Goal: Complete application form: Complete application form

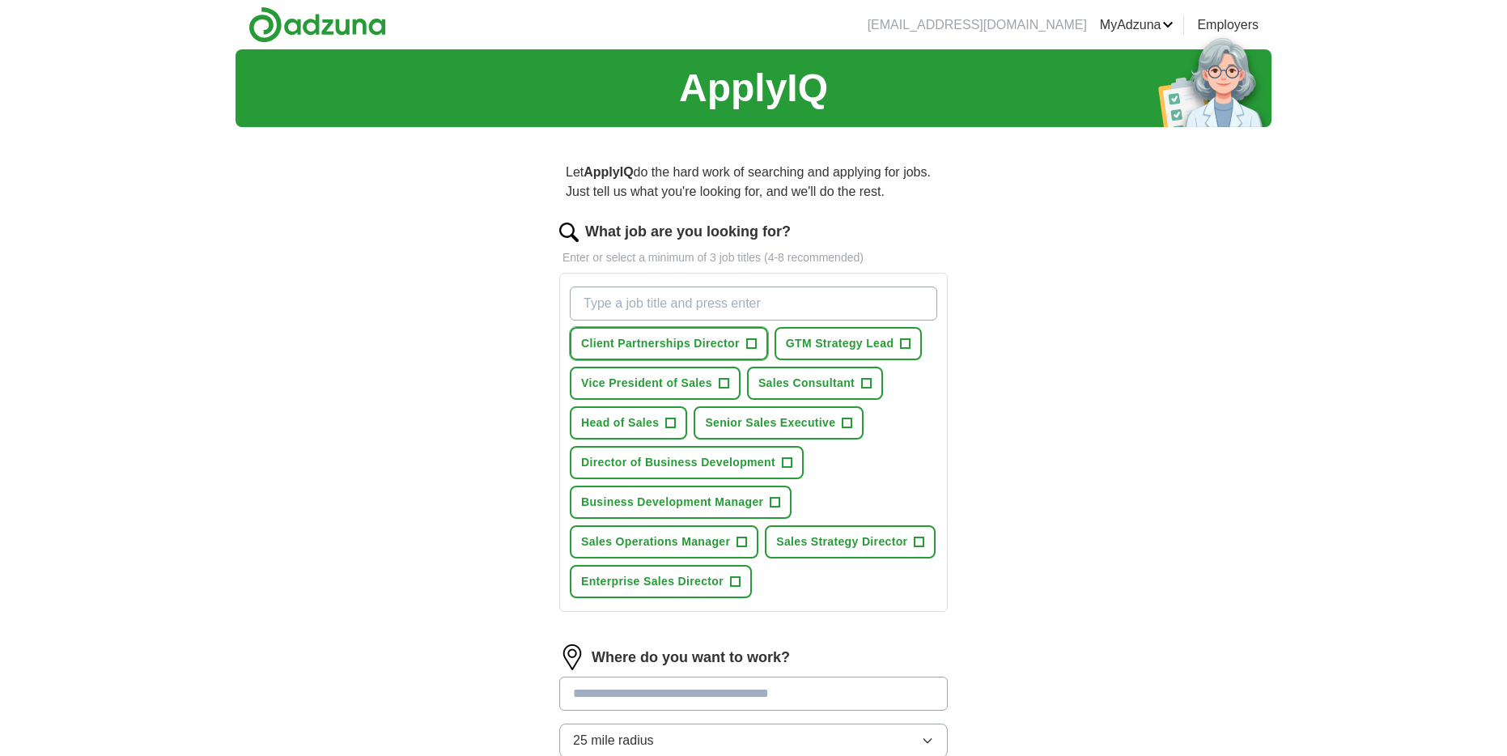
click at [754, 340] on span "+" at bounding box center [751, 344] width 10 height 13
click at [837, 346] on span "GTM Strategy Lead" at bounding box center [840, 343] width 108 height 17
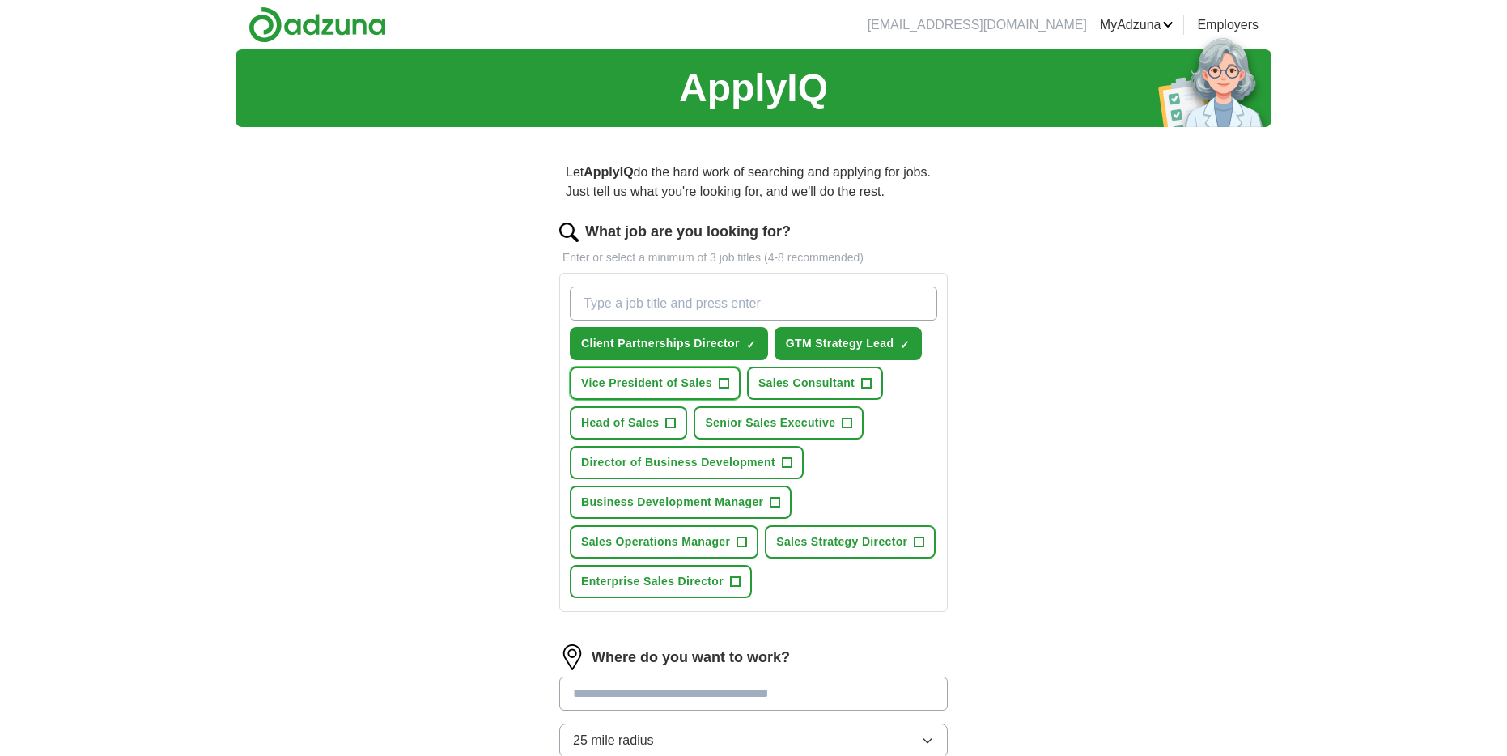
click at [689, 380] on span "Vice President of Sales" at bounding box center [646, 383] width 131 height 17
click at [779, 381] on span "Sales Consultant" at bounding box center [807, 383] width 96 height 17
click at [647, 416] on span "Head of Sales" at bounding box center [620, 422] width 78 height 17
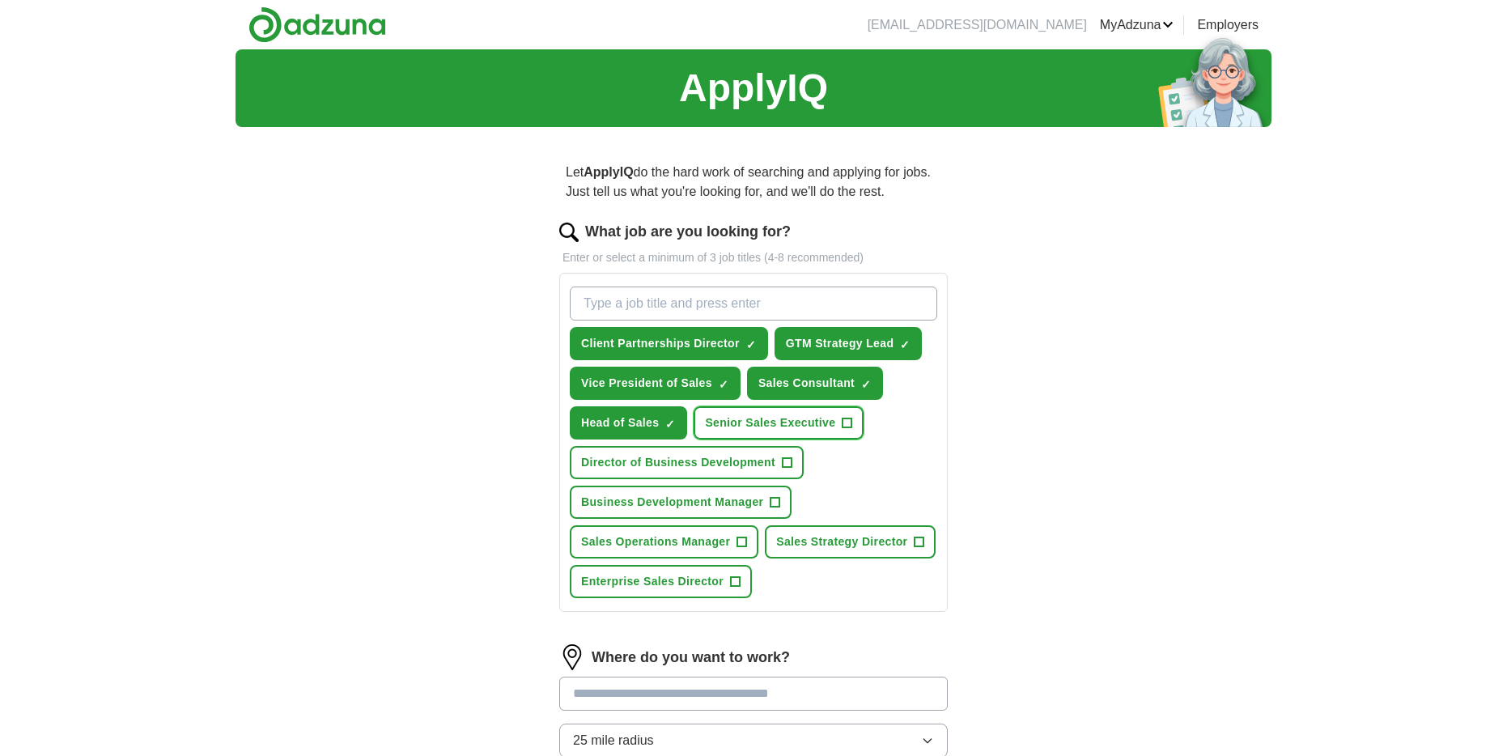
click at [759, 425] on span "Senior Sales Executive" at bounding box center [770, 422] width 130 height 17
click at [732, 463] on span "Director of Business Development" at bounding box center [678, 462] width 194 height 17
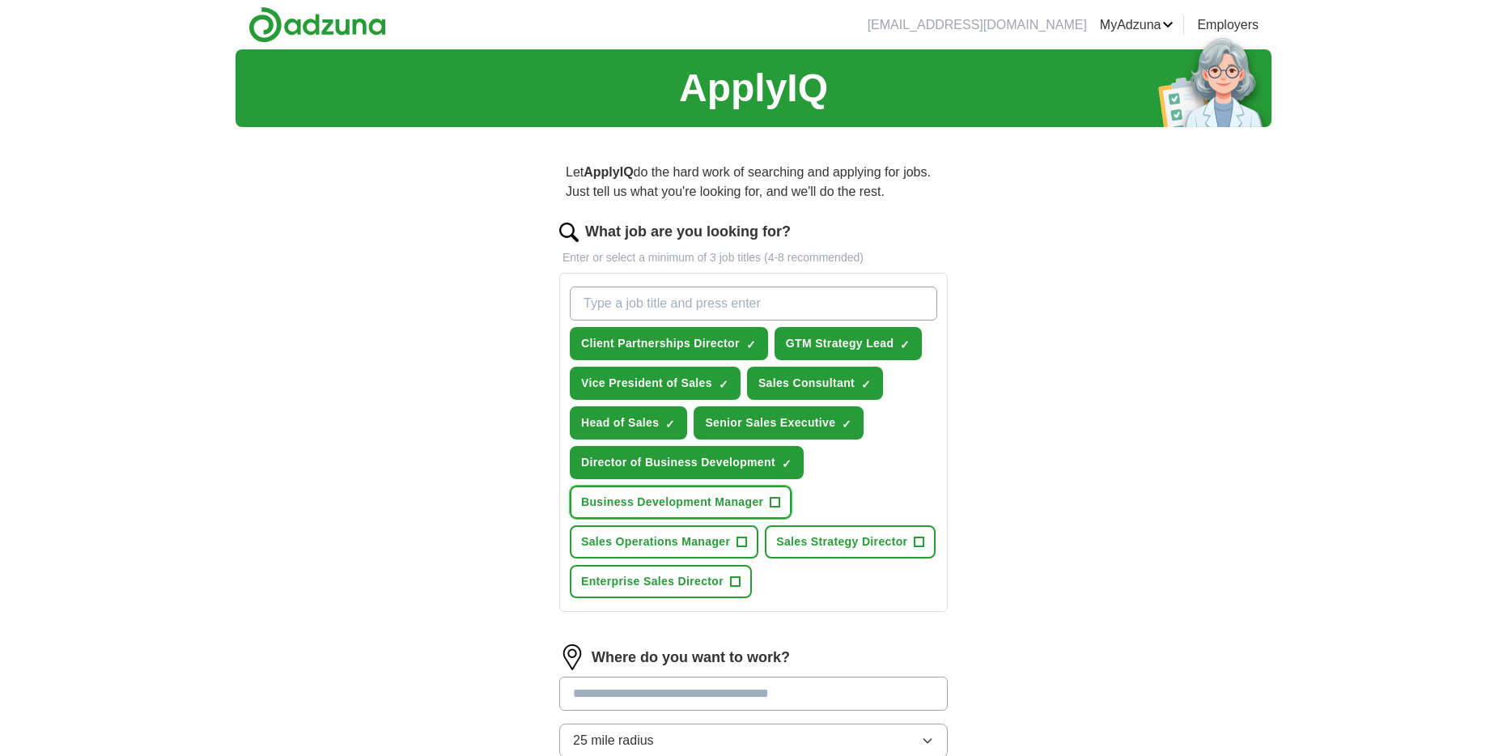
click at [716, 487] on button "Business Development Manager +" at bounding box center [681, 502] width 222 height 33
click at [776, 550] on span "Sales Strategy Director" at bounding box center [841, 541] width 131 height 17
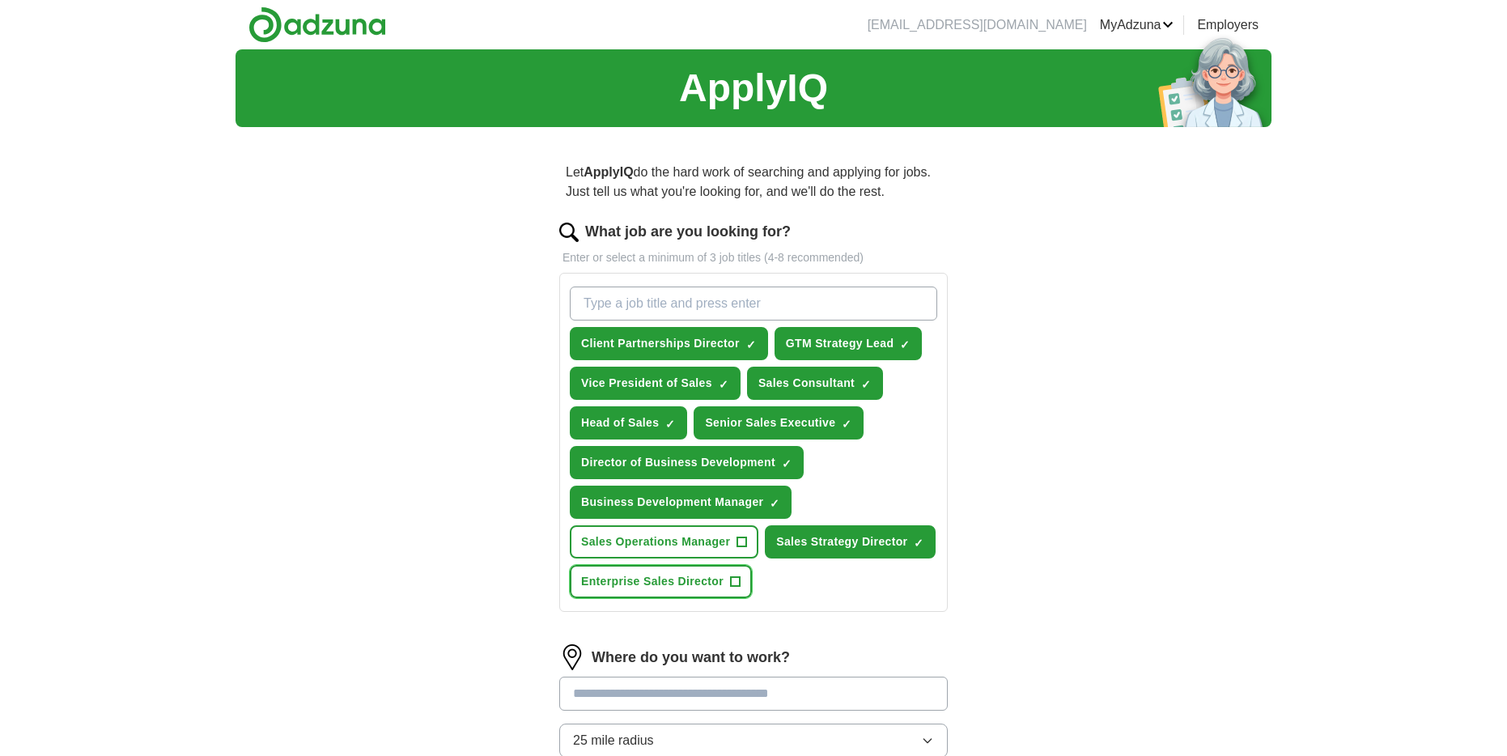
click at [741, 582] on span "+" at bounding box center [736, 582] width 10 height 13
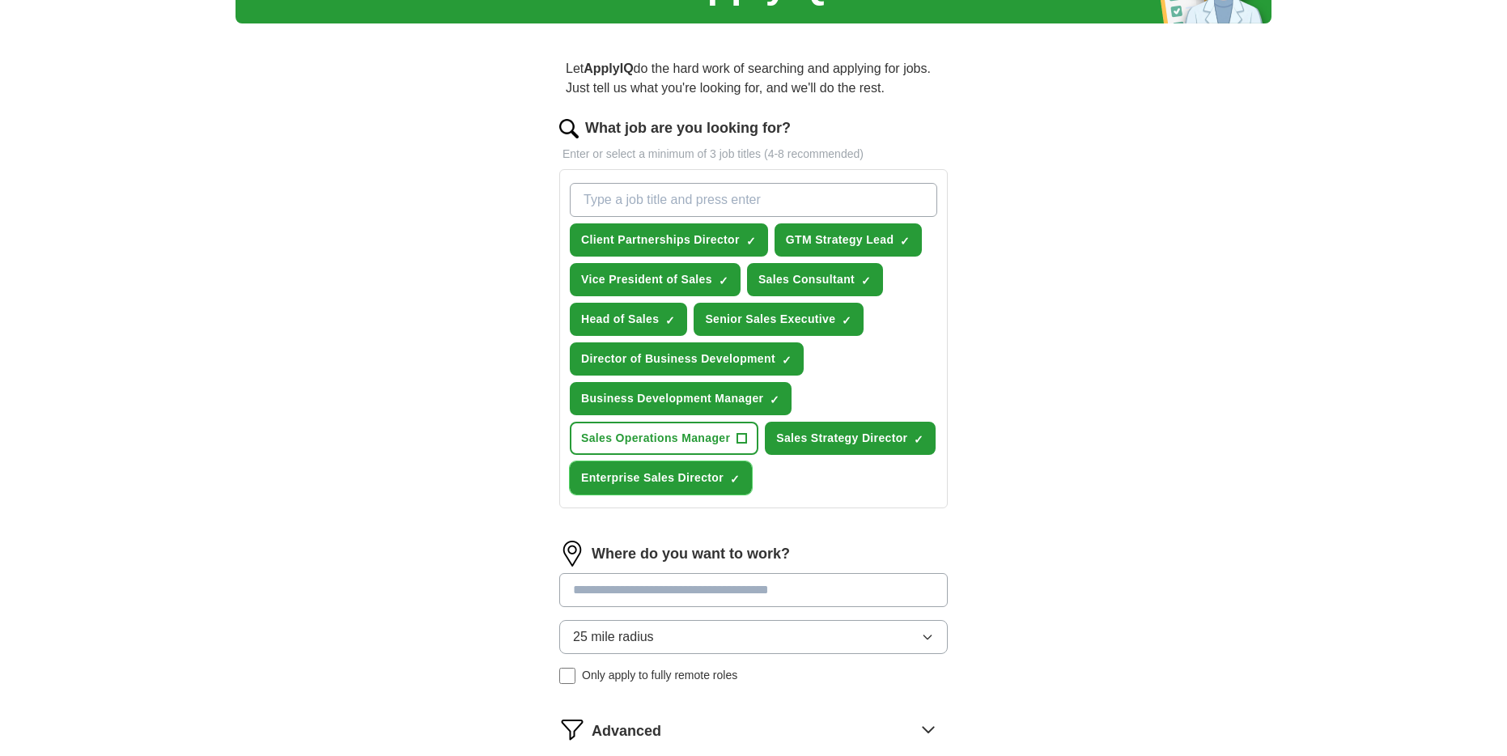
scroll to position [113, 0]
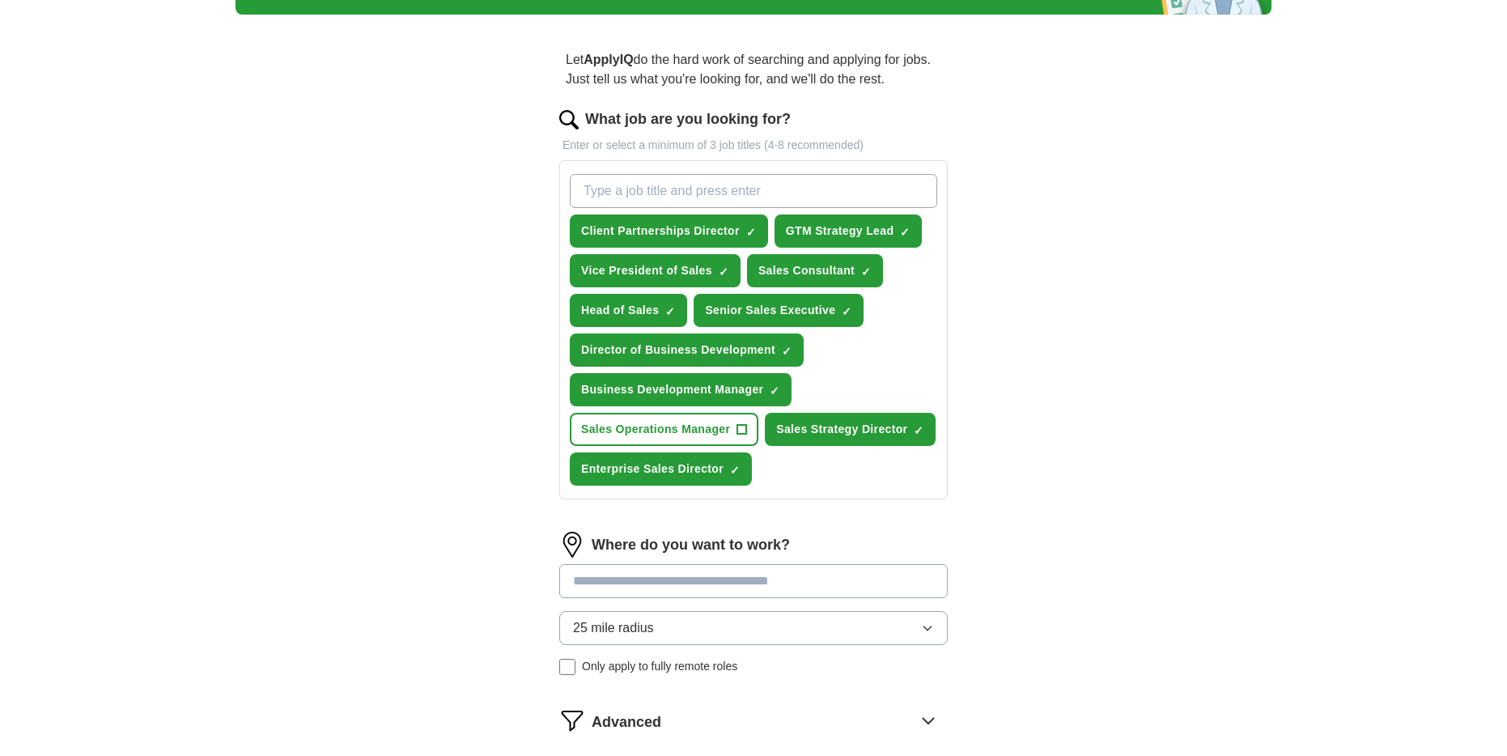
click at [662, 191] on input "What job are you looking for?" at bounding box center [754, 191] width 368 height 34
type input "i"
type input "a"
click at [656, 188] on input "What job are you looking for?" at bounding box center [754, 191] width 368 height 34
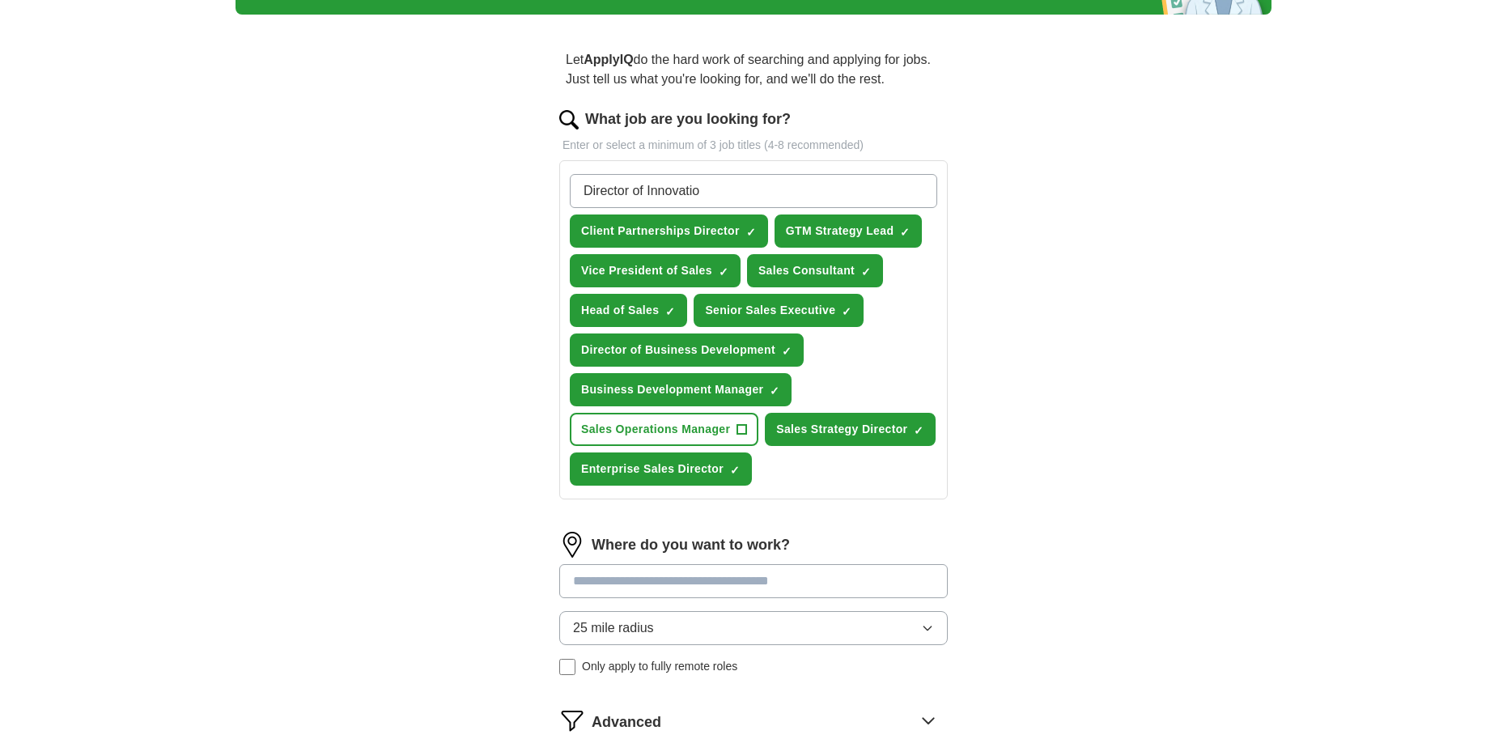
type input "Director of Innovation"
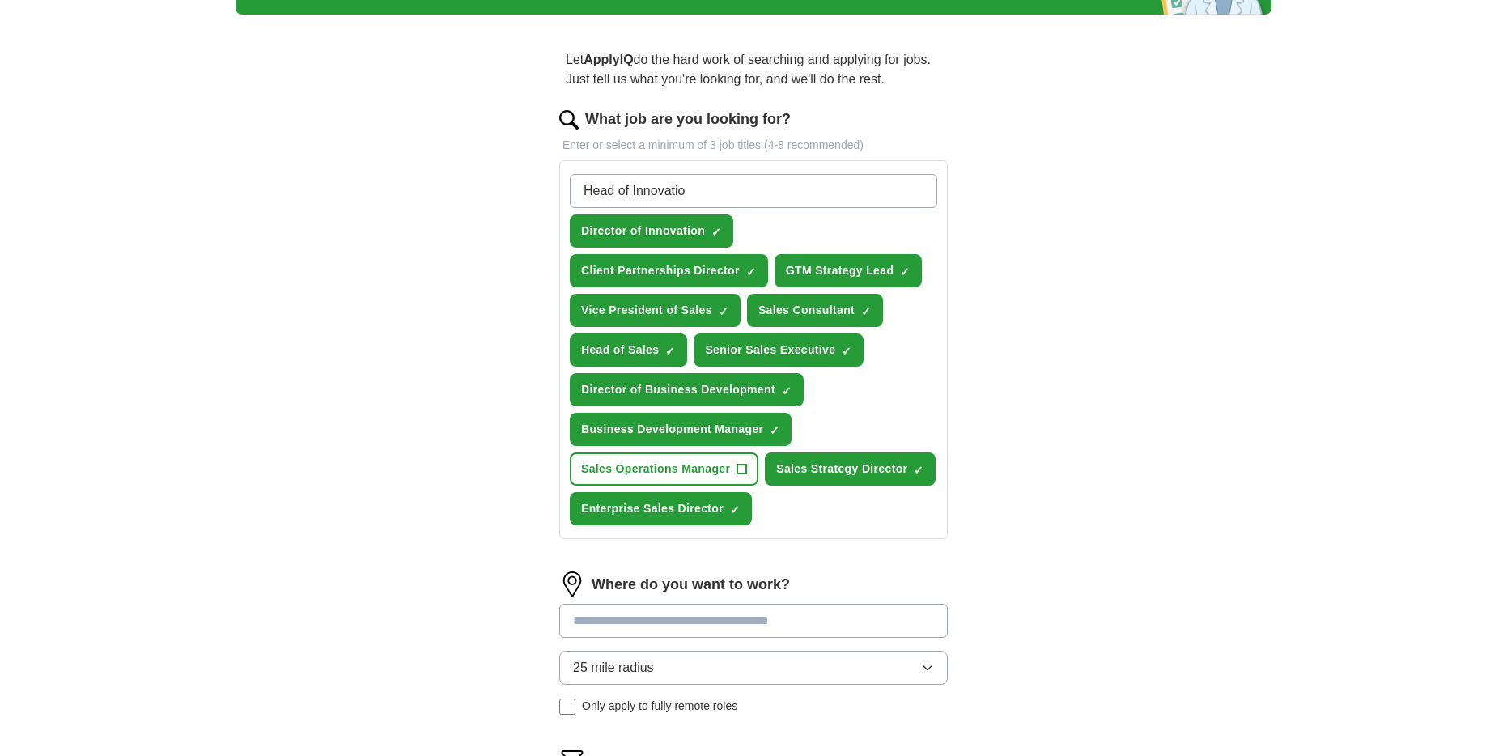
type input "Head of Innovation"
click at [670, 198] on input "What job are you looking for?" at bounding box center [754, 191] width 368 height 34
type input "Head of Client Partnerships"
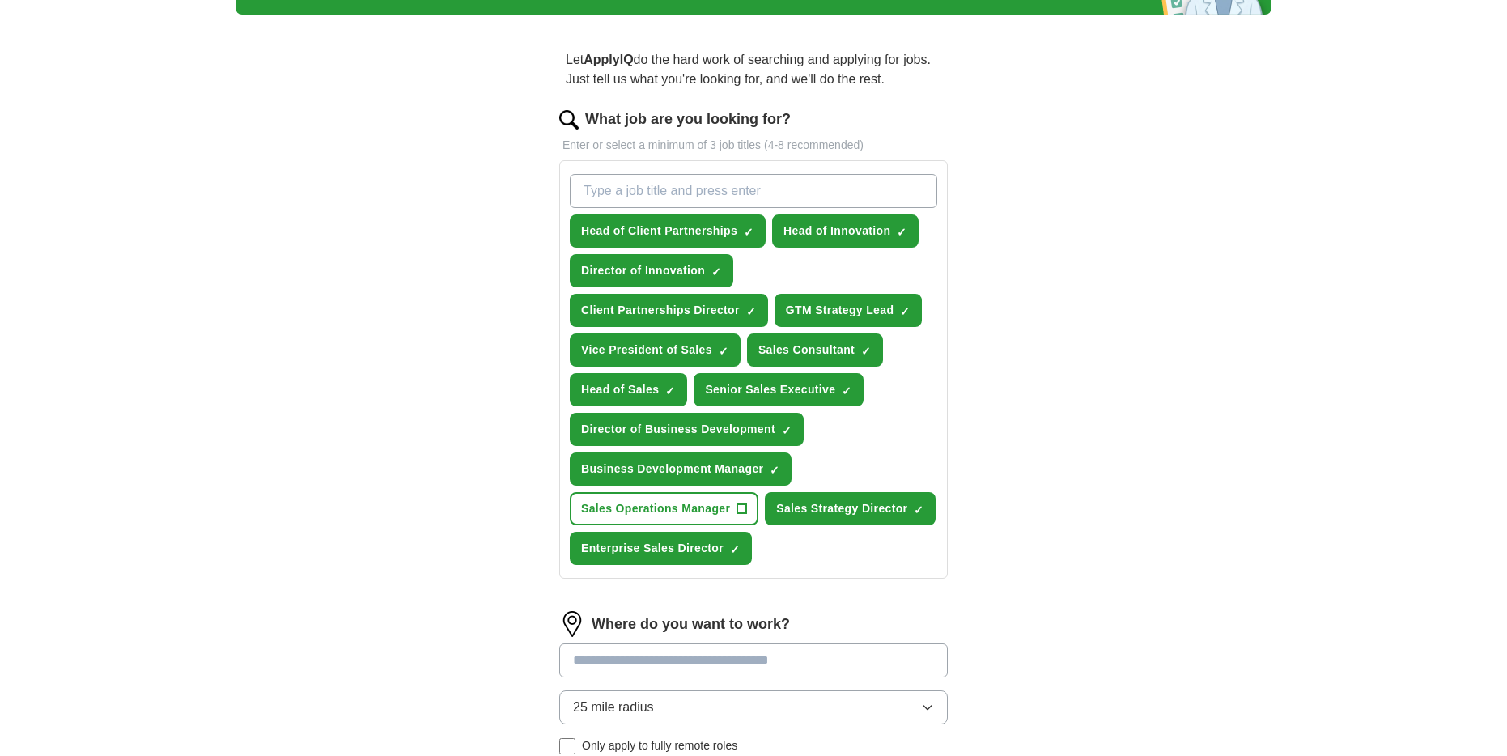
click at [615, 192] on input "What job are you looking for?" at bounding box center [754, 191] width 368 height 34
paste input "Enterprise Account Executive"
type input "Enterprise Account Executive"
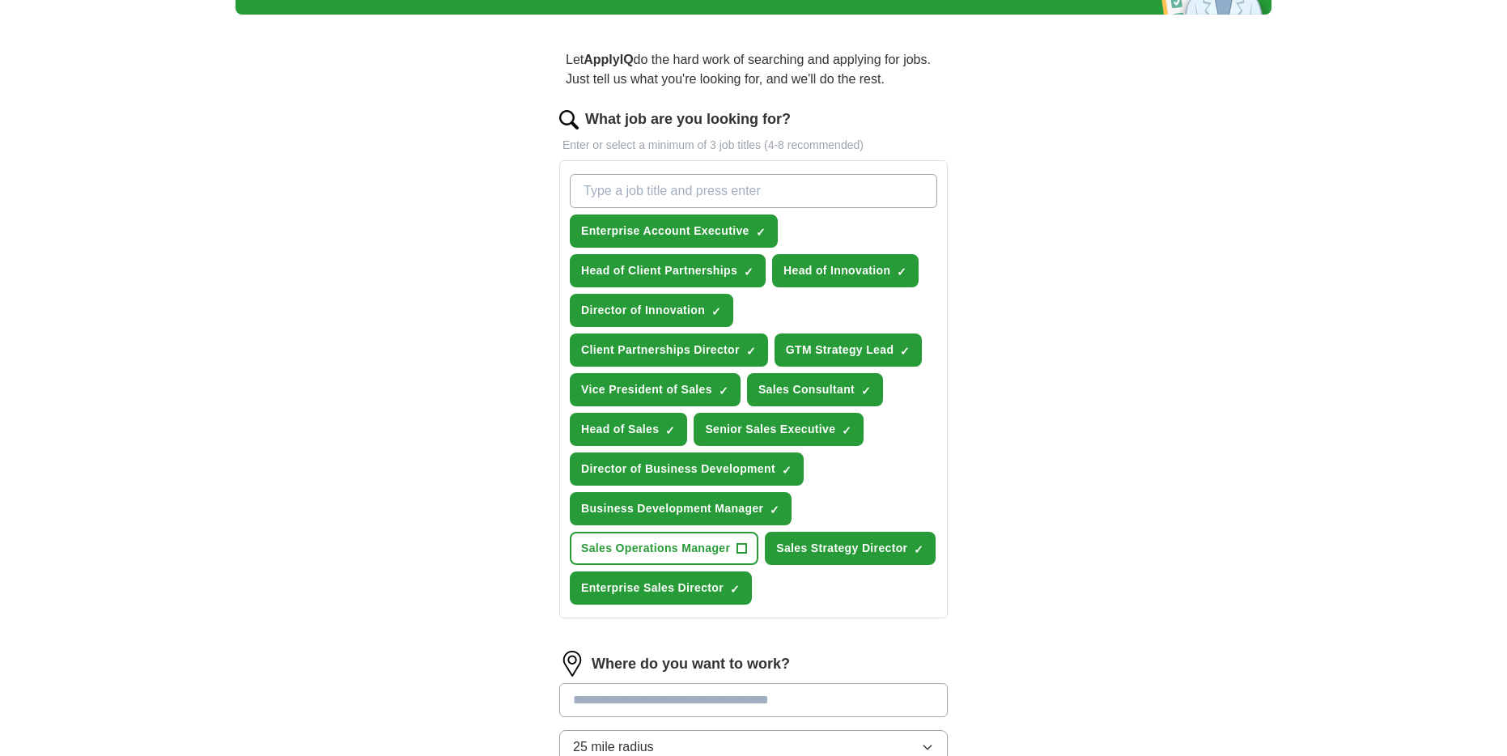
click at [655, 182] on input "What job are you looking for?" at bounding box center [754, 191] width 368 height 34
paste input "Client Solutions Manager"
type input "Client Solutions Manager"
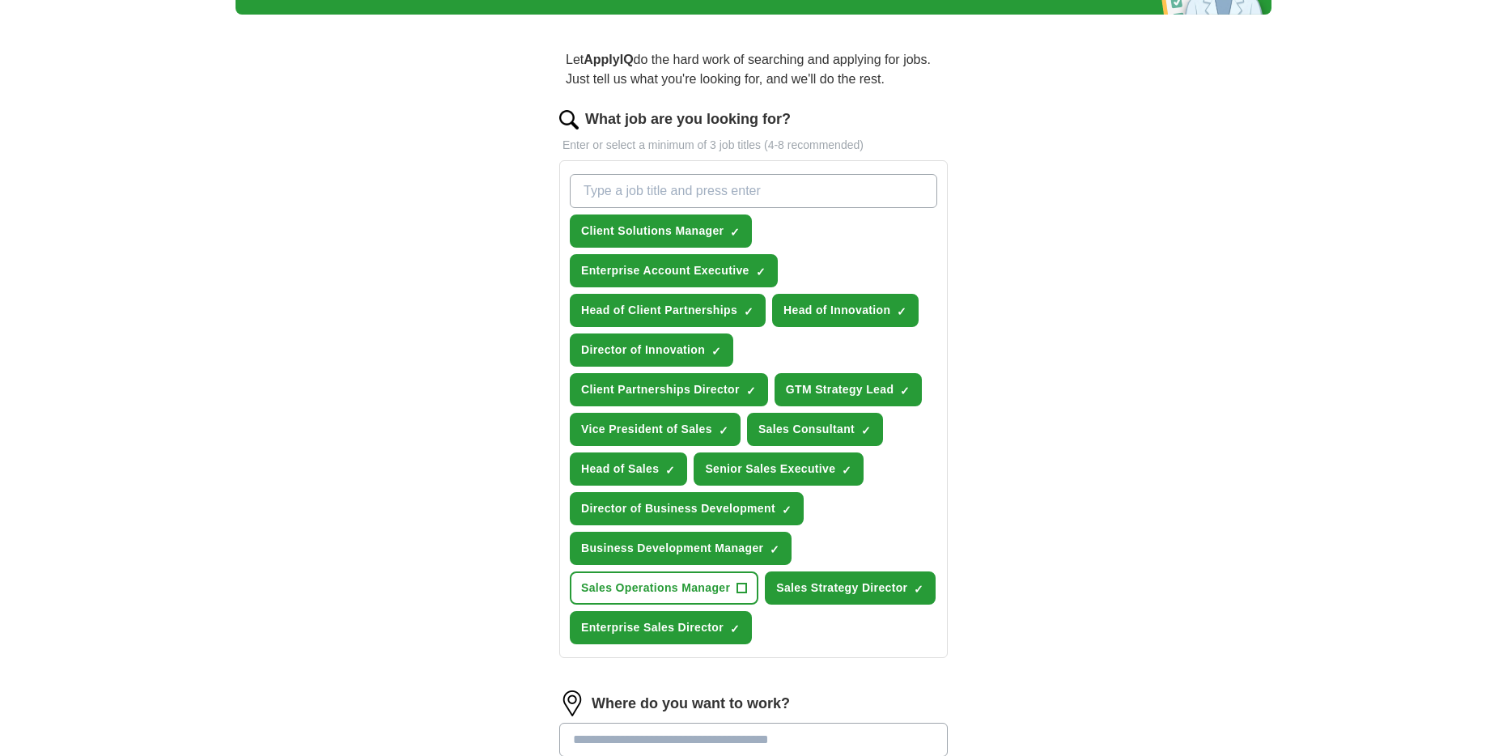
click at [618, 195] on input "What job are you looking for?" at bounding box center [754, 191] width 368 height 34
paste input "Innovation Partnerships Lead"
type input "Innovation Partnerships Lead"
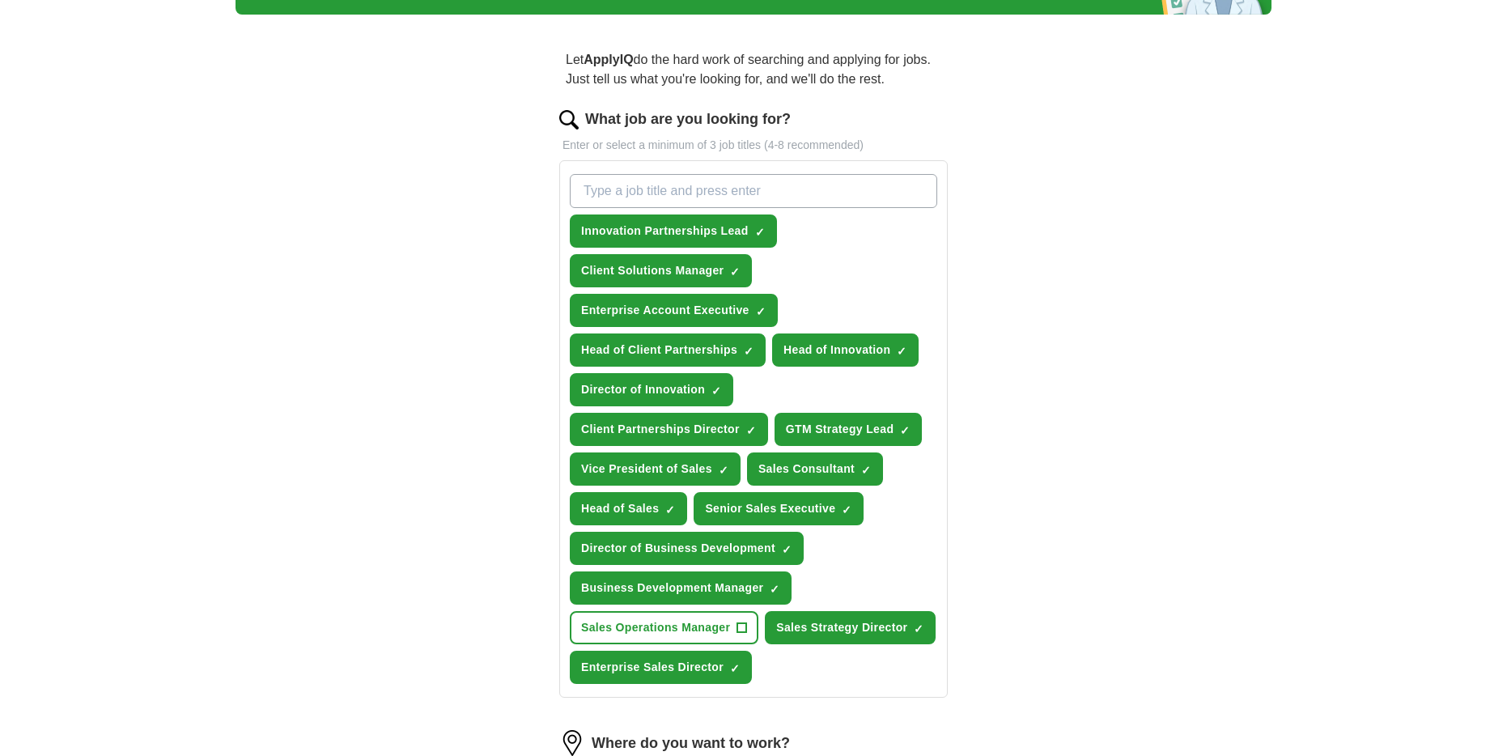
click at [618, 196] on input "What job are you looking for?" at bounding box center [754, 191] width 368 height 34
paste input "New Business Director"
type input "New Business Director"
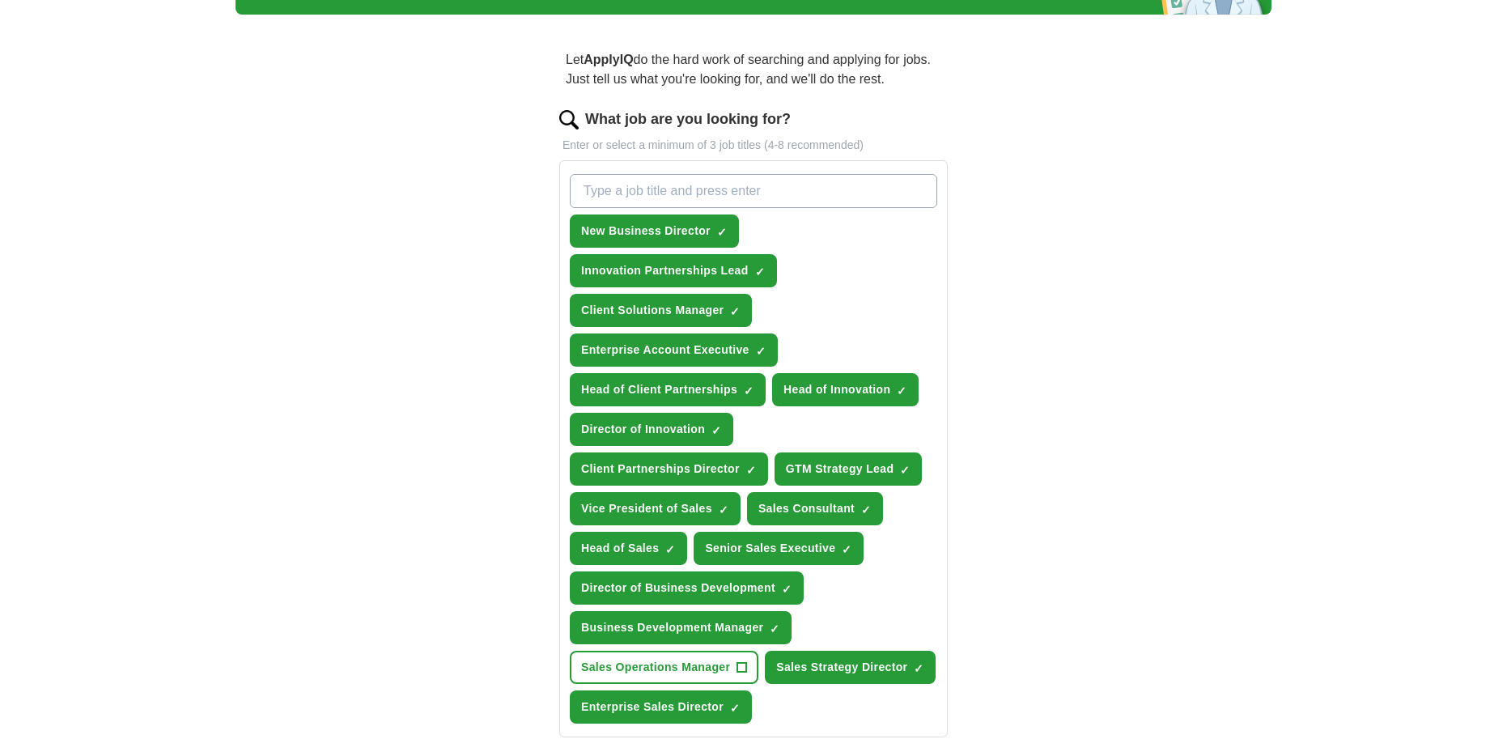
click at [635, 187] on input "What job are you looking for?" at bounding box center [754, 191] width 368 height 34
paste input "Agency Partner Manager"
type input "Agency Partner Manager"
click at [627, 189] on input "What job are you looking for?" at bounding box center [754, 191] width 368 height 34
paste input "Experiential Sales Director"
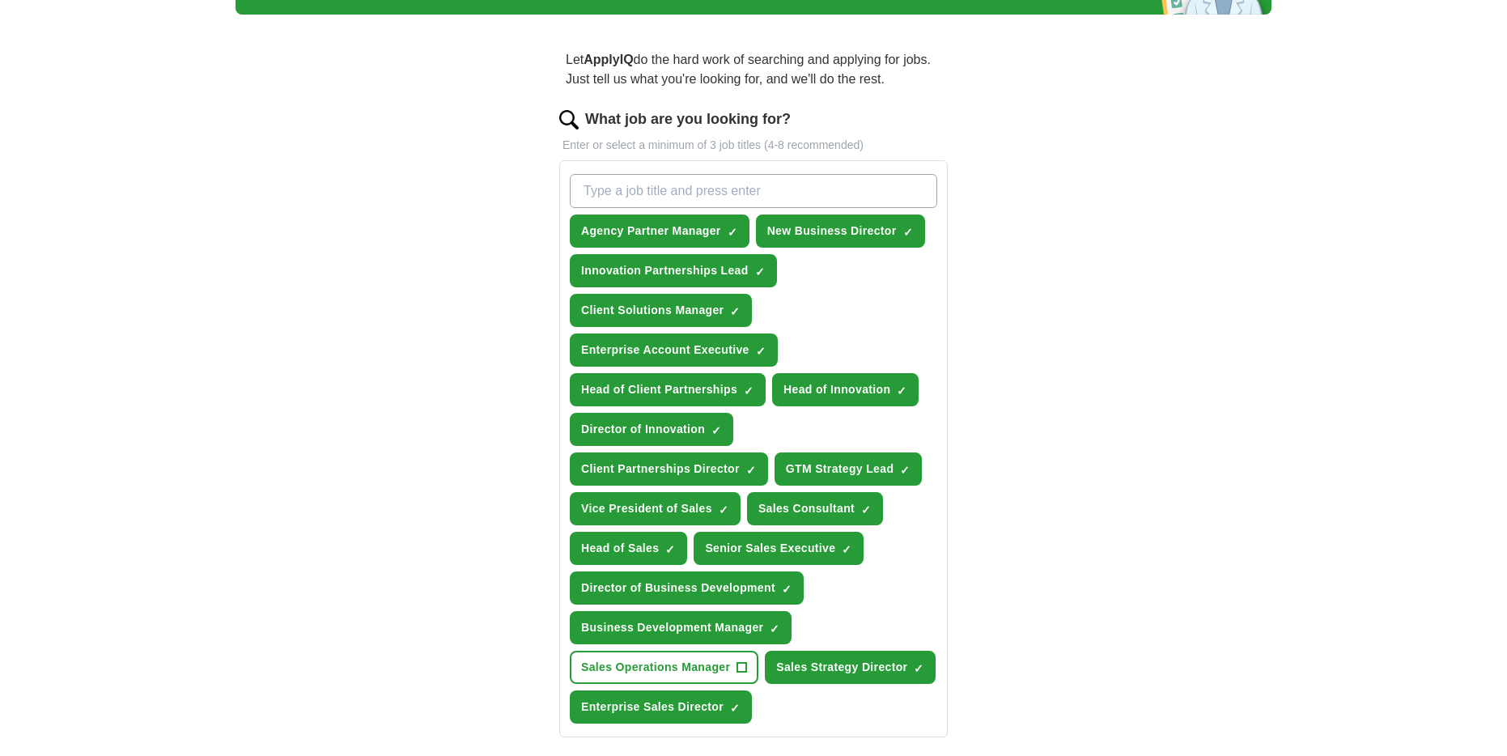
type input "Experiential Sales Director"
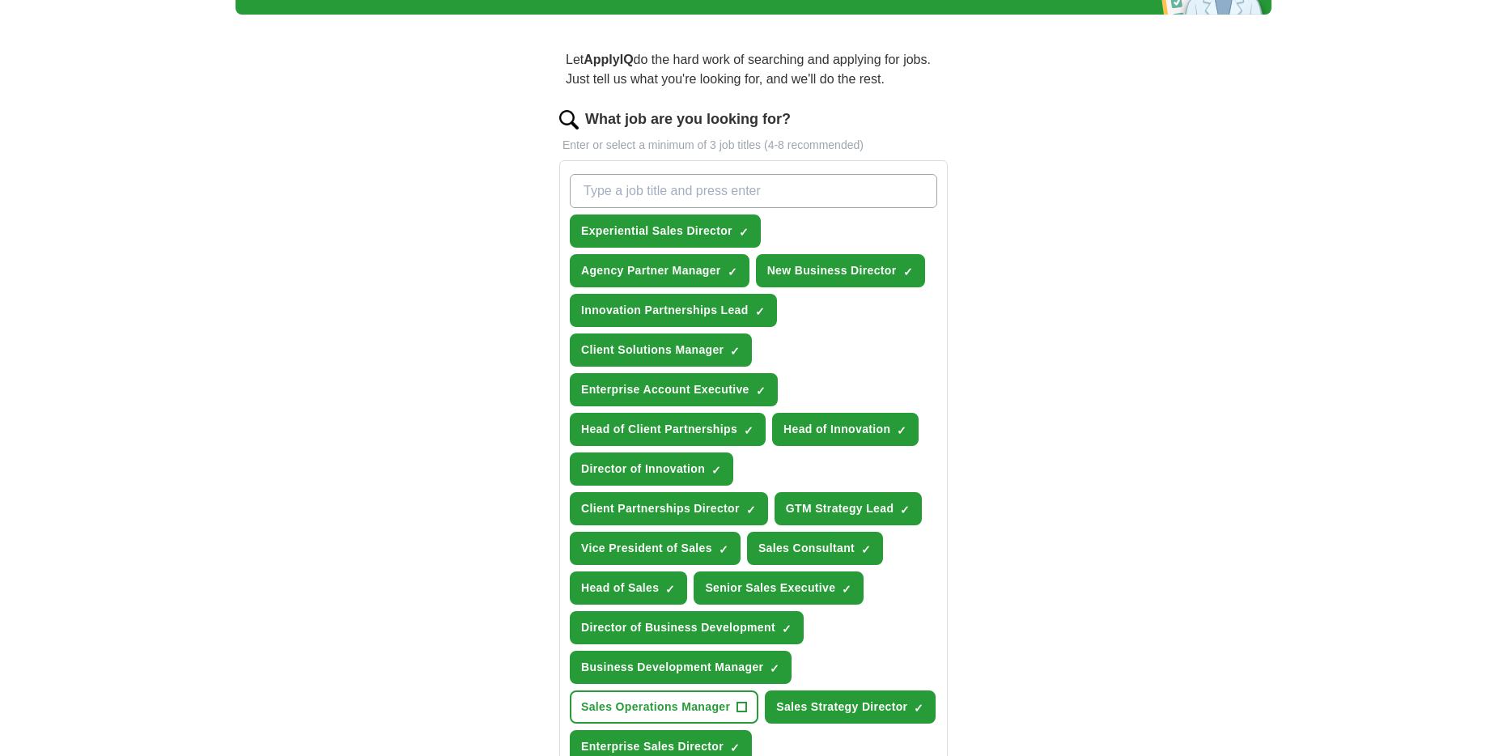
click at [616, 181] on input "What job are you looking for?" at bounding box center [754, 191] width 368 height 34
paste input "Immersive Solutions Consultant"
type input "Immersive Solutions Consultant"
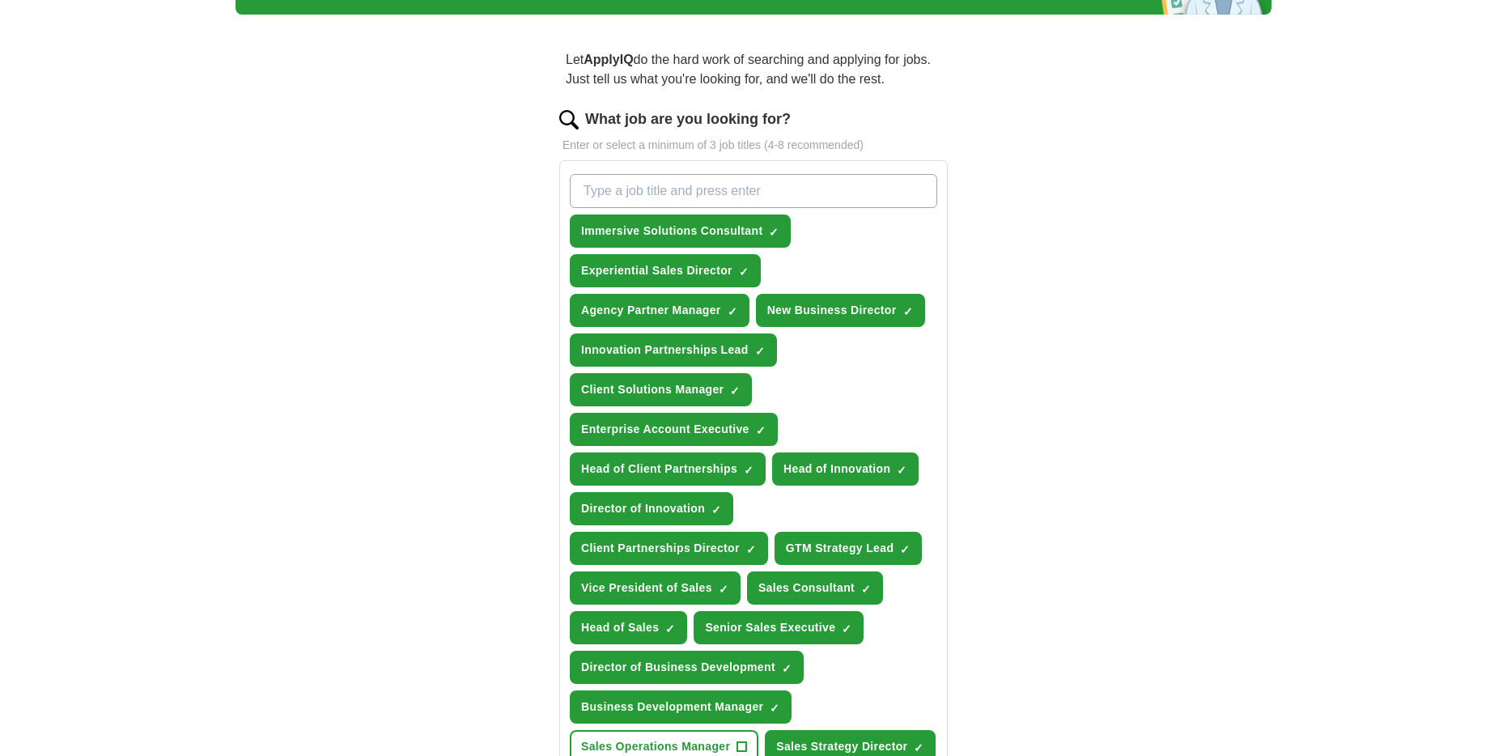
click at [628, 198] on input "What job are you looking for?" at bounding box center [754, 191] width 368 height 34
paste input "Customer Success"
type input "Customer Success"
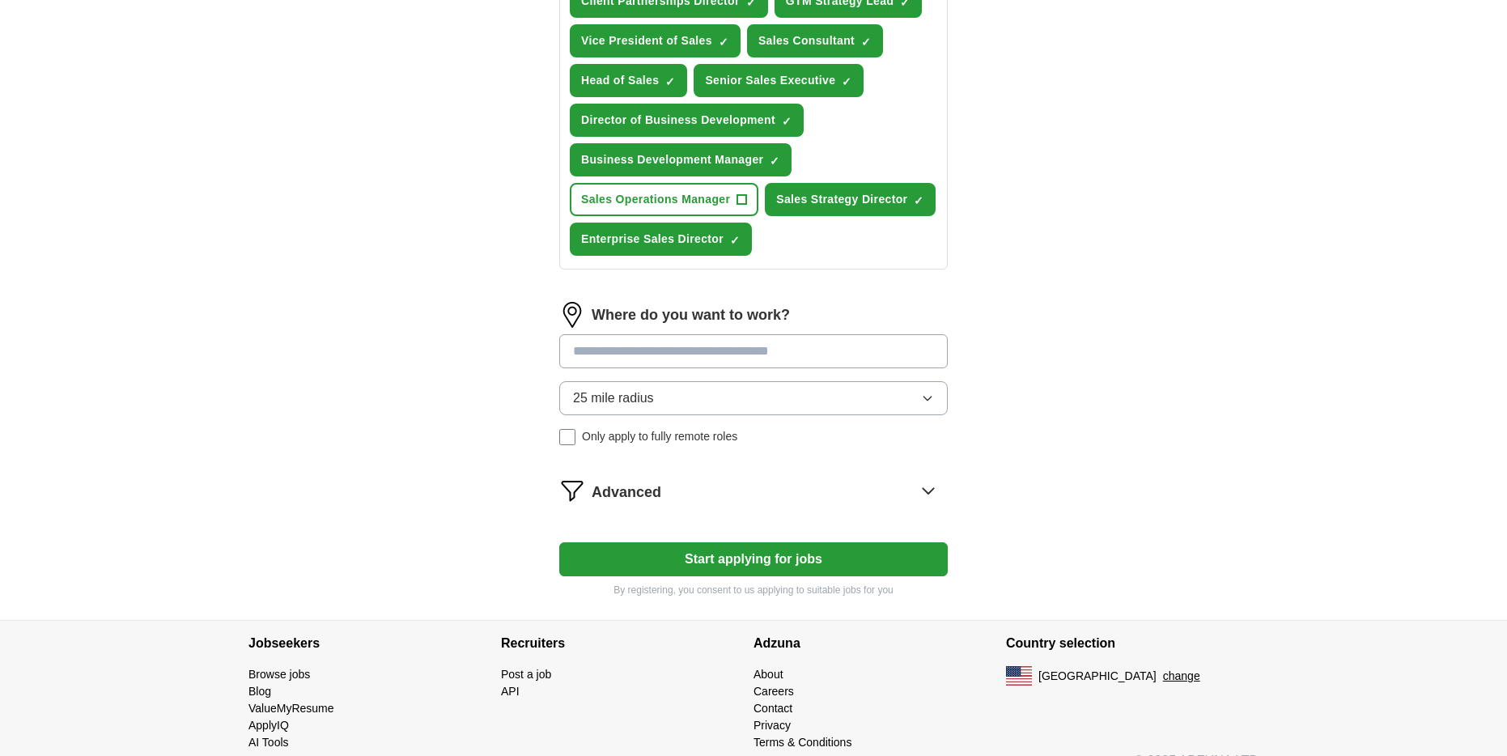
scroll to position [701, 0]
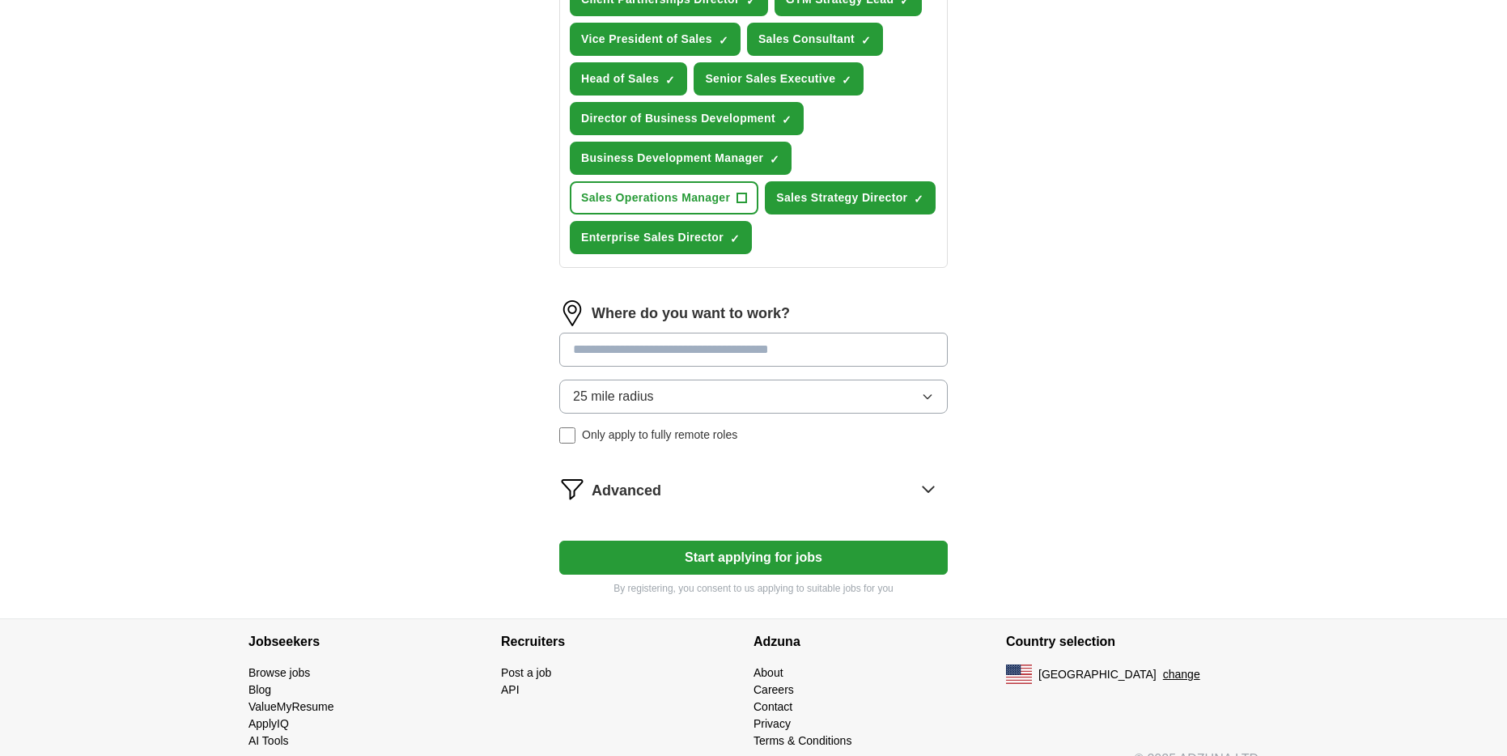
click at [733, 352] on input at bounding box center [753, 350] width 389 height 34
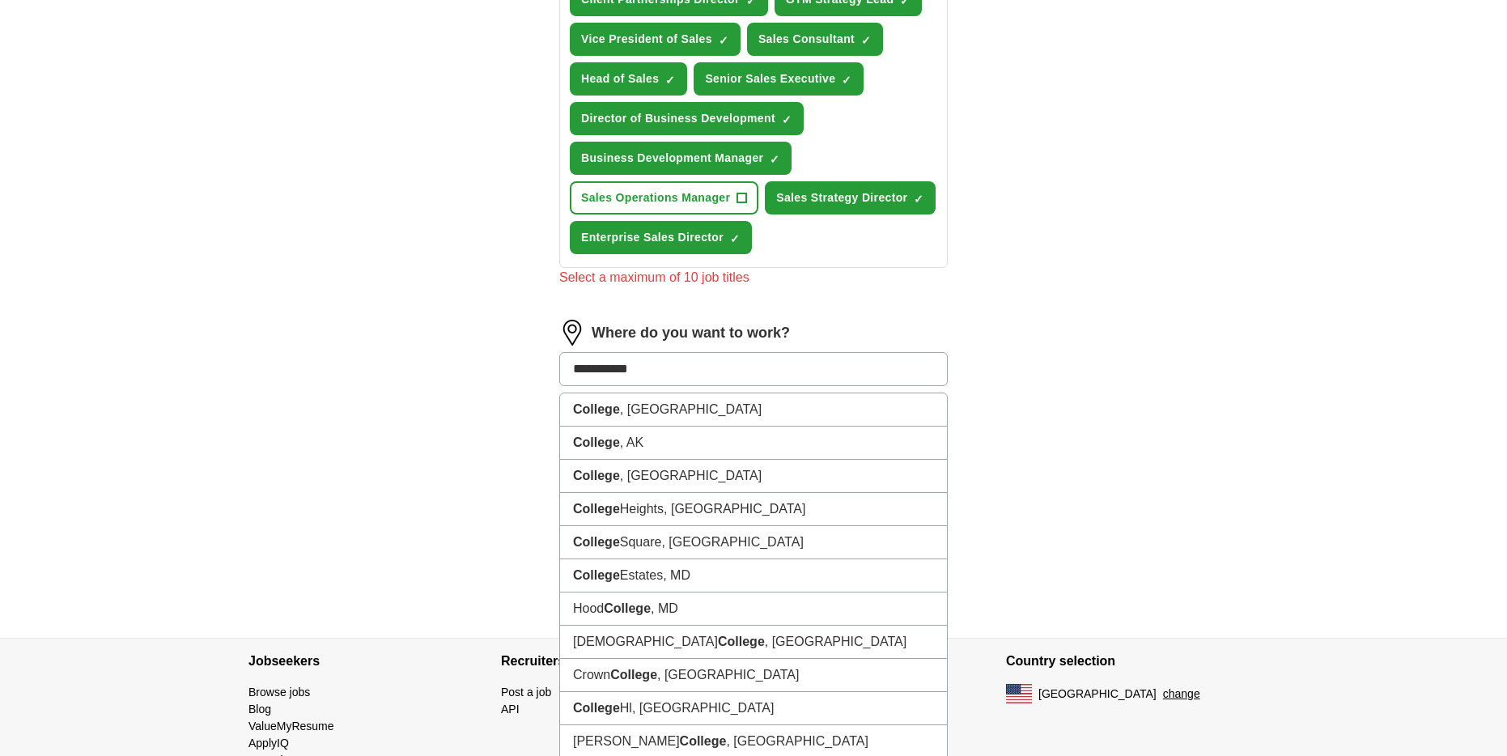
type input "**********"
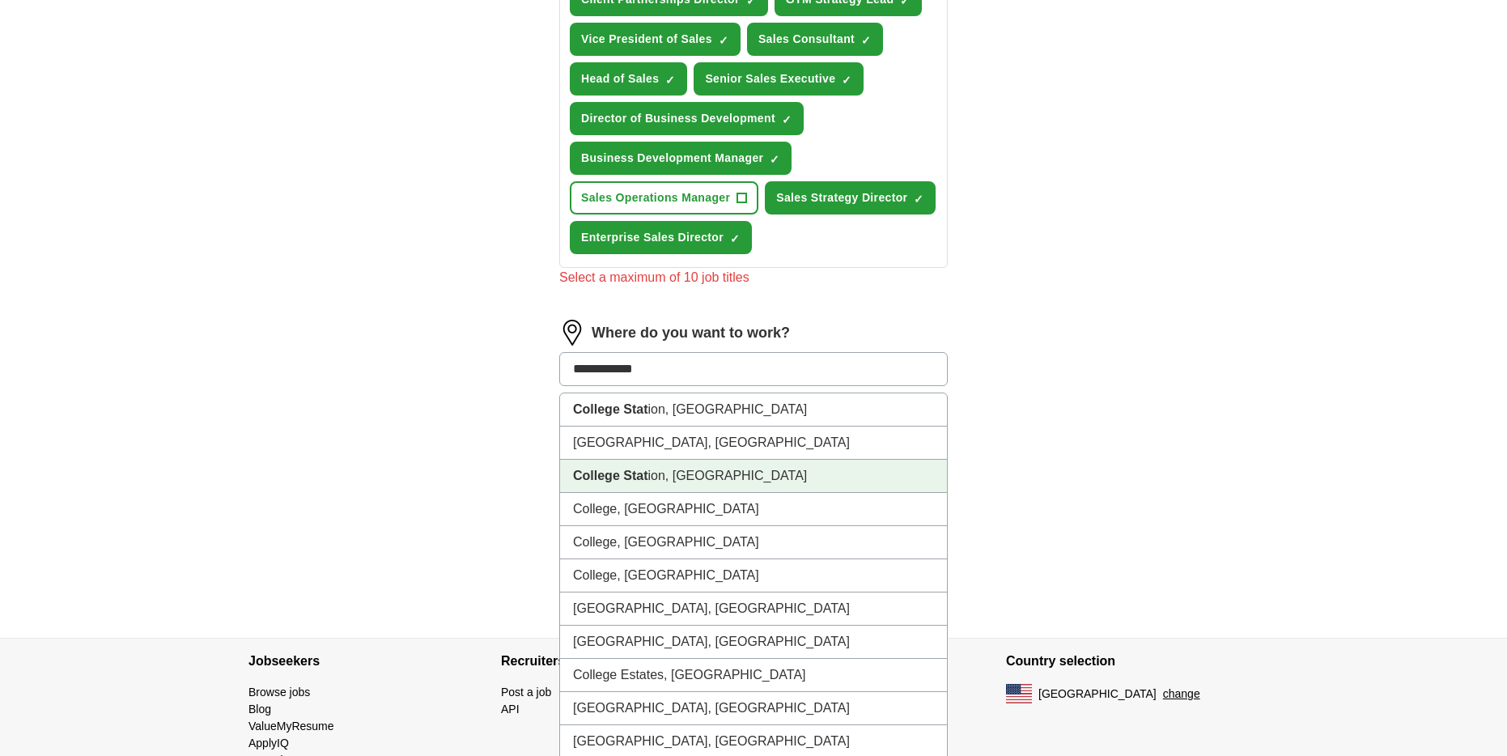
click at [741, 465] on li "College Stat ion, [GEOGRAPHIC_DATA]" at bounding box center [753, 476] width 387 height 33
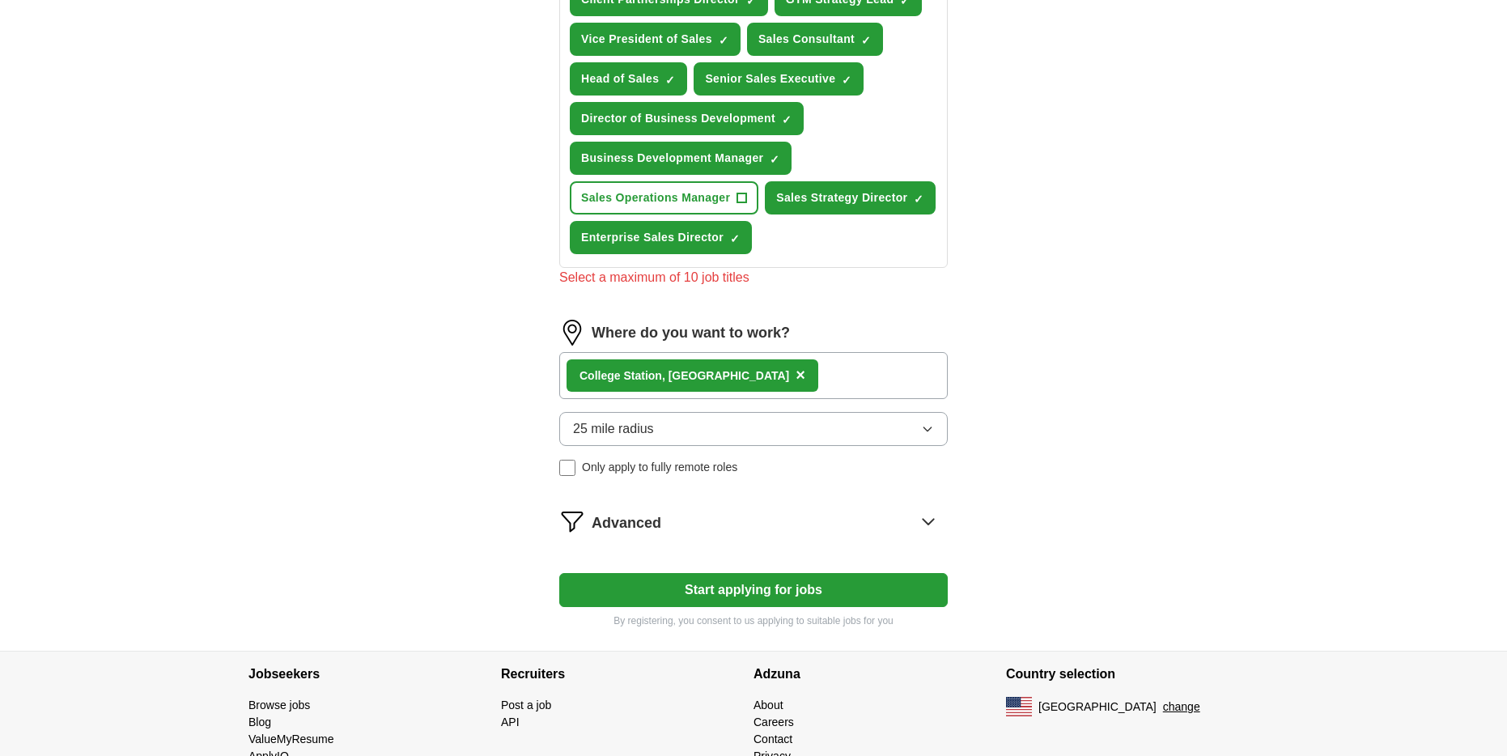
click at [776, 372] on div "College Stat ion, [GEOGRAPHIC_DATA] ×" at bounding box center [753, 375] width 389 height 47
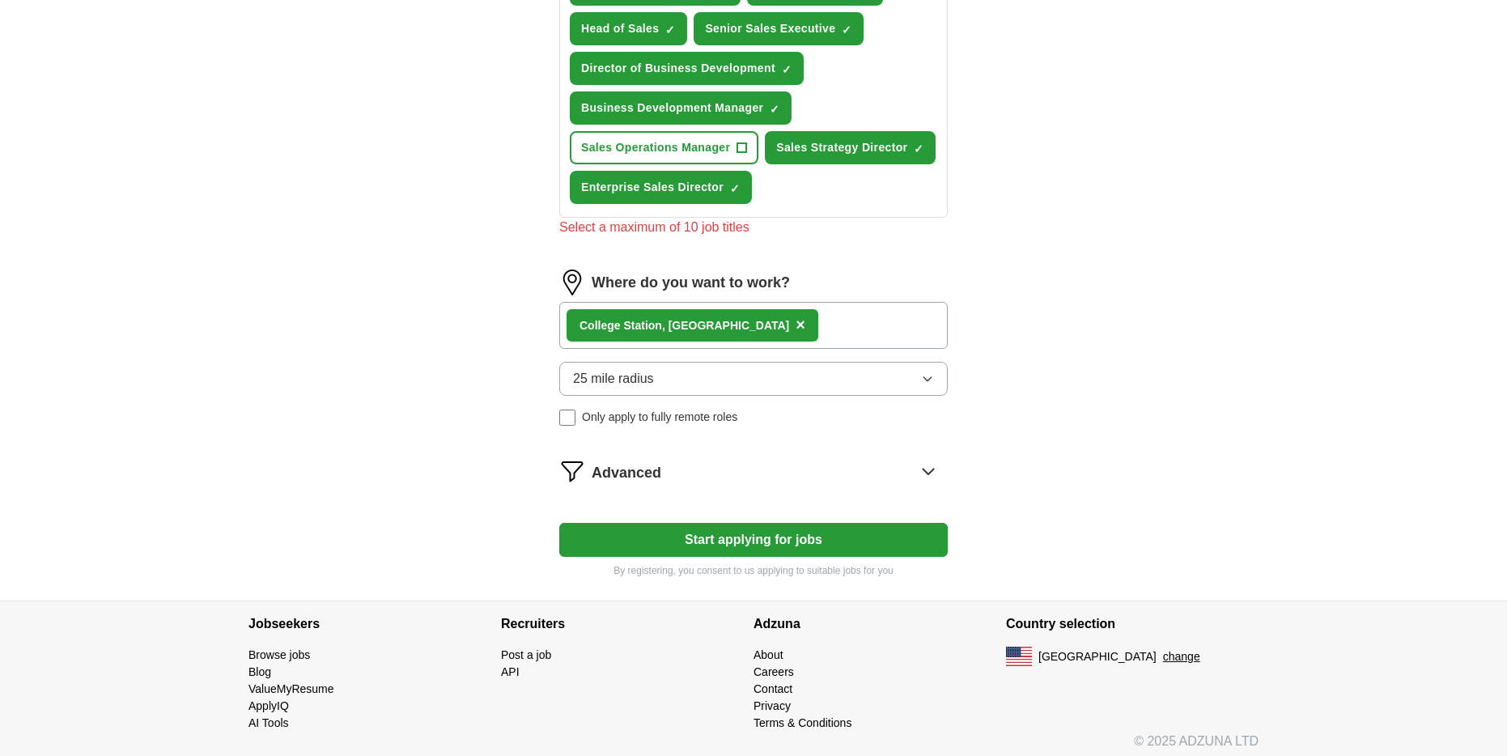
scroll to position [759, 0]
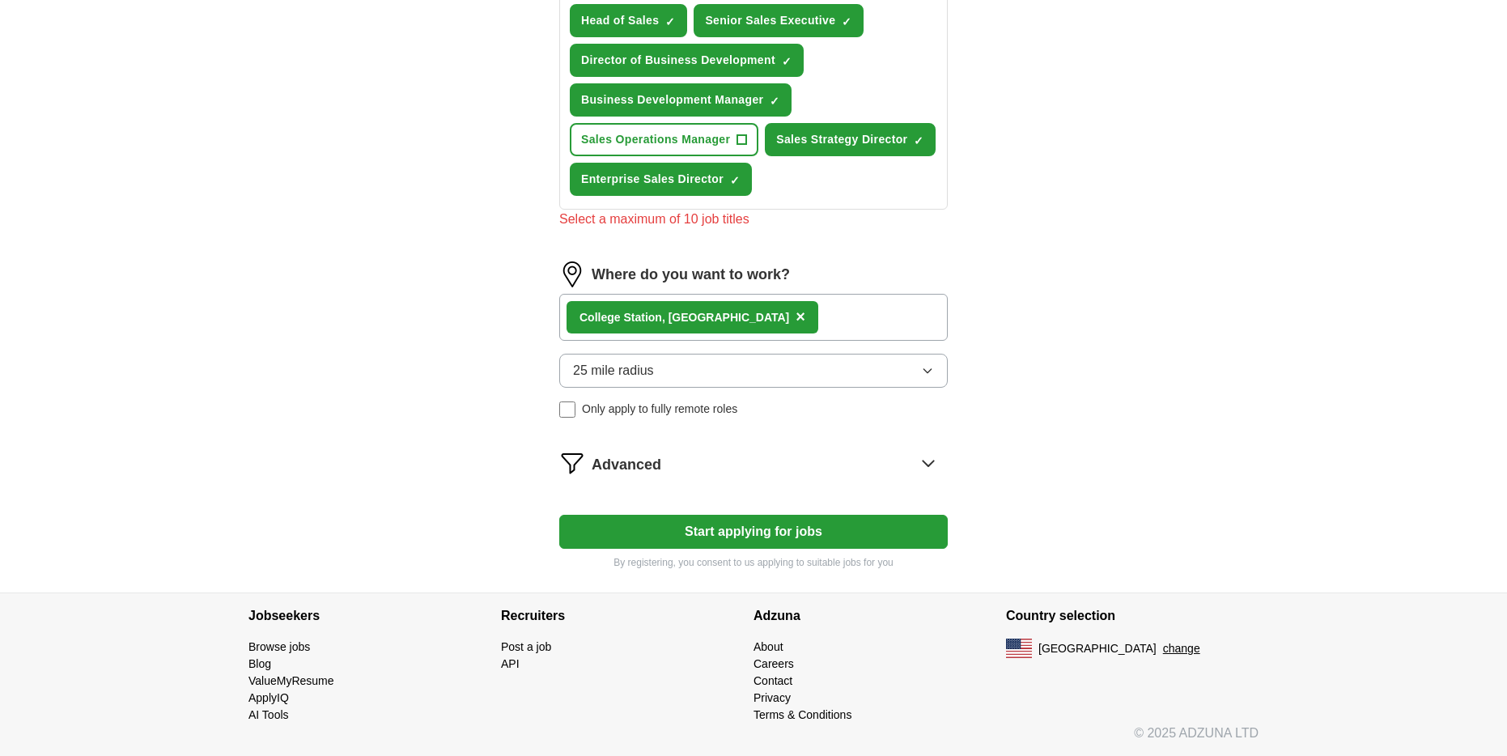
click at [763, 323] on div "College Stat ion, [GEOGRAPHIC_DATA] ×" at bounding box center [753, 317] width 389 height 47
click at [756, 329] on div "College Stat ion, [GEOGRAPHIC_DATA] ×" at bounding box center [753, 317] width 389 height 47
click at [757, 329] on div "College Stat ion, [GEOGRAPHIC_DATA] ×" at bounding box center [753, 317] width 389 height 47
click at [756, 329] on div "College Stat ion, [GEOGRAPHIC_DATA] ×" at bounding box center [753, 317] width 389 height 47
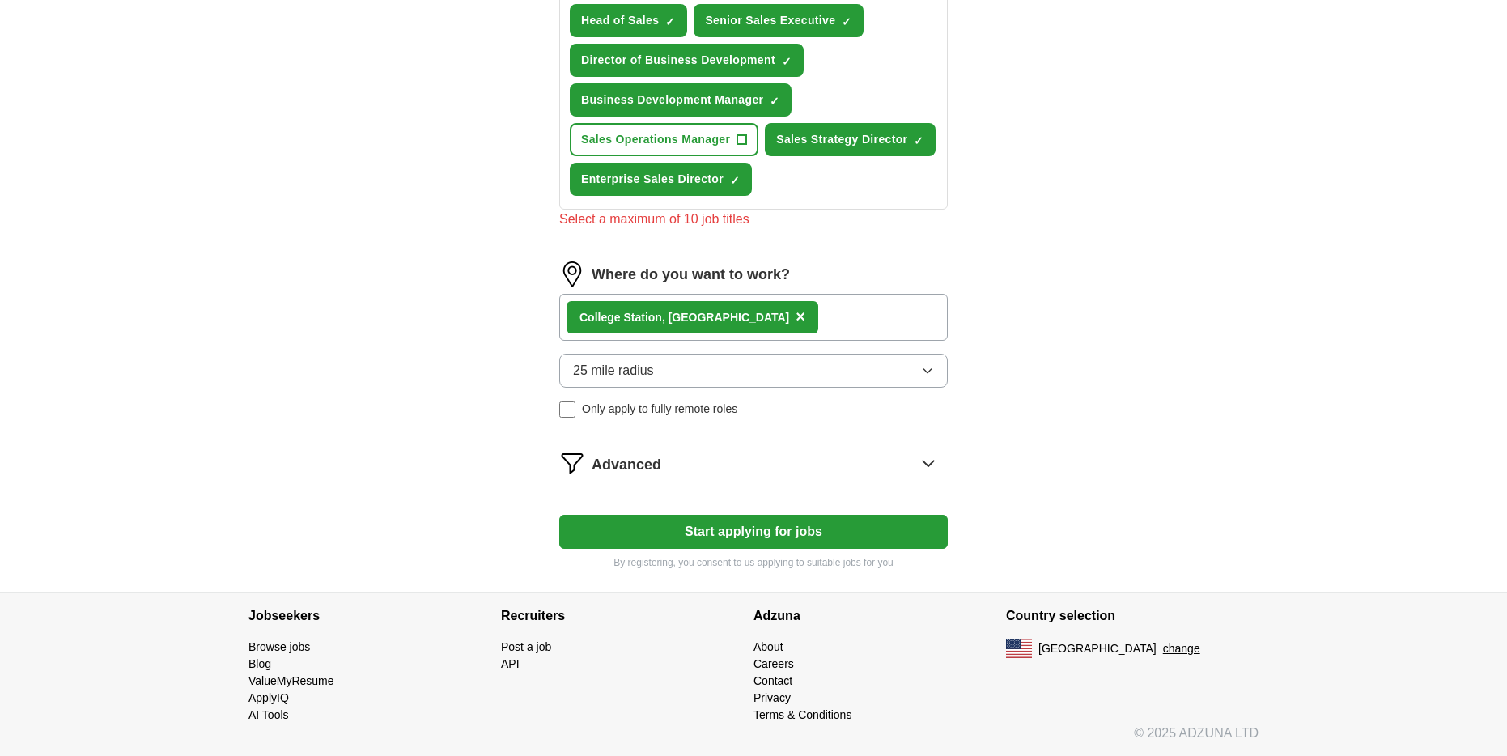
click at [756, 316] on div "College Stat ion, [GEOGRAPHIC_DATA] ×" at bounding box center [753, 317] width 389 height 47
click at [916, 454] on icon at bounding box center [929, 463] width 26 height 26
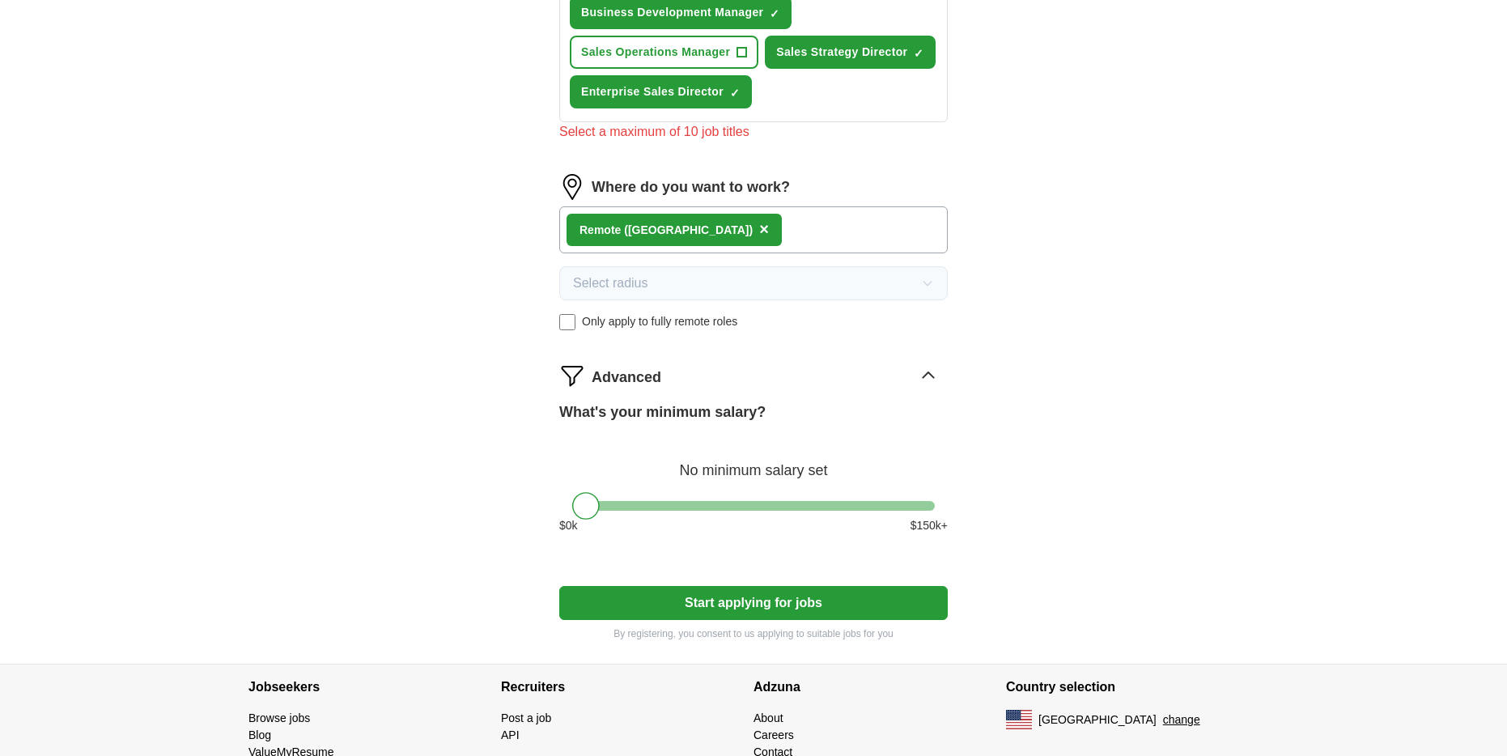
scroll to position [851, 0]
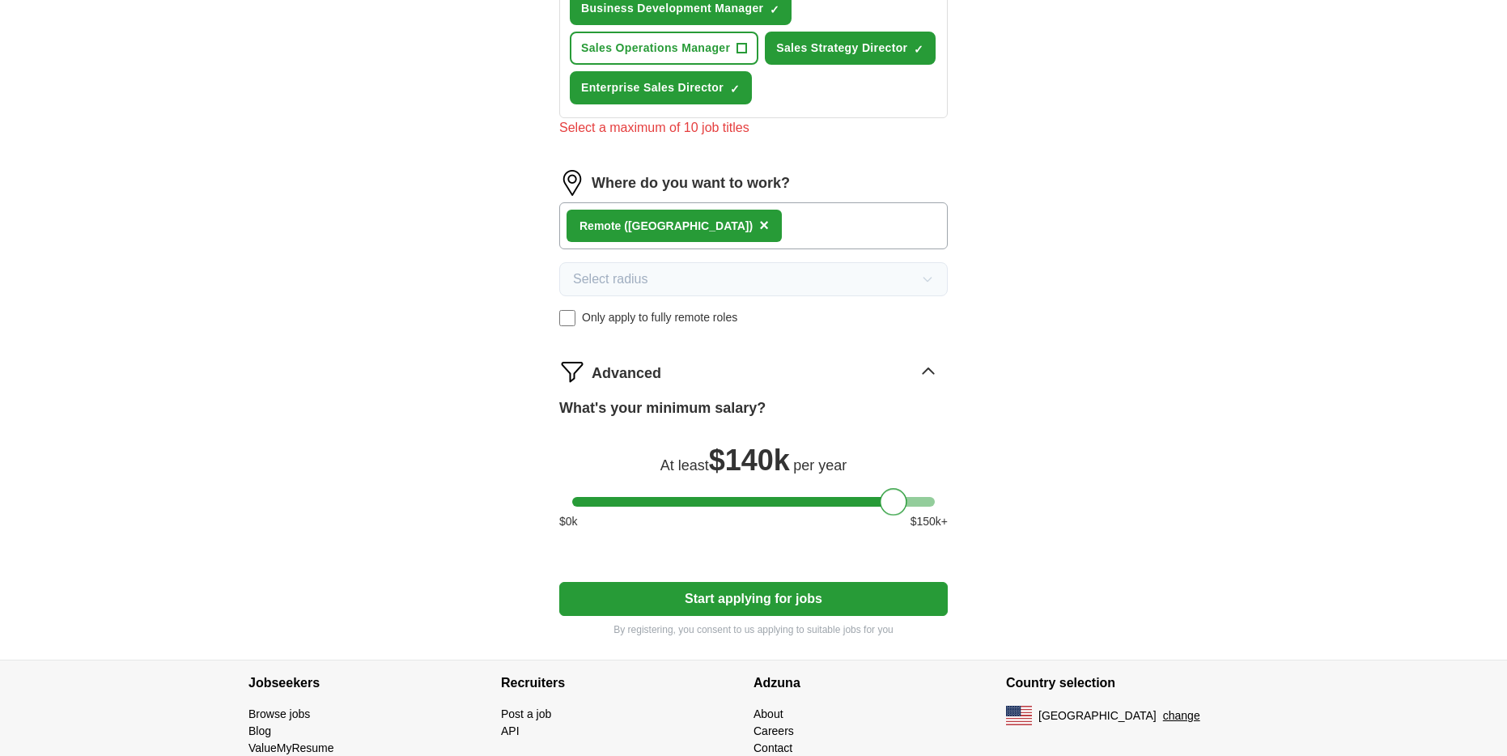
drag, startPoint x: 588, startPoint y: 505, endPoint x: 896, endPoint y: 522, distance: 308.9
click at [896, 522] on div "What's your minimum salary? At least $ 140k per year $ 0 k $ 150 k+" at bounding box center [753, 470] width 389 height 146
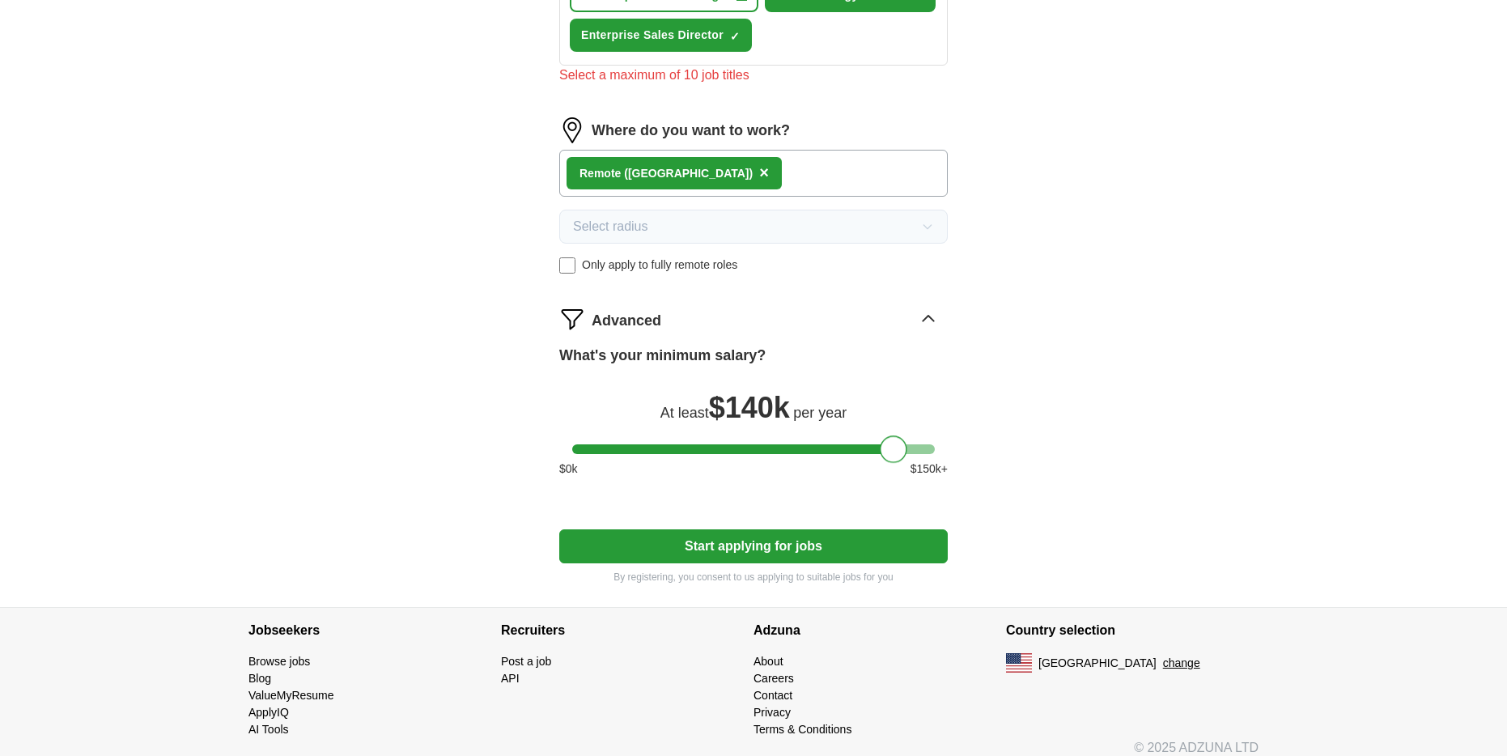
scroll to position [904, 0]
drag, startPoint x: 891, startPoint y: 440, endPoint x: 973, endPoint y: 443, distance: 81.8
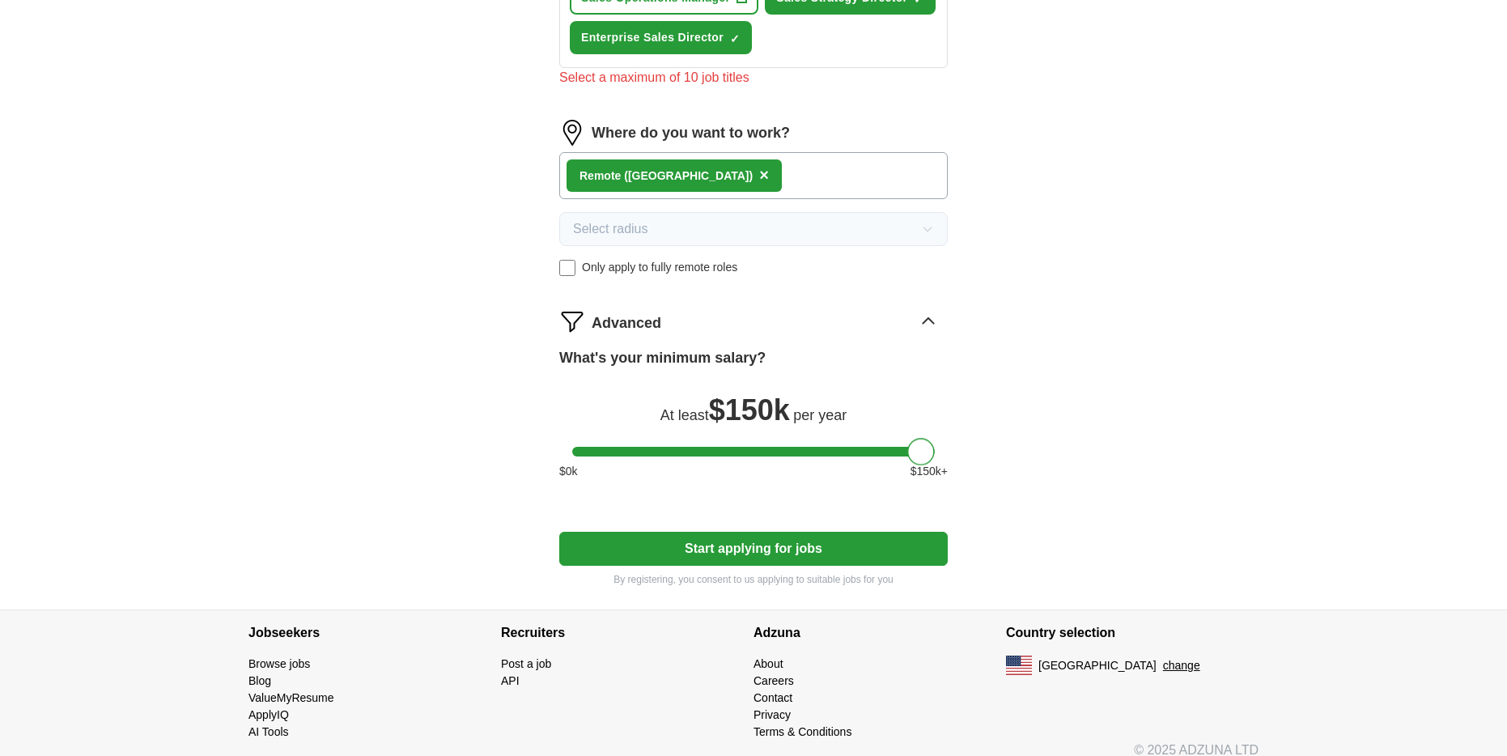
scroll to position [914, 0]
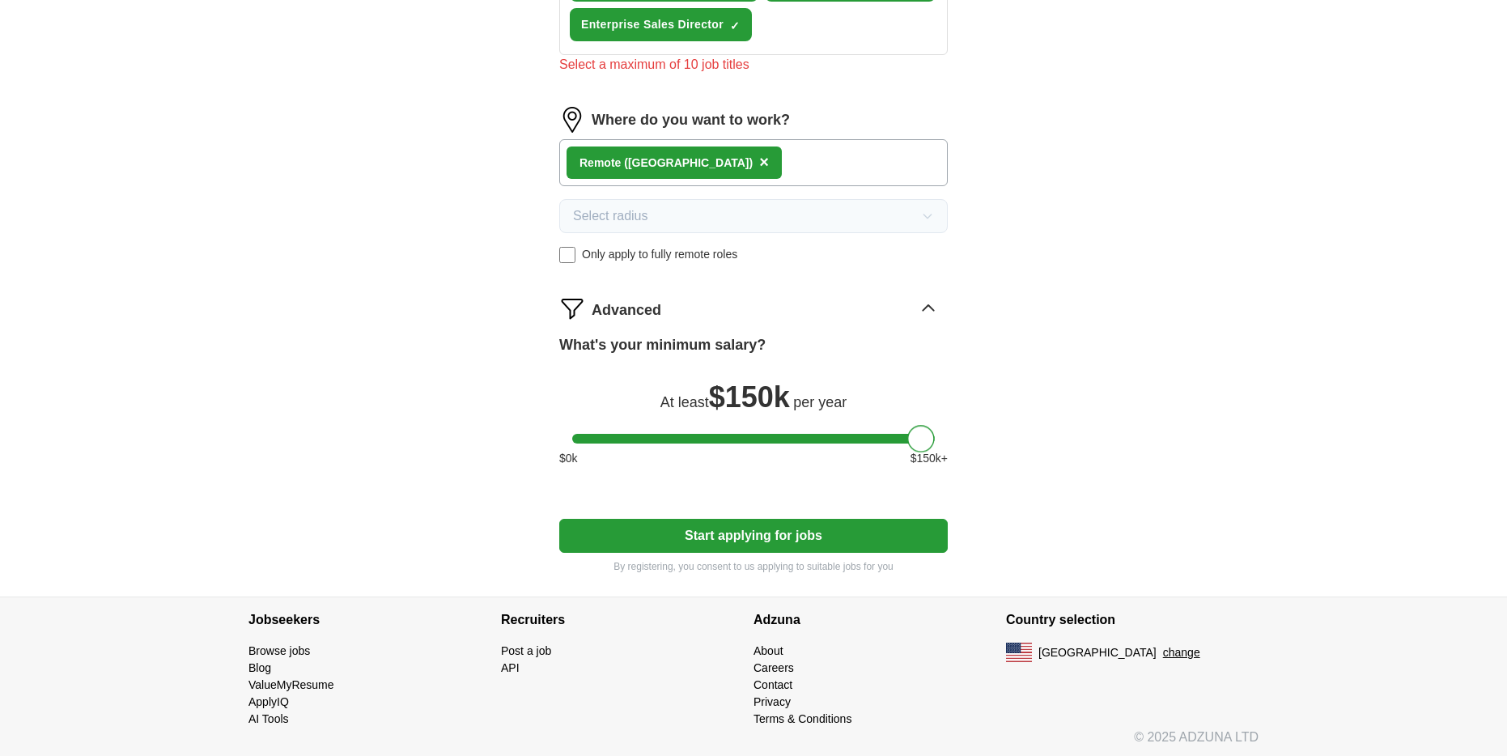
click at [747, 549] on button "Start applying for jobs" at bounding box center [753, 536] width 389 height 34
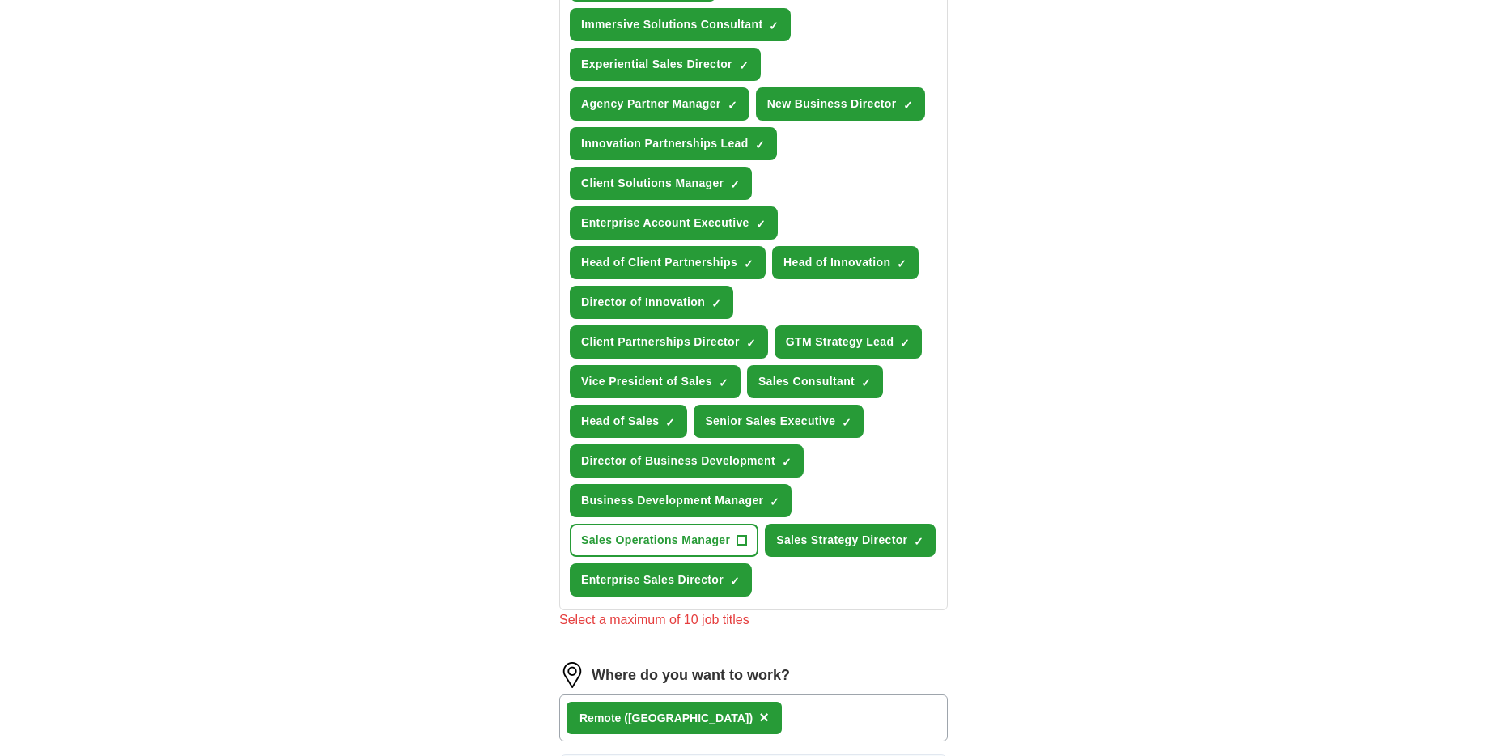
scroll to position [164, 0]
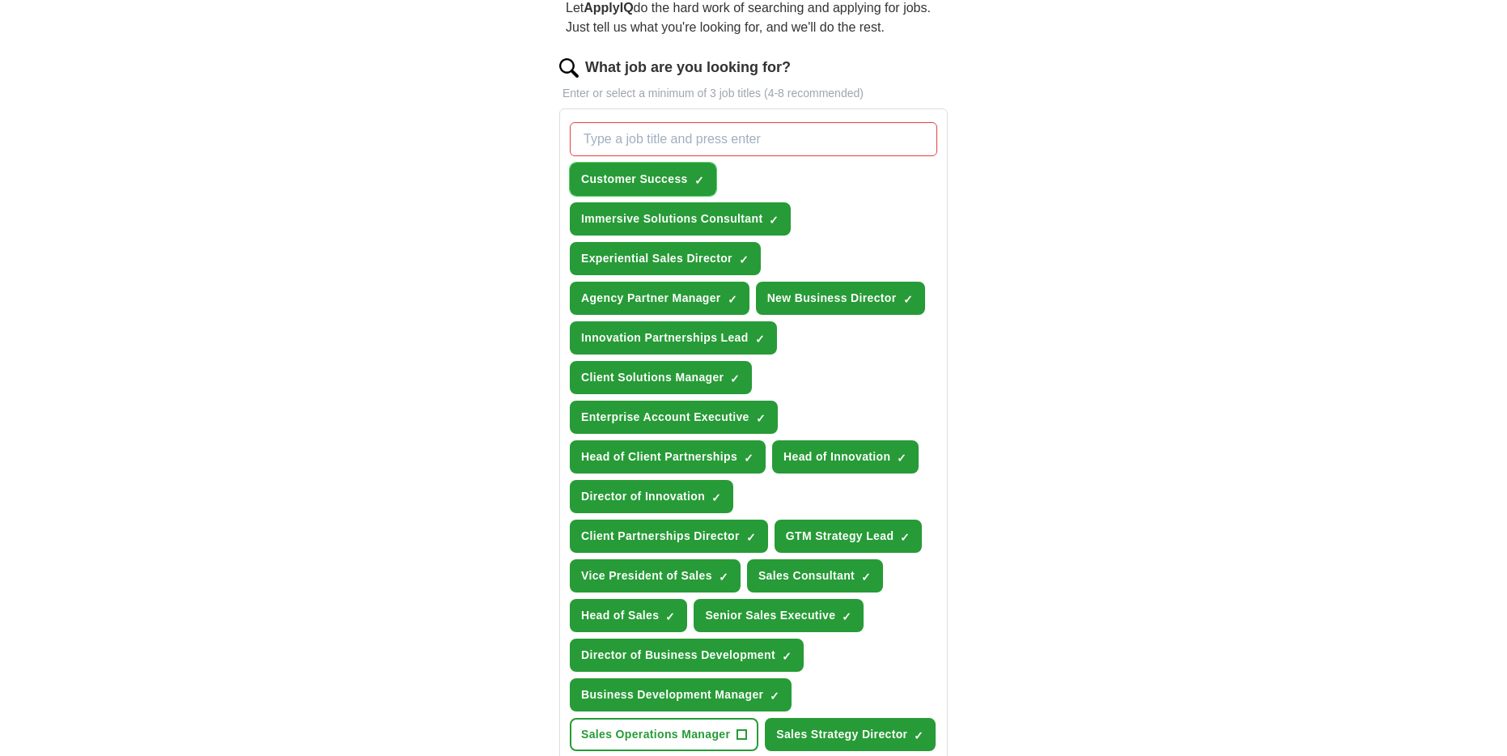
click at [679, 167] on button "Customer Success ✓ ×" at bounding box center [643, 179] width 147 height 33
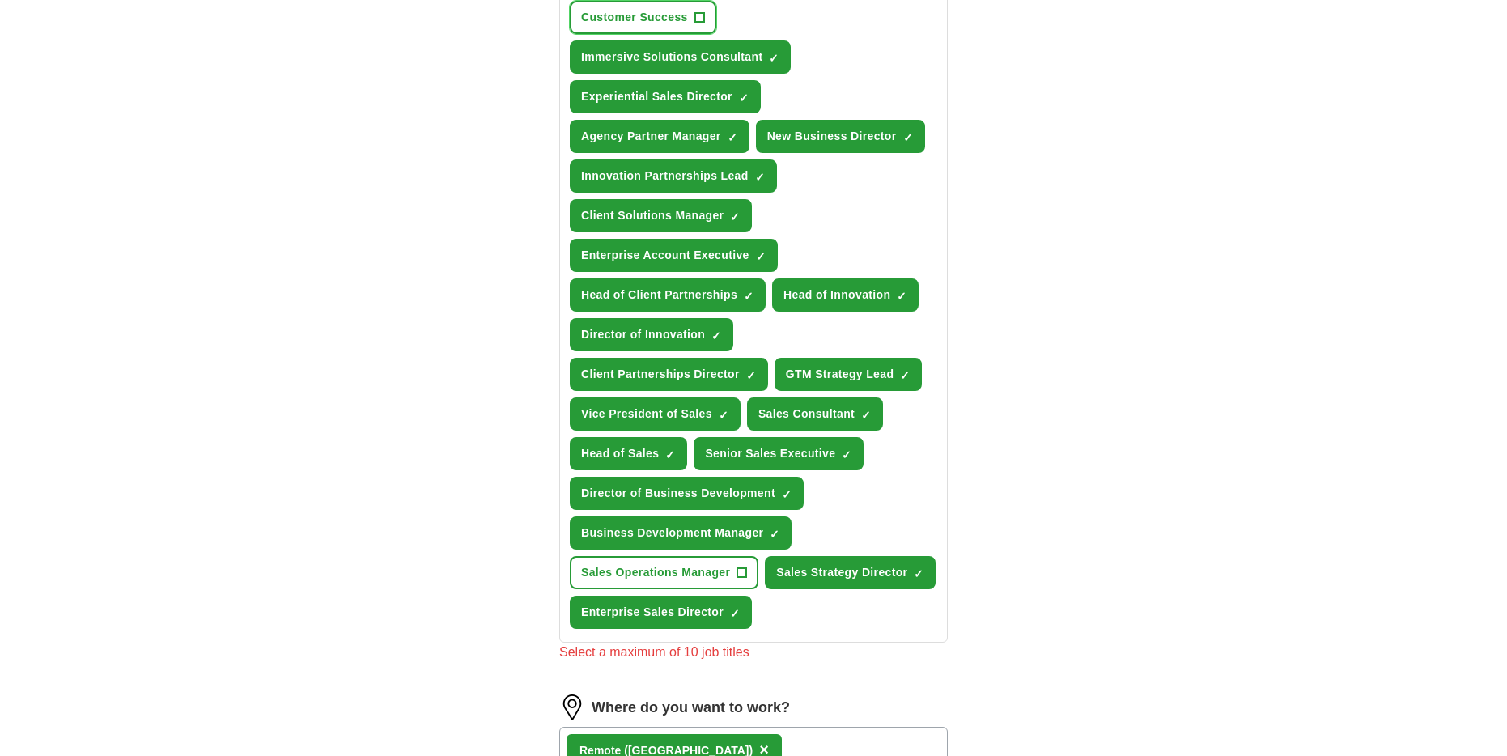
scroll to position [336, 0]
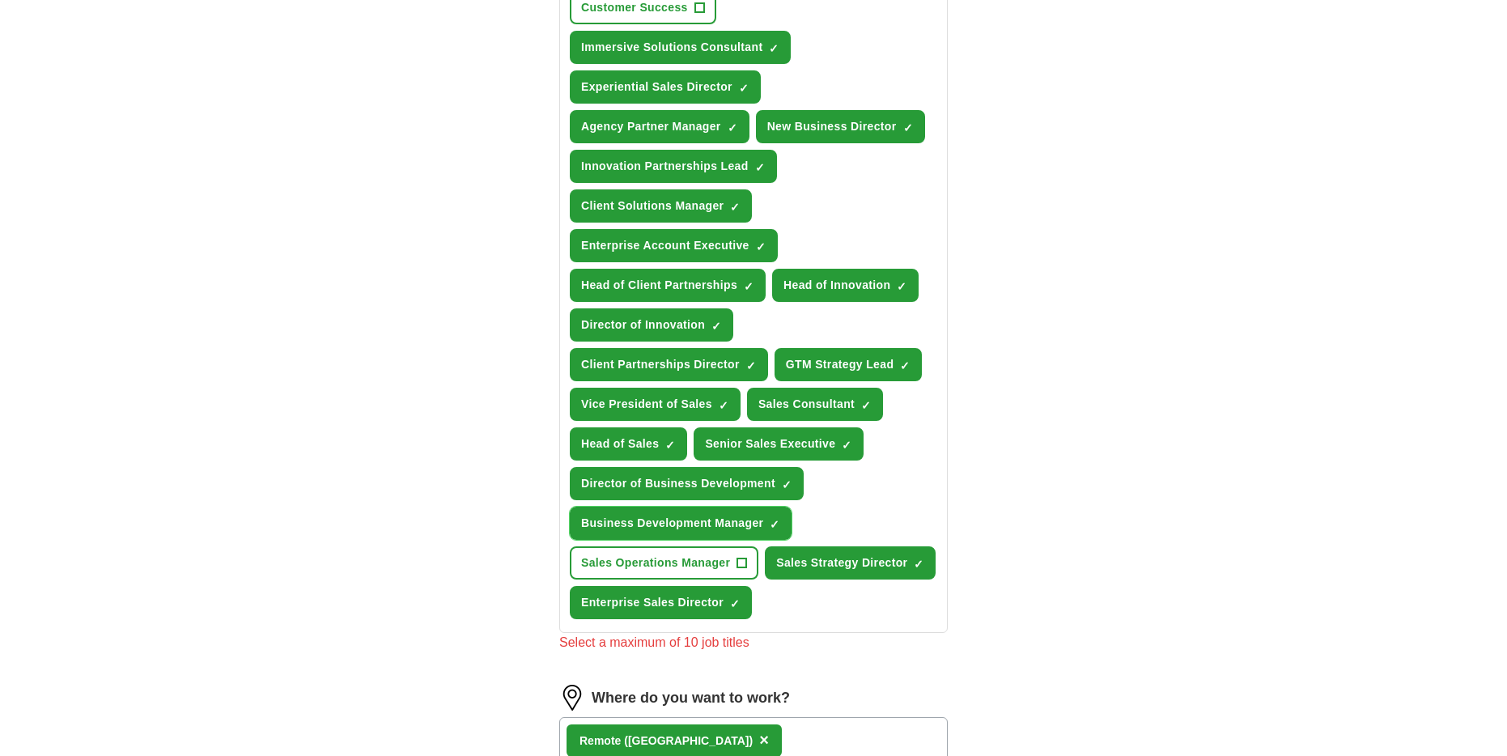
click at [735, 512] on button "Business Development Manager ✓ ×" at bounding box center [681, 523] width 222 height 33
click at [776, 572] on span "Sales Strategy Director" at bounding box center [841, 563] width 131 height 17
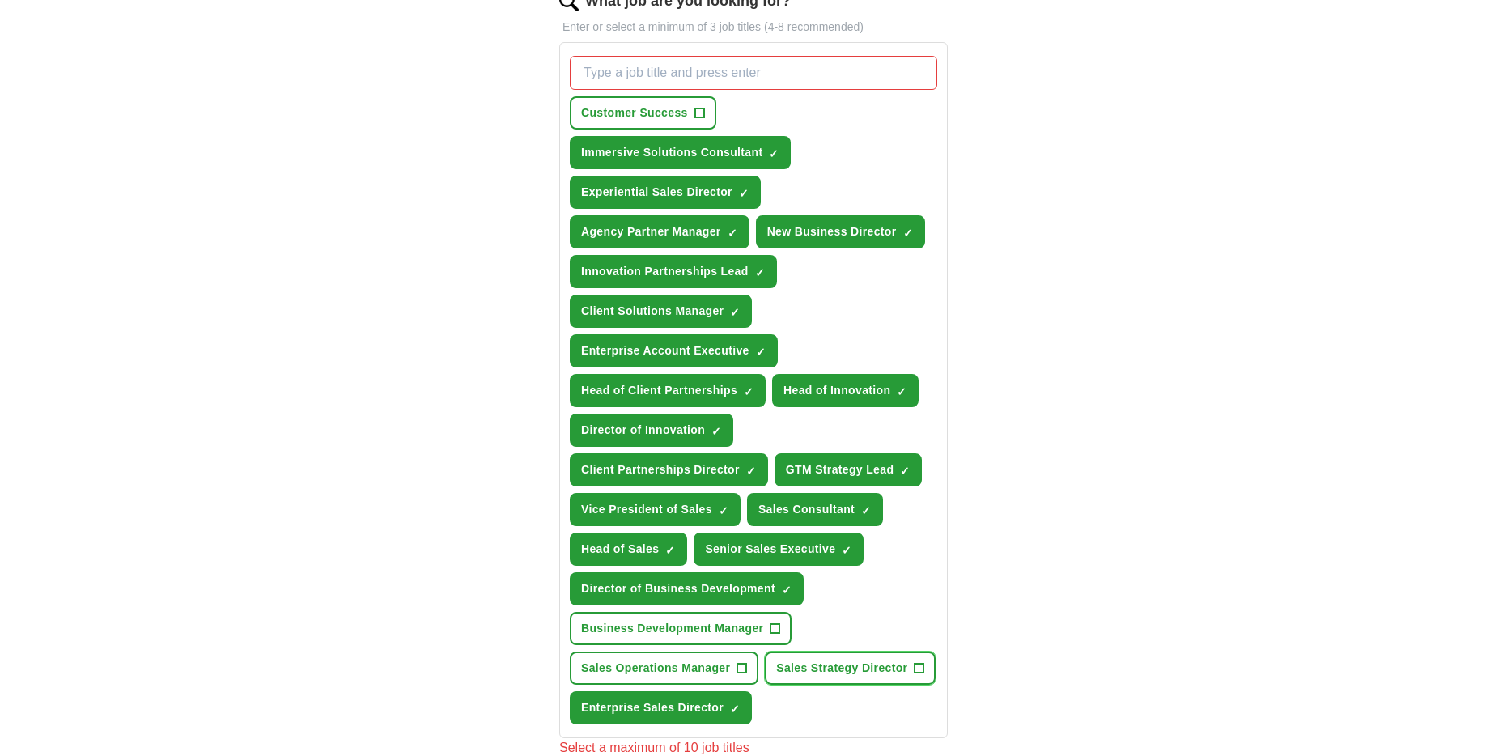
scroll to position [227, 0]
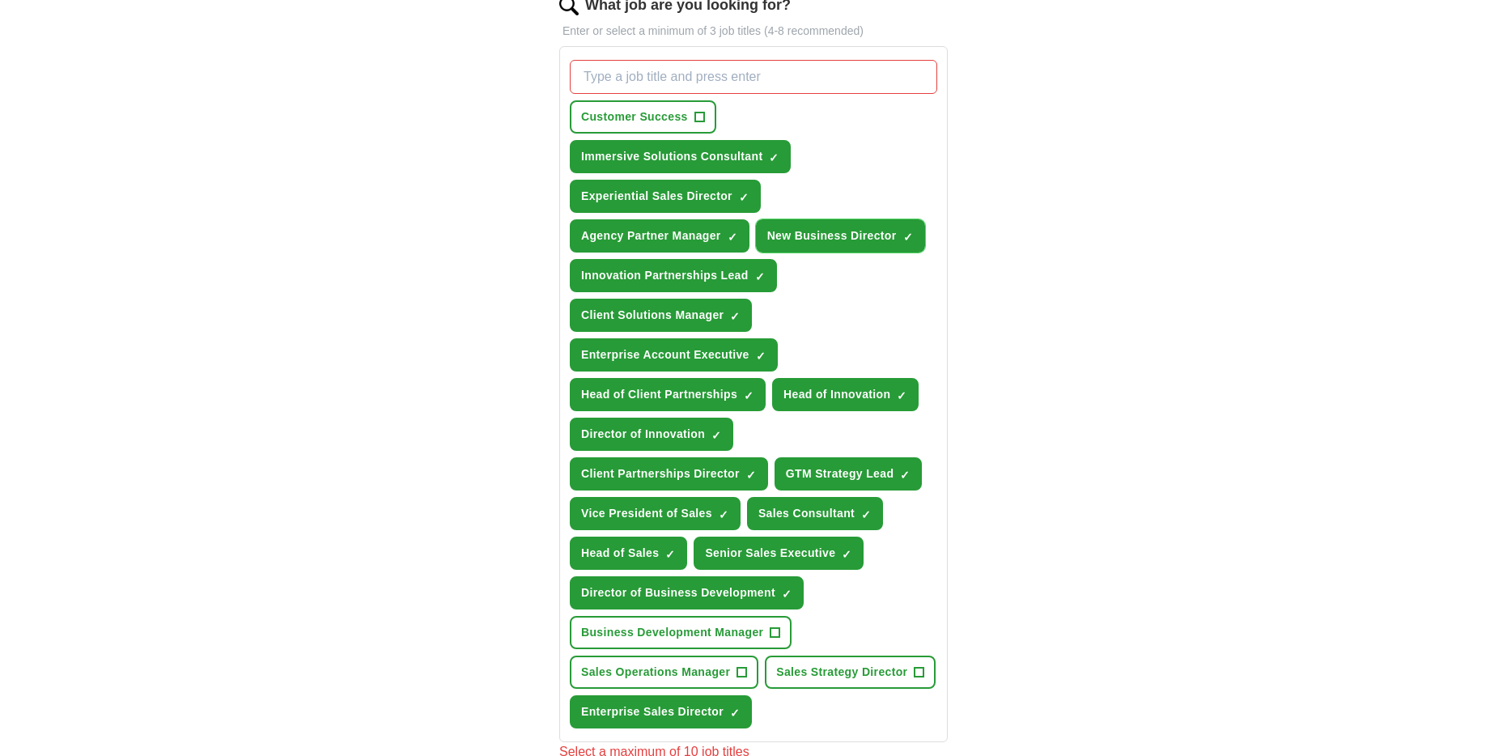
click at [835, 229] on span "New Business Director" at bounding box center [832, 235] width 130 height 17
click at [832, 516] on span "Sales Consultant" at bounding box center [807, 513] width 96 height 17
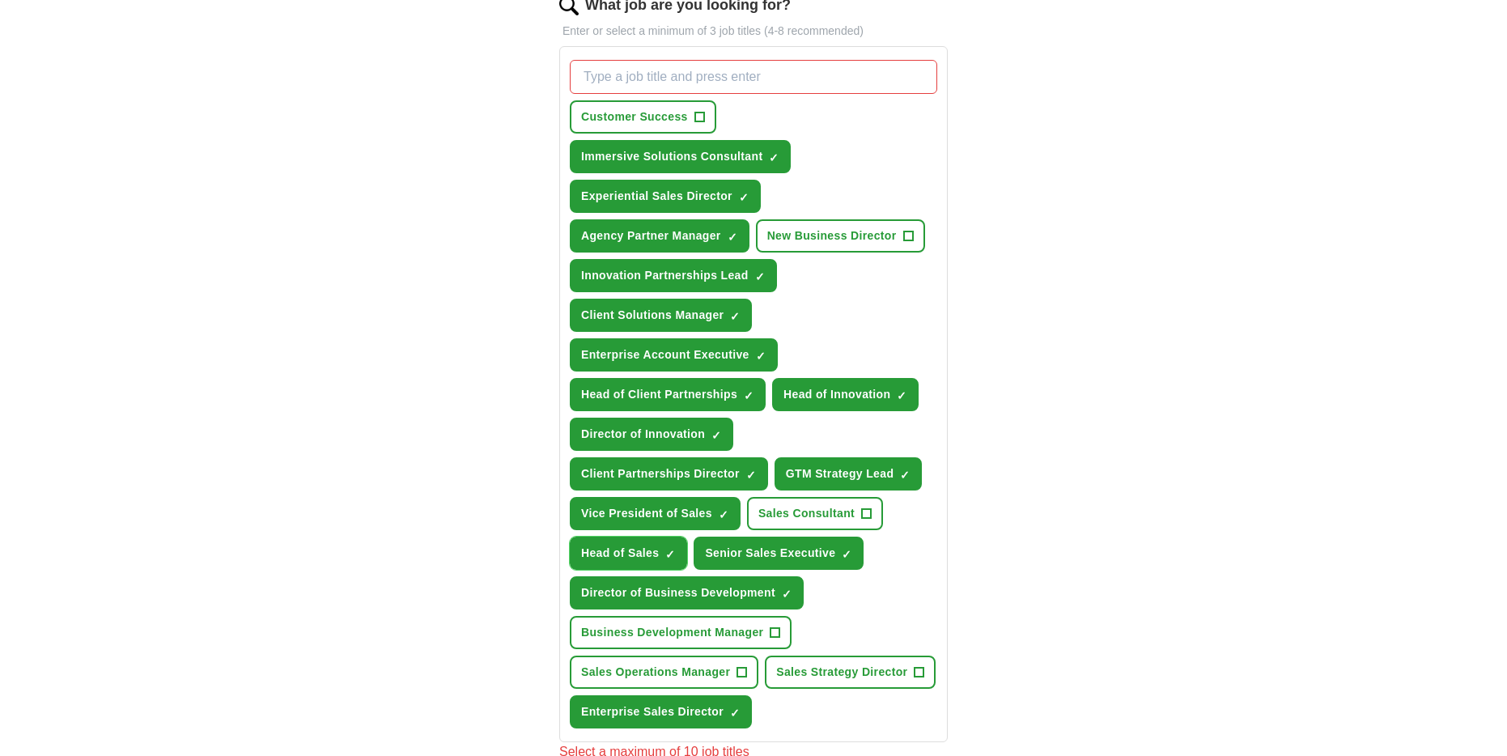
click at [615, 554] on span "Head of Sales" at bounding box center [620, 553] width 78 height 17
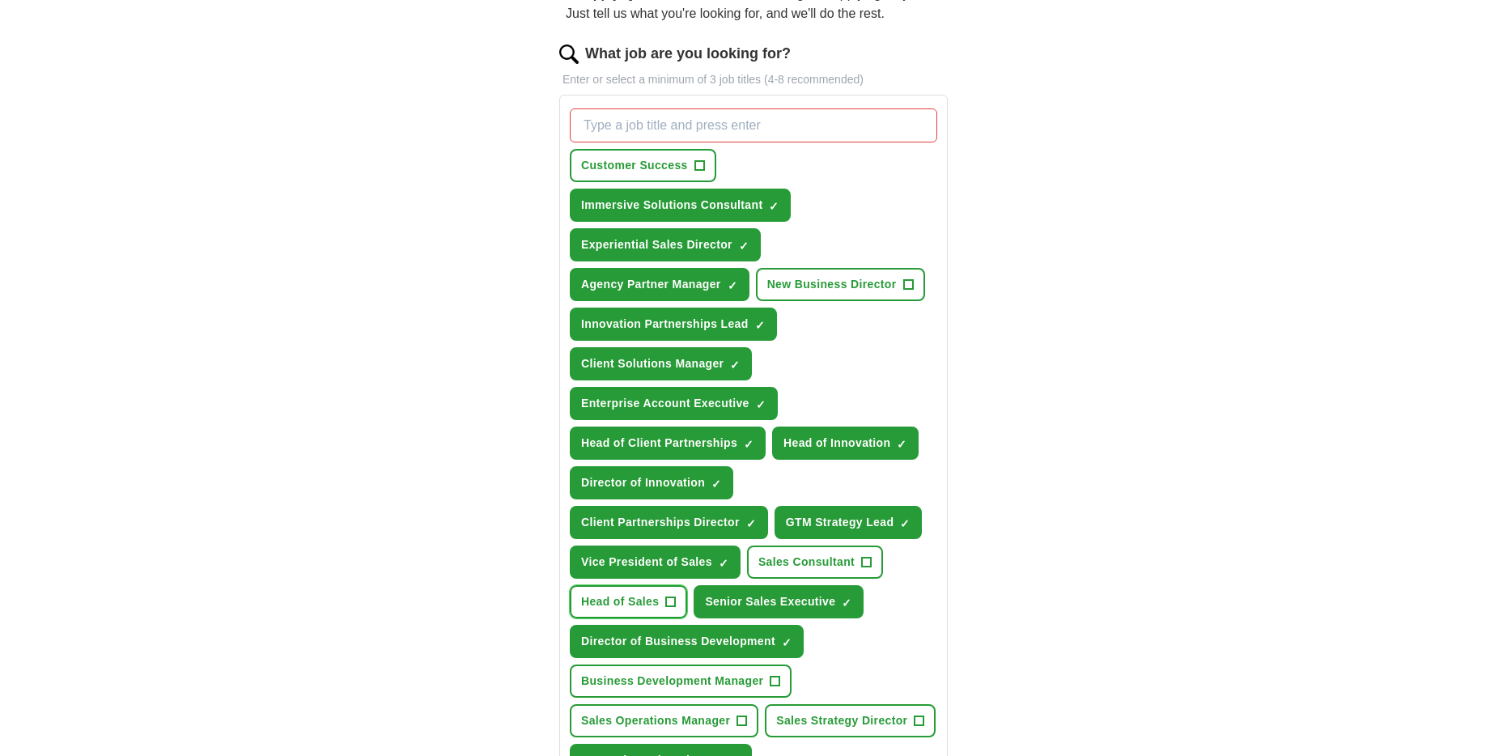
scroll to position [164, 0]
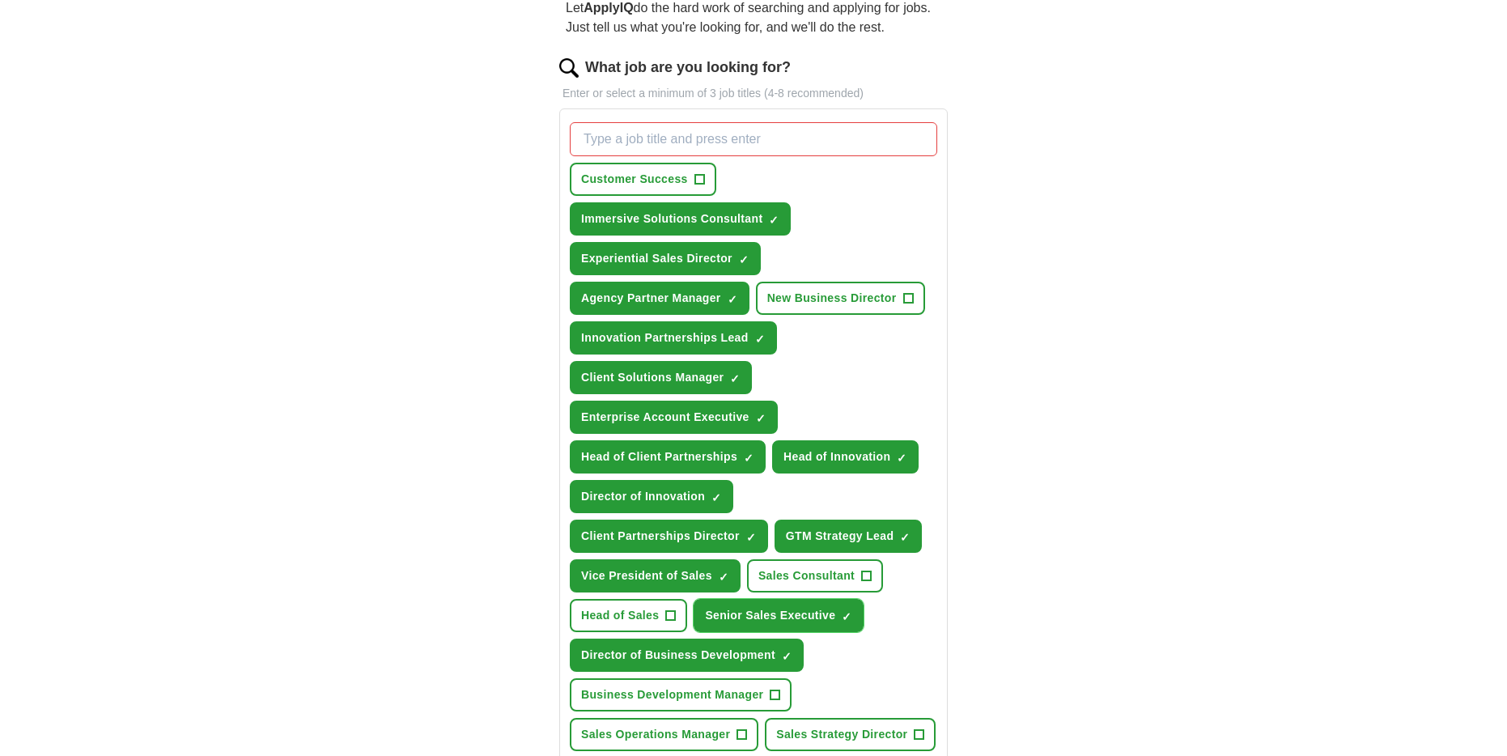
click at [813, 607] on span "Senior Sales Executive" at bounding box center [770, 615] width 130 height 17
click at [843, 621] on span "+" at bounding box center [848, 616] width 10 height 13
click at [0, 0] on span "×" at bounding box center [0, 0] width 0 height 0
click at [843, 618] on span "+" at bounding box center [848, 616] width 10 height 13
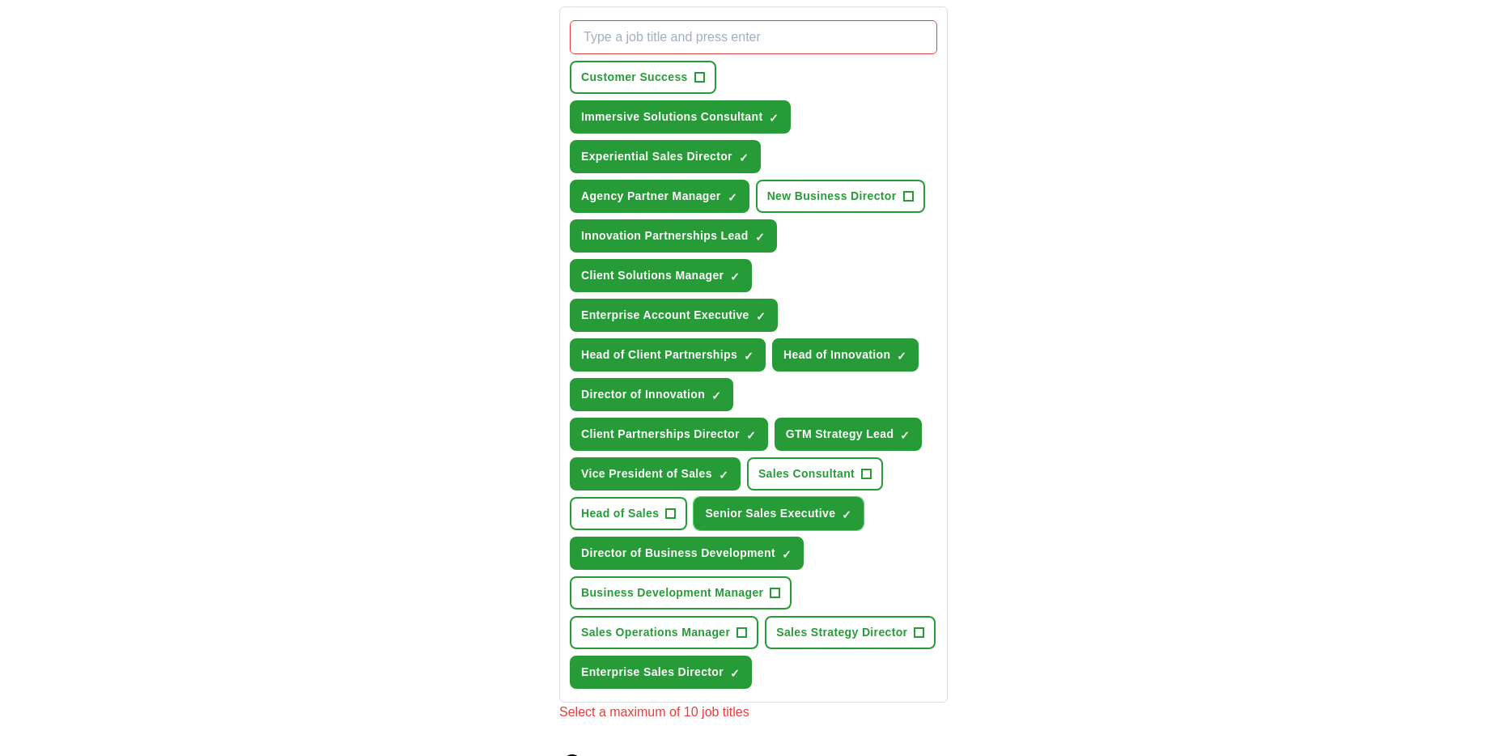
scroll to position [347, 0]
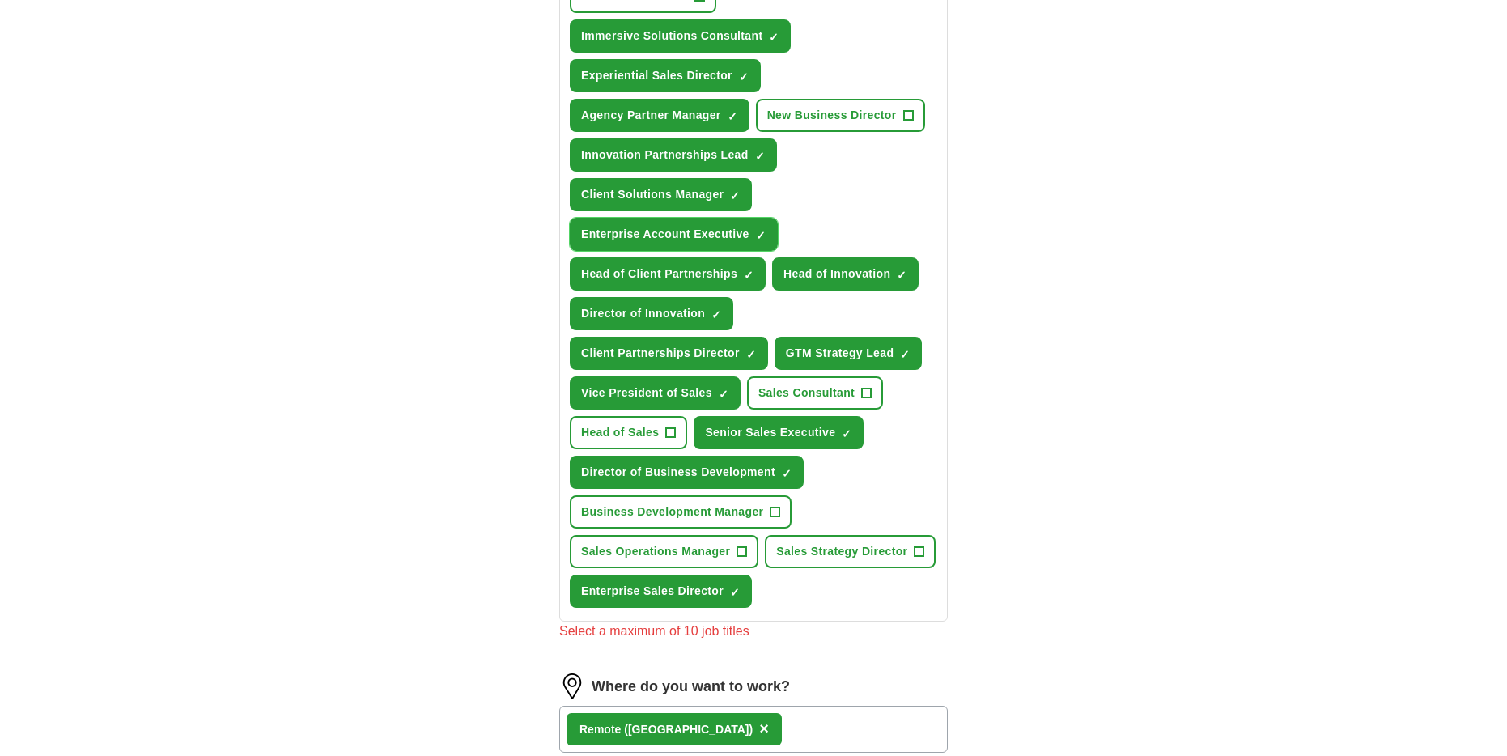
click at [698, 233] on span "Enterprise Account Executive" at bounding box center [665, 234] width 168 height 17
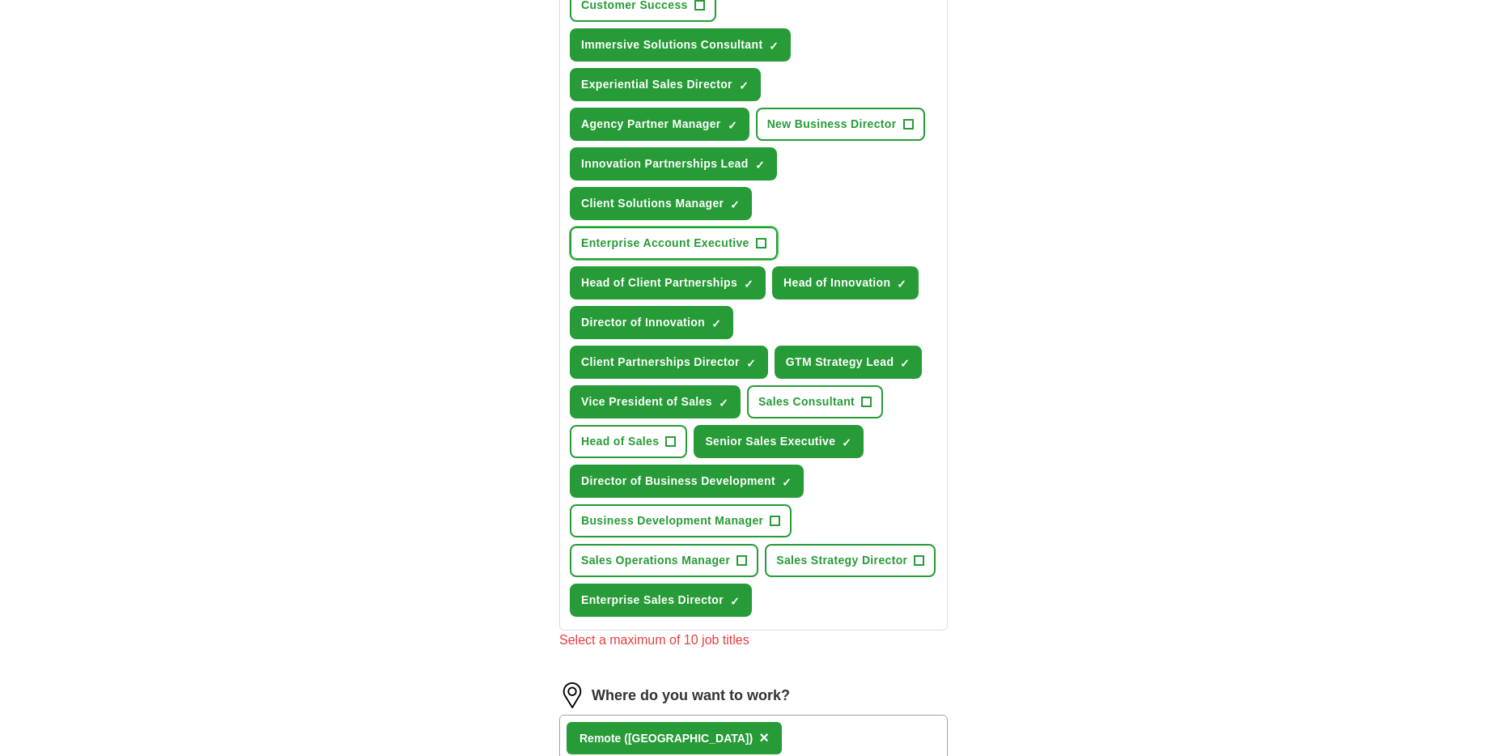
scroll to position [321, 0]
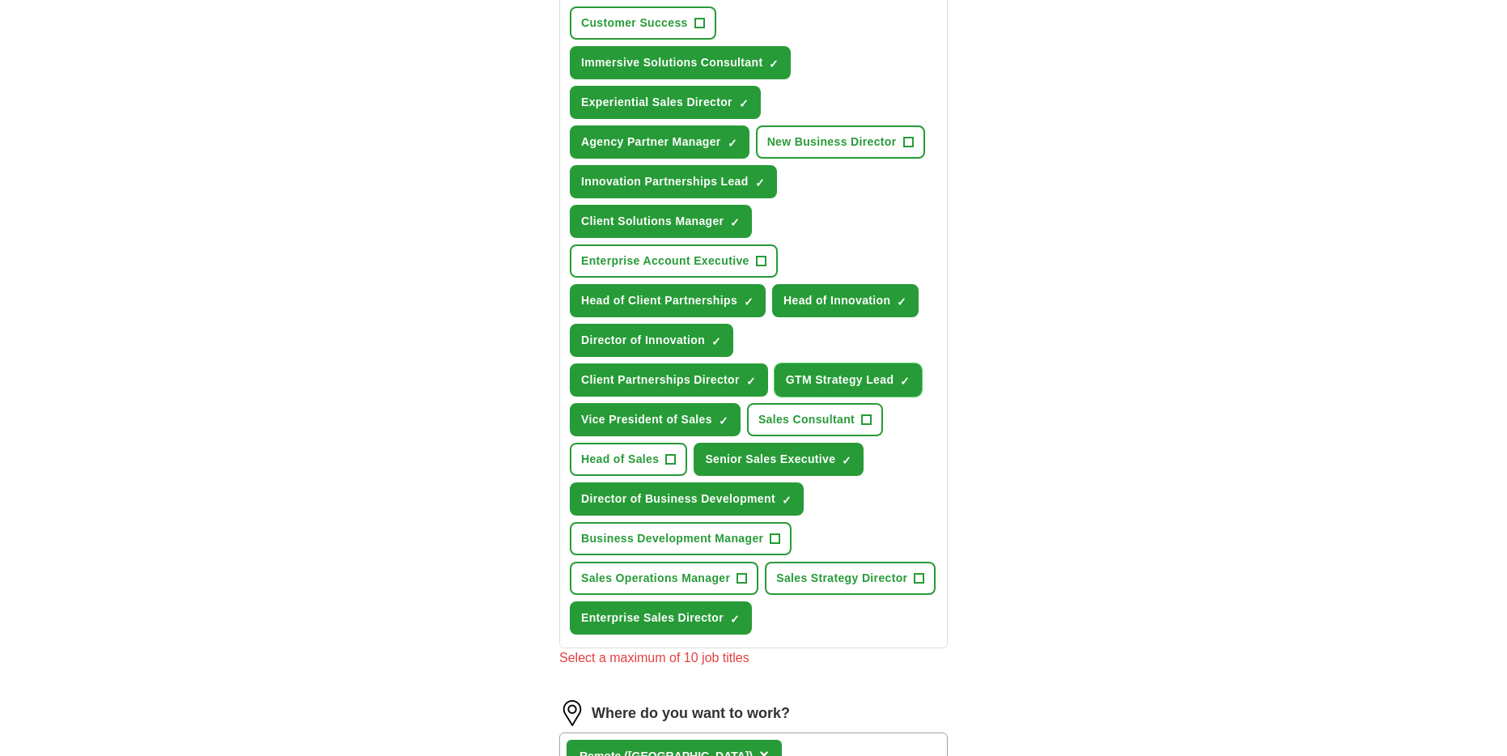
click at [876, 376] on span "GTM Strategy Lead" at bounding box center [840, 380] width 108 height 17
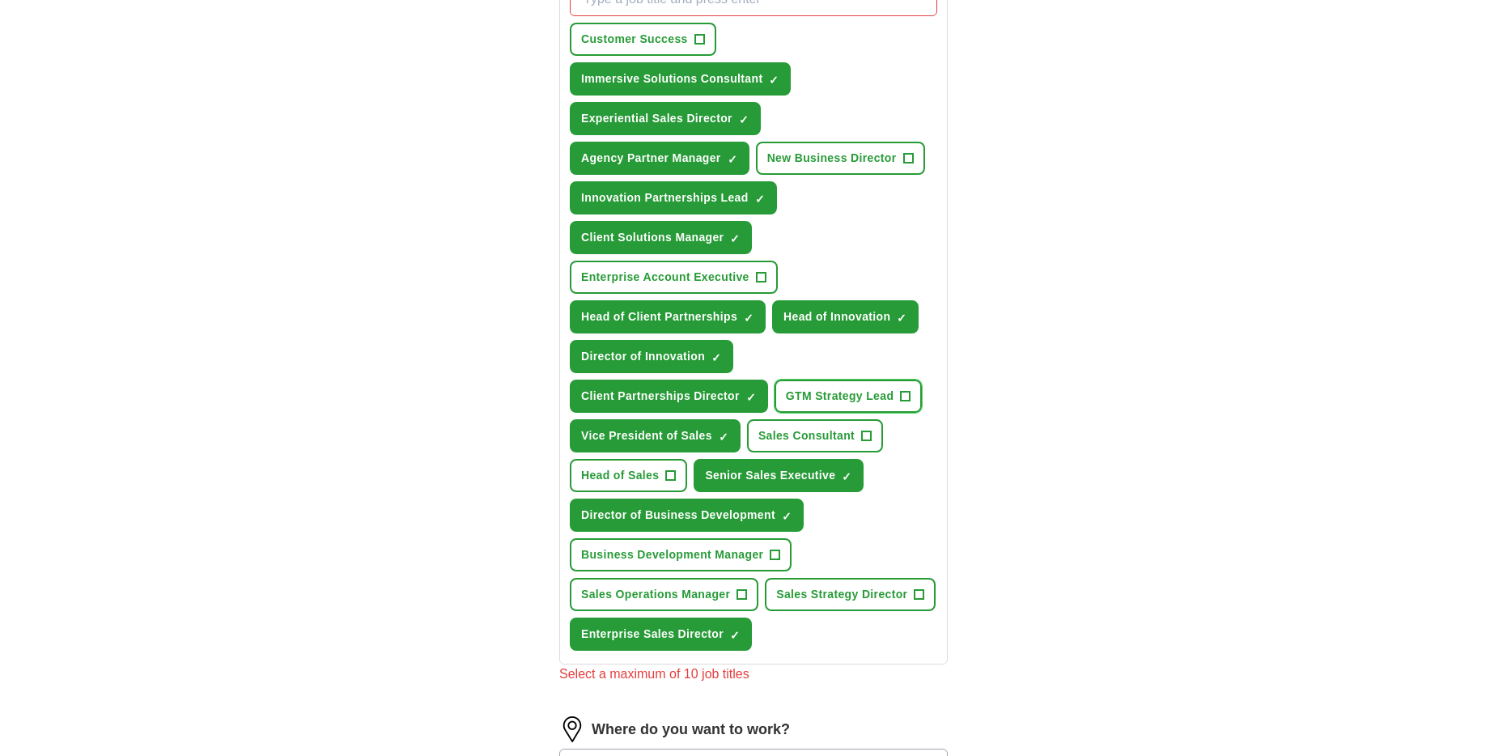
scroll to position [285, 0]
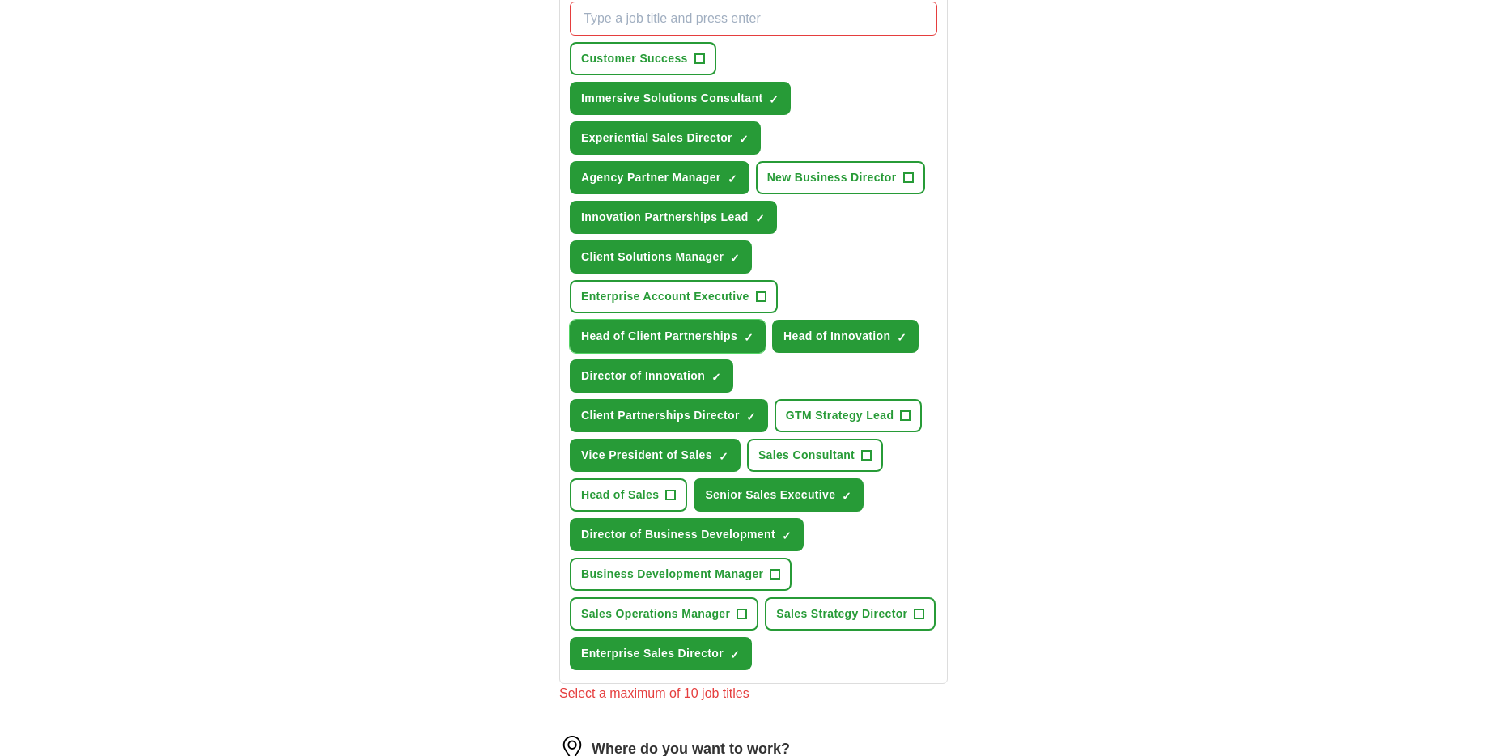
click at [686, 334] on span "Head of Client Partnerships" at bounding box center [659, 336] width 156 height 17
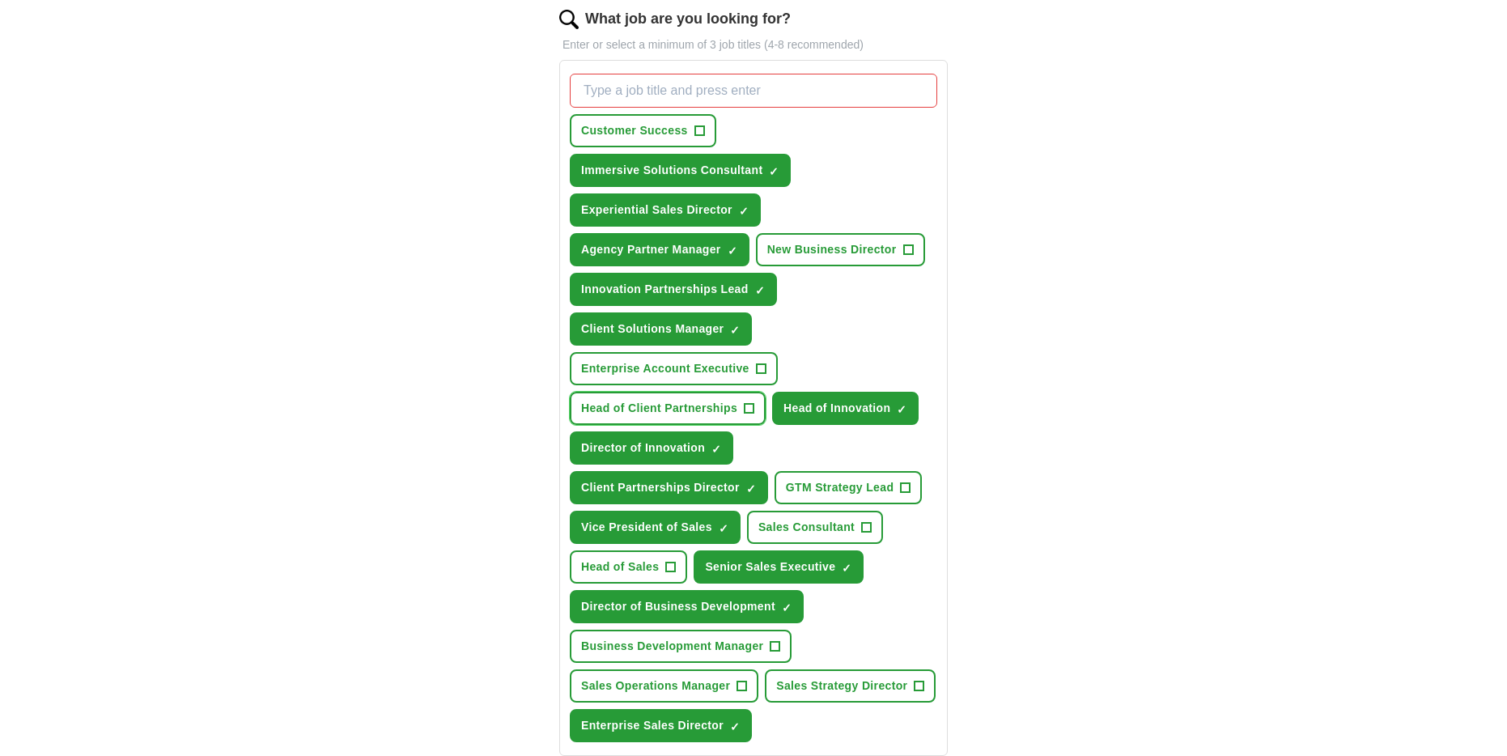
scroll to position [186, 0]
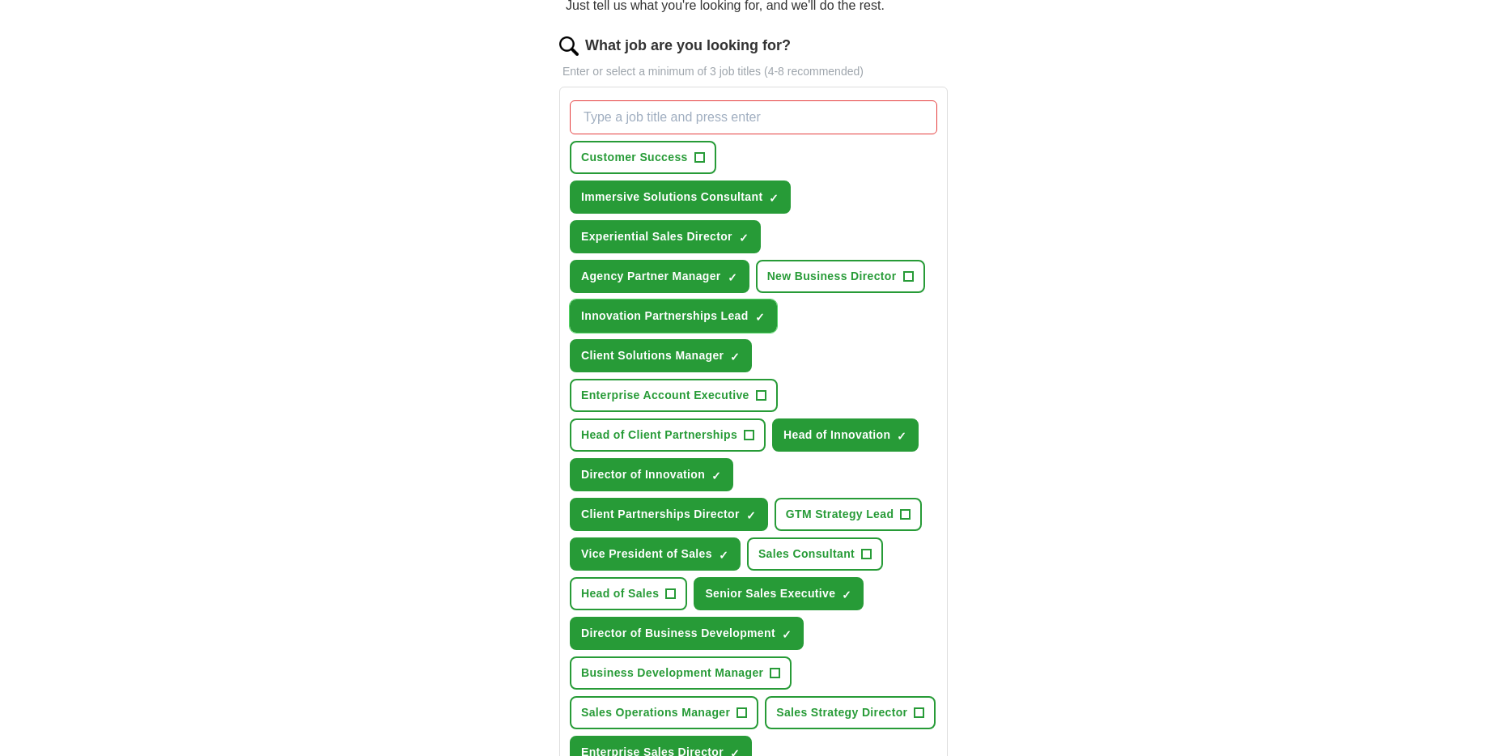
click at [665, 305] on button "Innovation Partnerships Lead ✓ ×" at bounding box center [673, 316] width 207 height 33
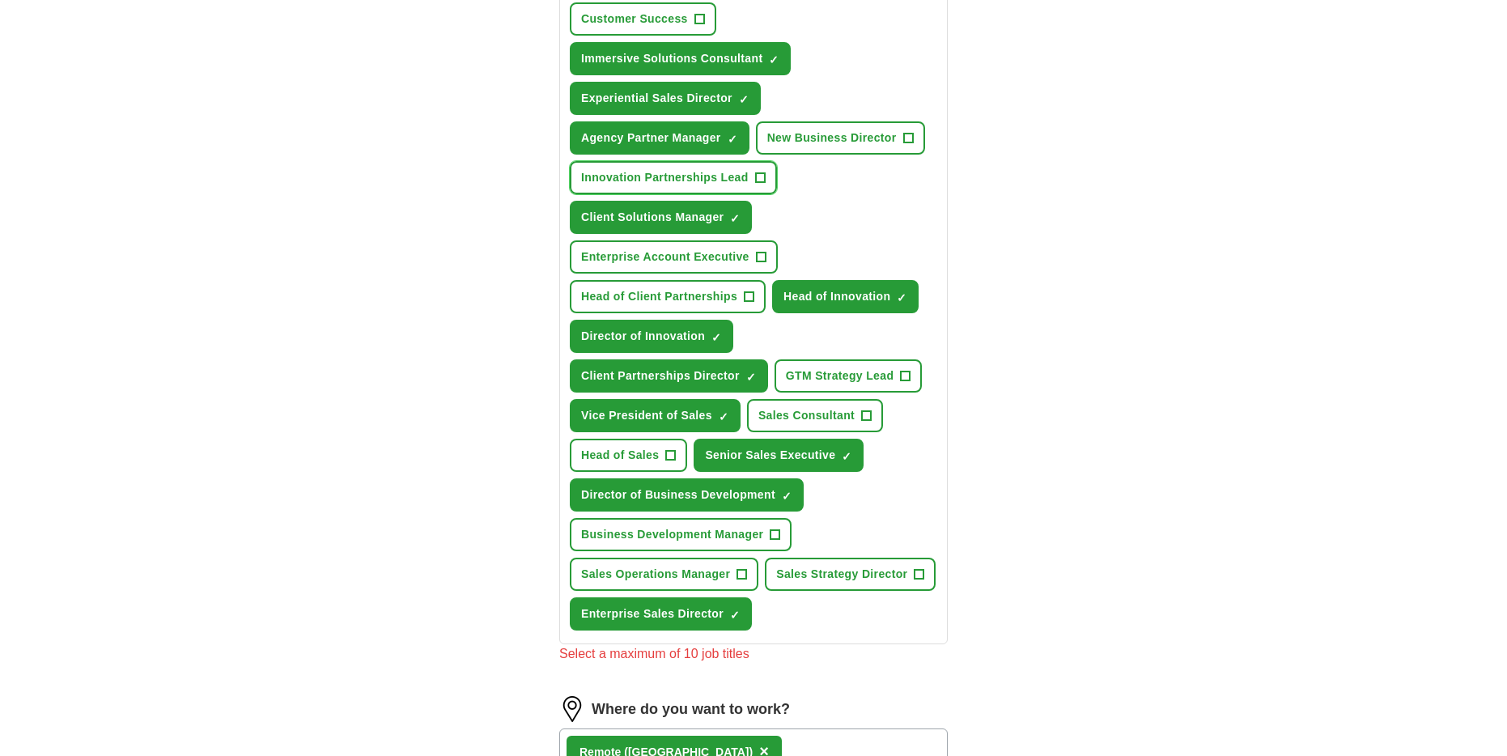
scroll to position [321, 0]
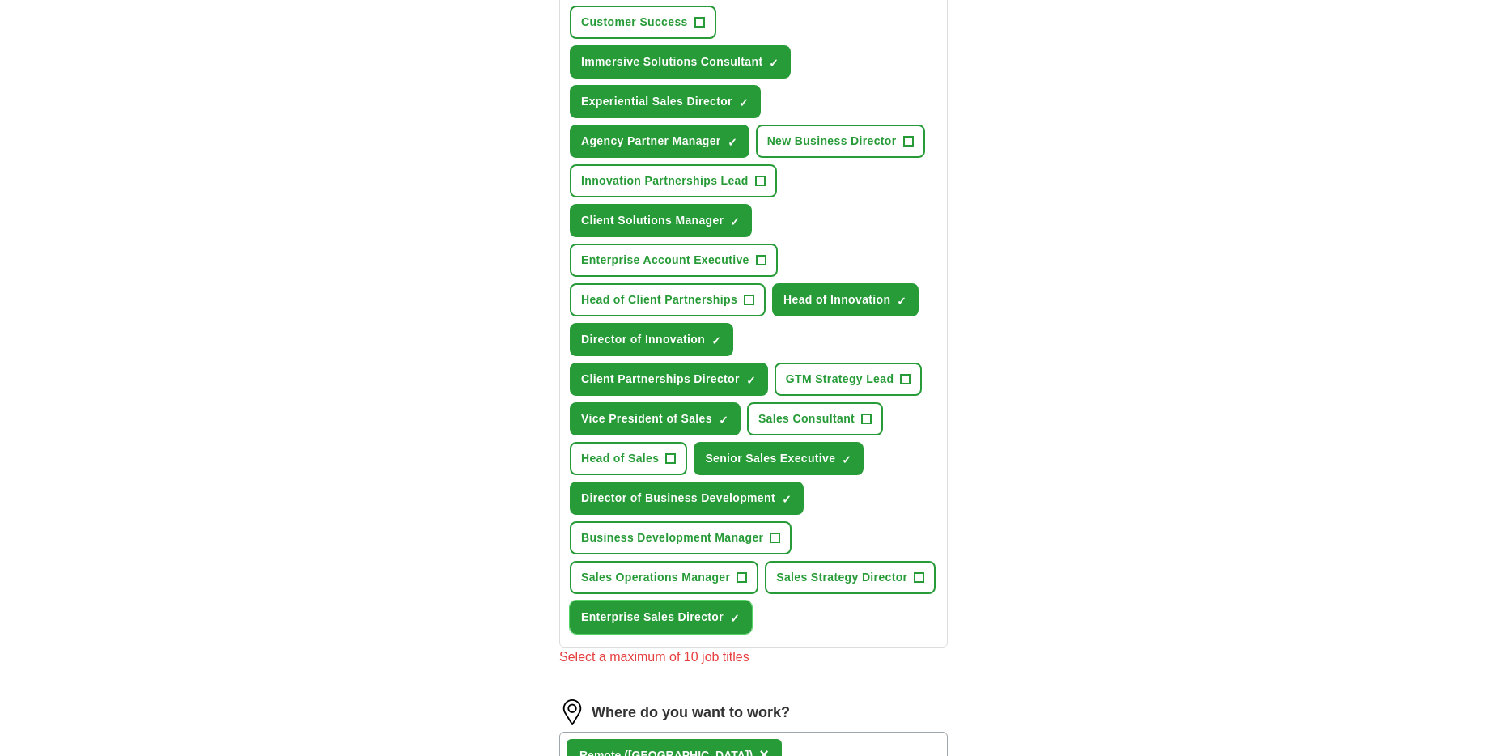
click at [752, 606] on button "Enterprise Sales Director ✓ ×" at bounding box center [661, 617] width 182 height 33
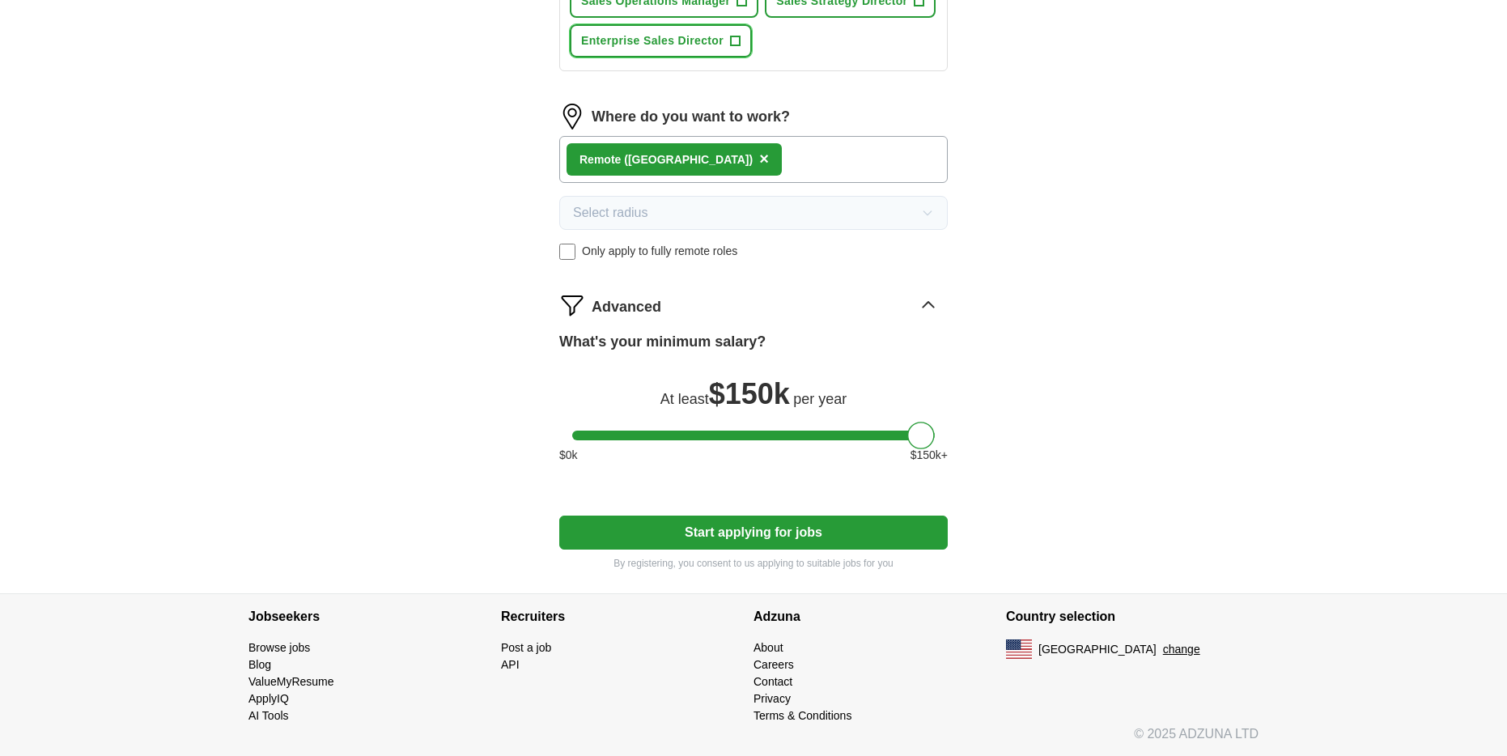
scroll to position [899, 0]
click at [813, 529] on button "Start applying for jobs" at bounding box center [753, 532] width 389 height 34
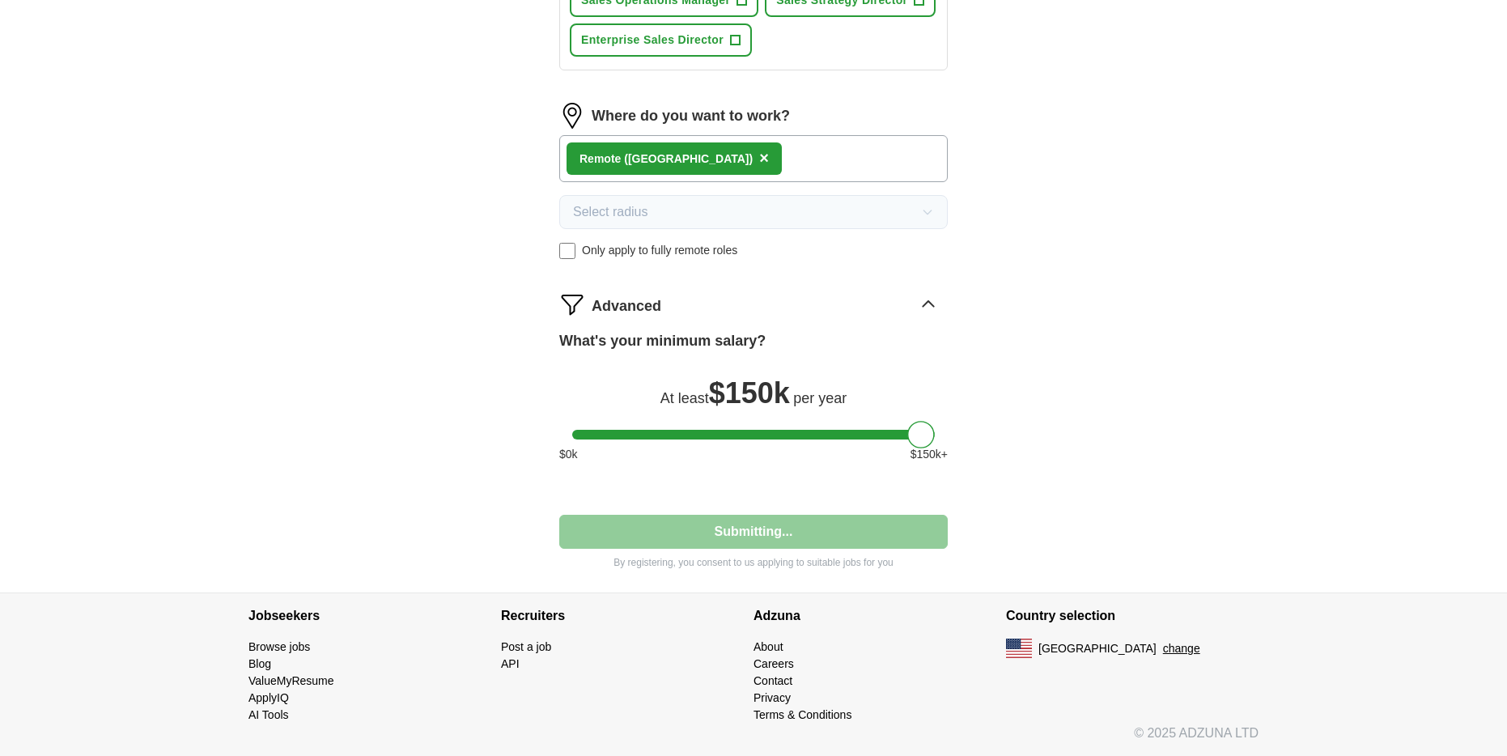
select select "**"
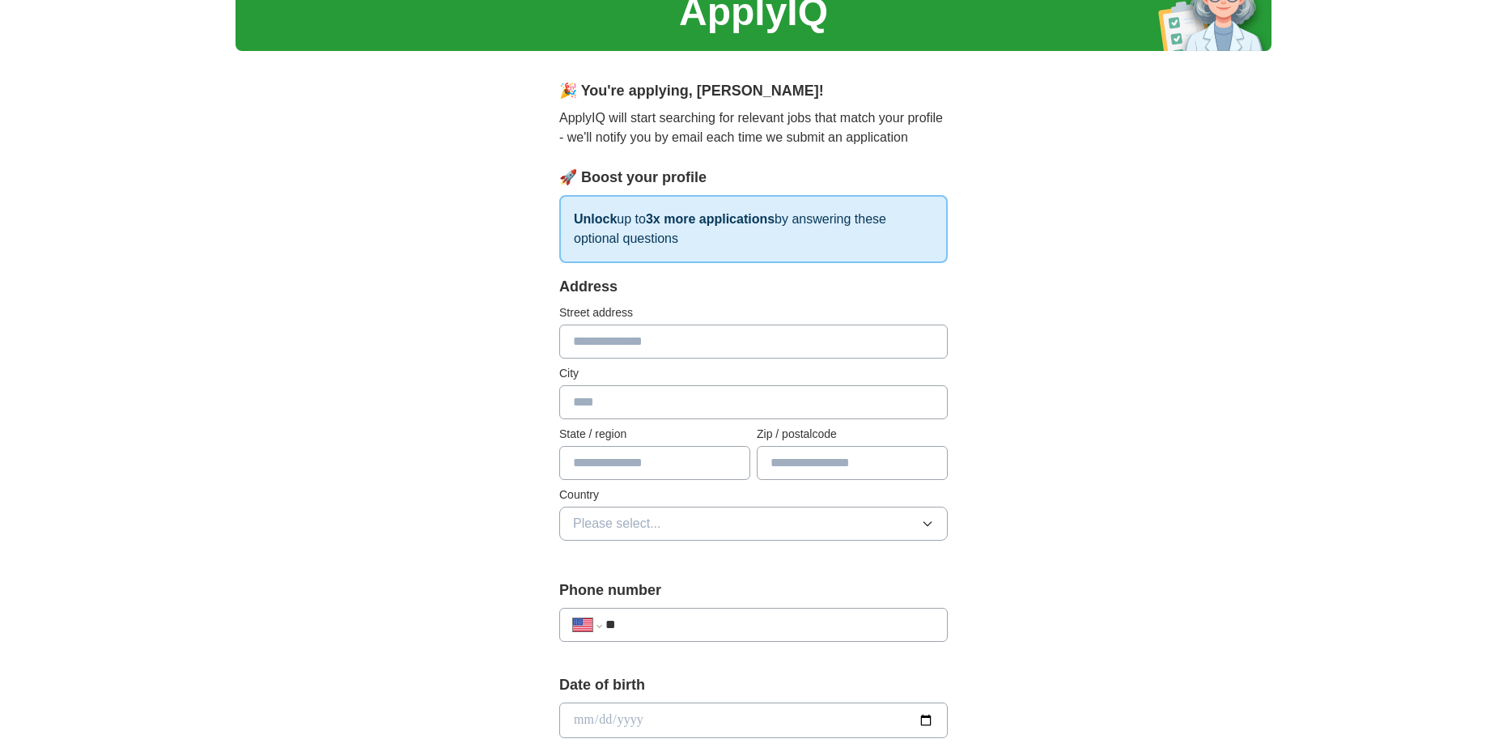
scroll to position [103, 0]
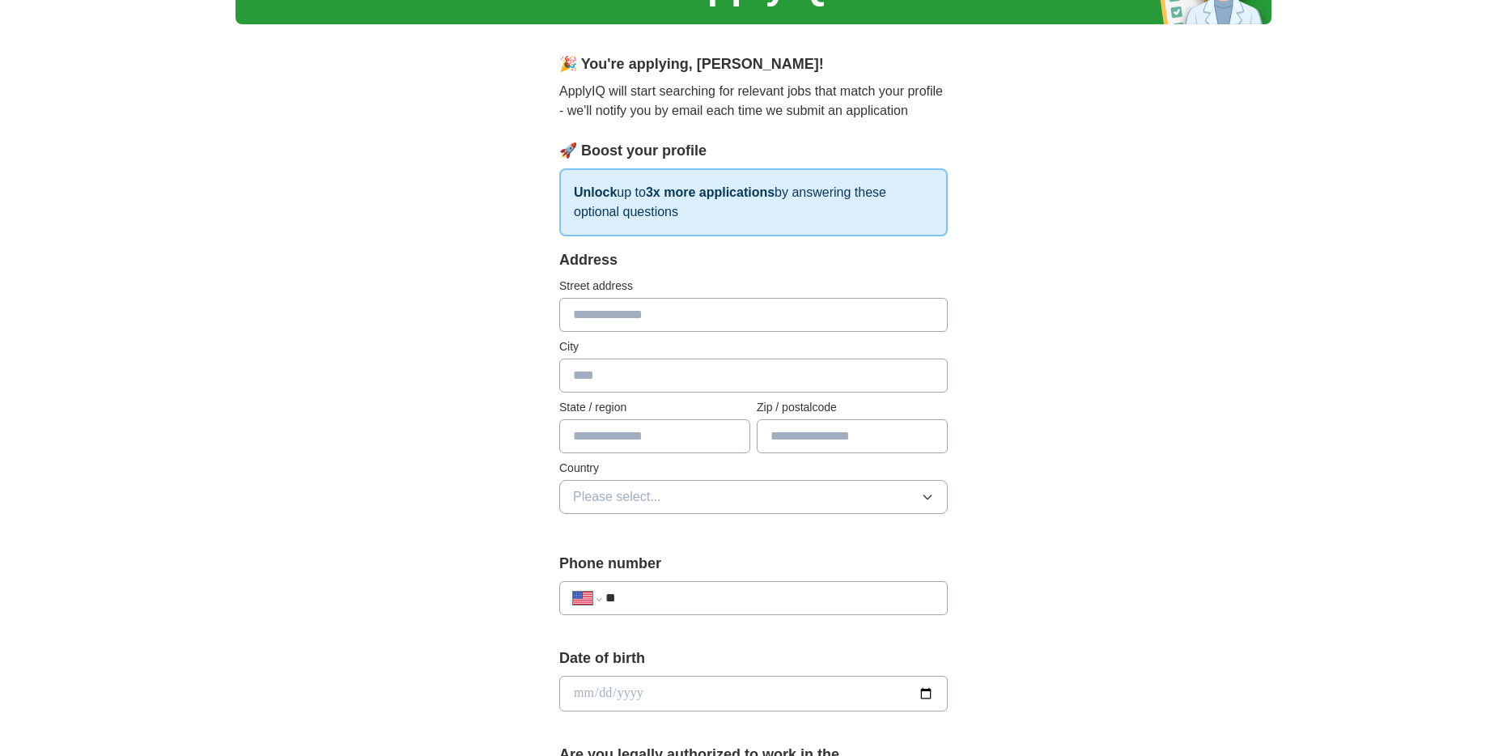
click at [646, 305] on input "text" at bounding box center [753, 315] width 389 height 34
click at [678, 372] on input "text" at bounding box center [753, 376] width 389 height 34
type input "******"
click at [672, 433] on input "text" at bounding box center [654, 436] width 191 height 34
type input "**"
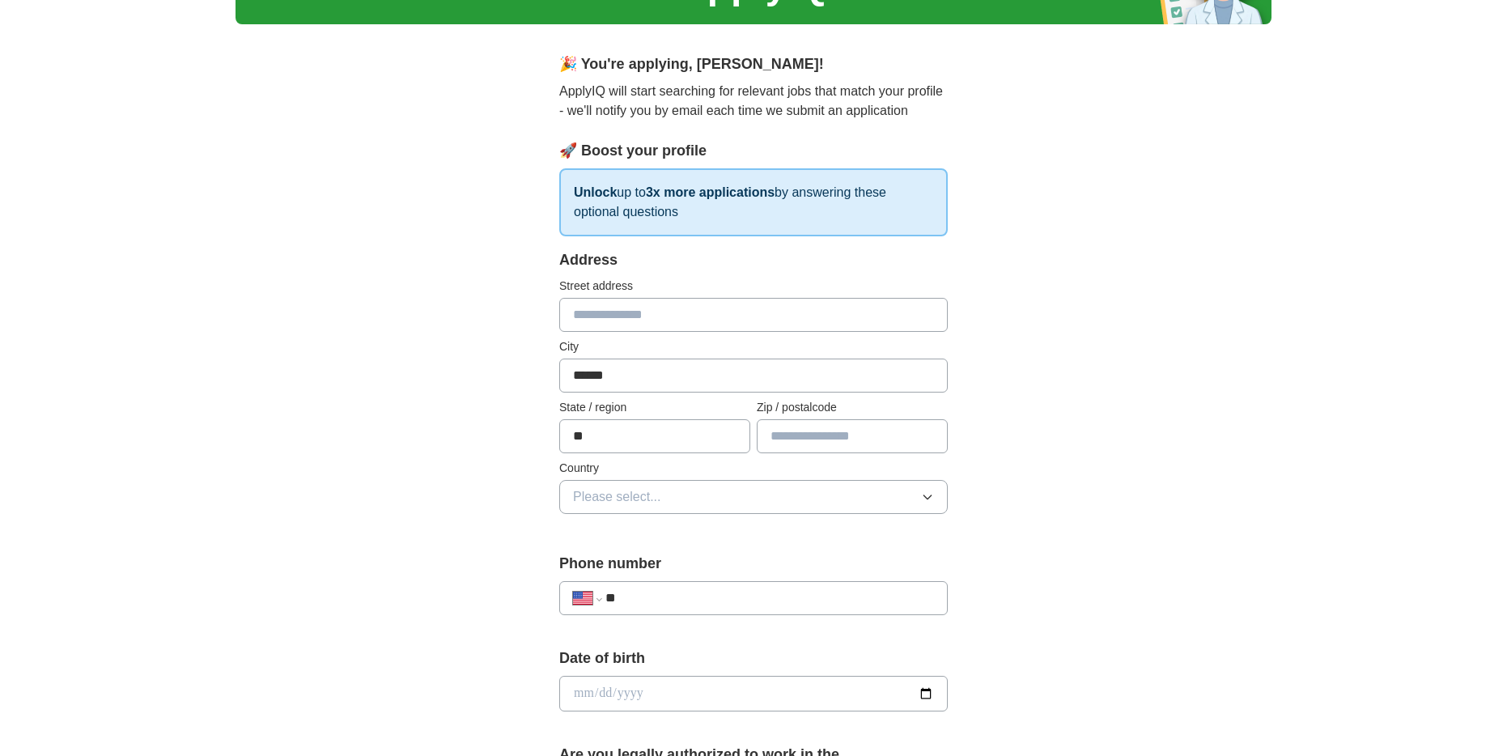
click at [815, 440] on input "text" at bounding box center [852, 436] width 191 height 34
type input "*****"
click at [801, 499] on button "Please select..." at bounding box center [753, 497] width 389 height 34
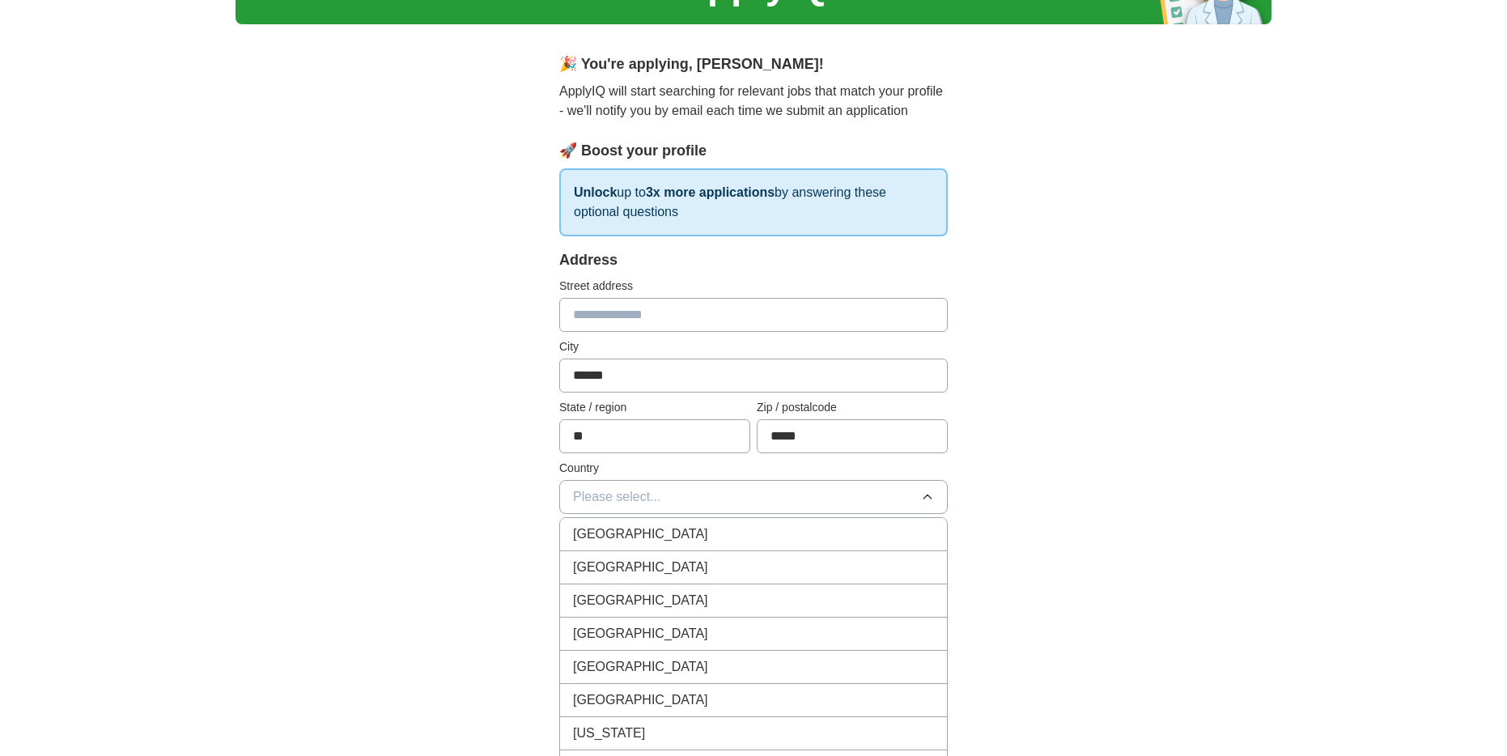
click at [746, 571] on div "[GEOGRAPHIC_DATA]" at bounding box center [753, 567] width 361 height 19
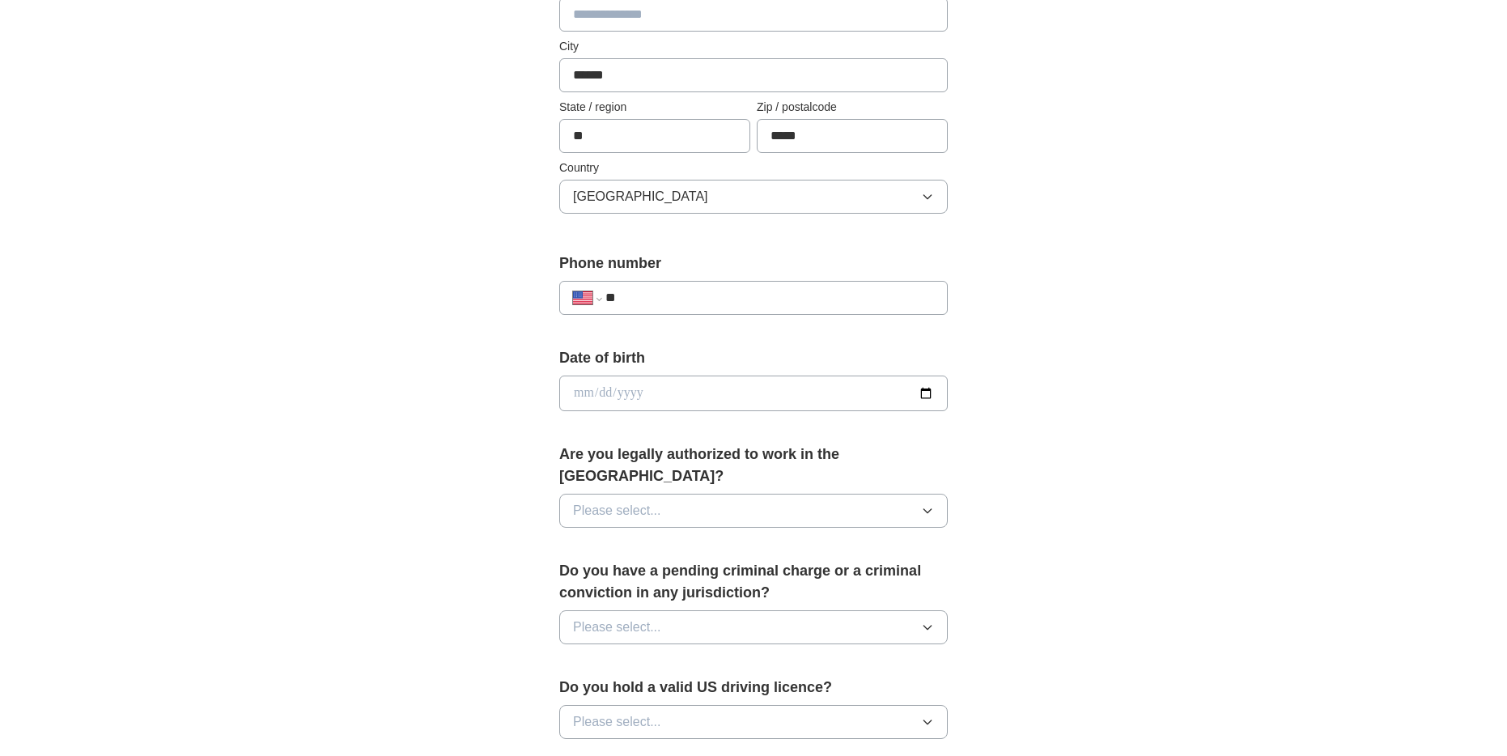
scroll to position [424, 0]
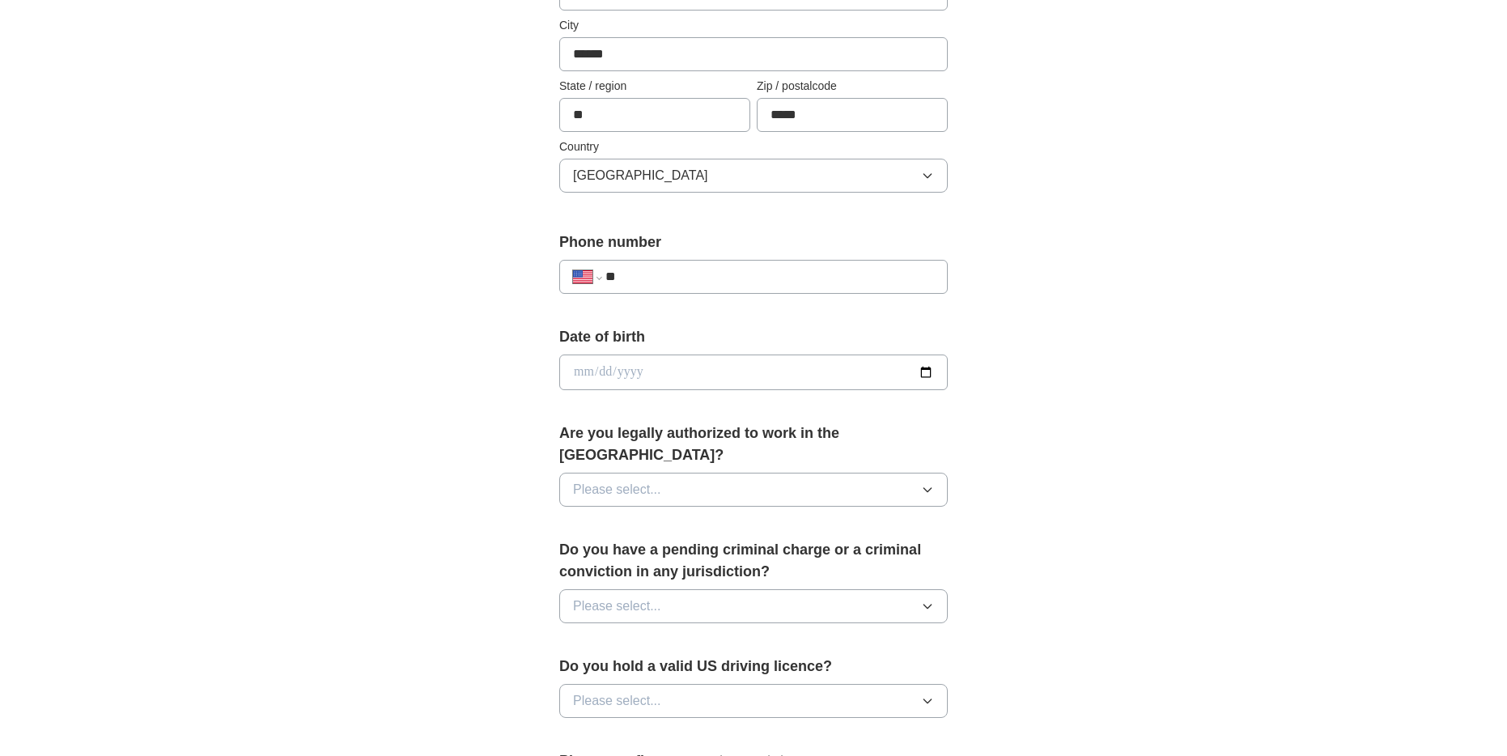
click at [761, 473] on button "Please select..." at bounding box center [753, 490] width 389 height 34
click at [731, 511] on li "Yes" at bounding box center [753, 527] width 387 height 33
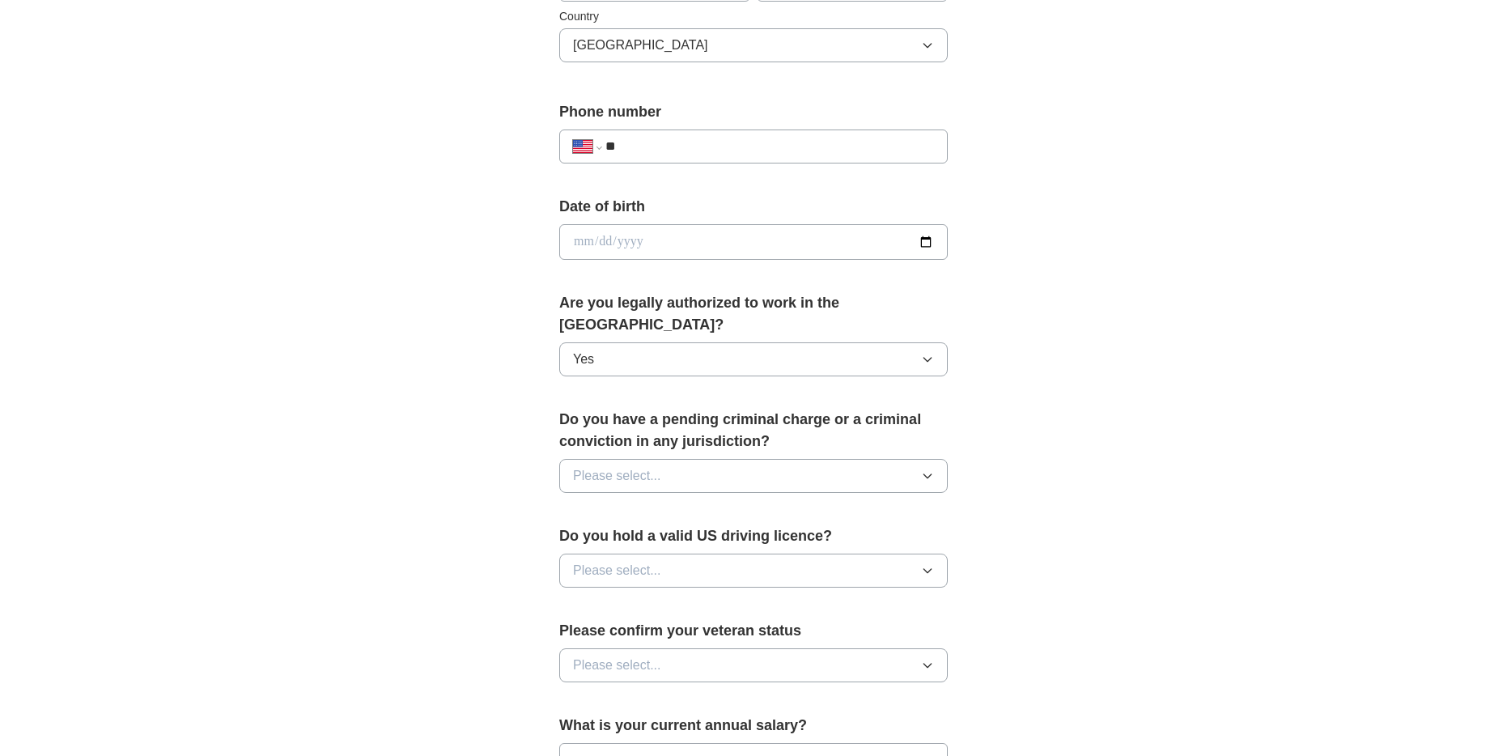
scroll to position [555, 0]
click at [780, 458] on button "Please select..." at bounding box center [753, 475] width 389 height 34
click at [698, 536] on div "No" at bounding box center [753, 545] width 361 height 19
click at [816, 553] on button "Please select..." at bounding box center [753, 570] width 389 height 34
click at [761, 597] on div "Yes" at bounding box center [753, 606] width 361 height 19
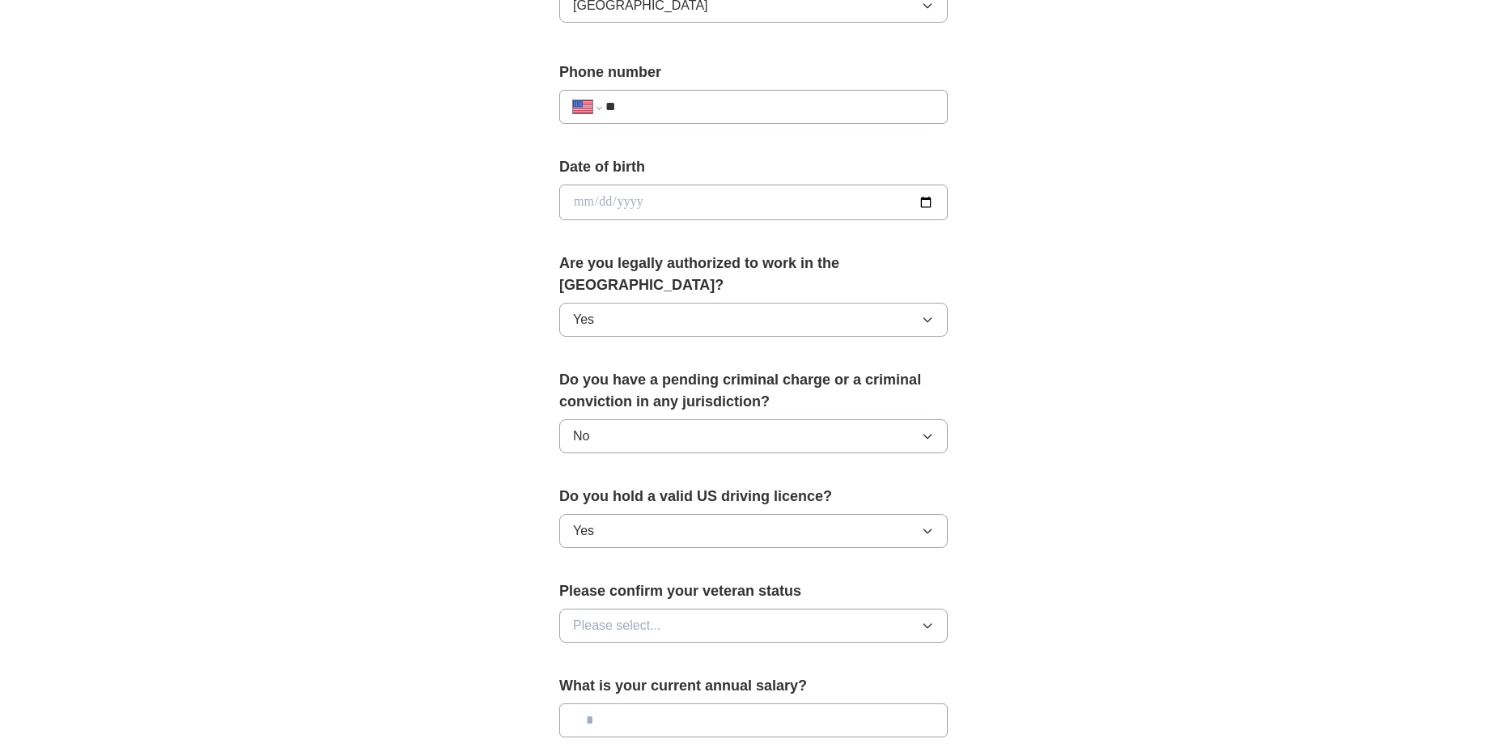
scroll to position [606, 0]
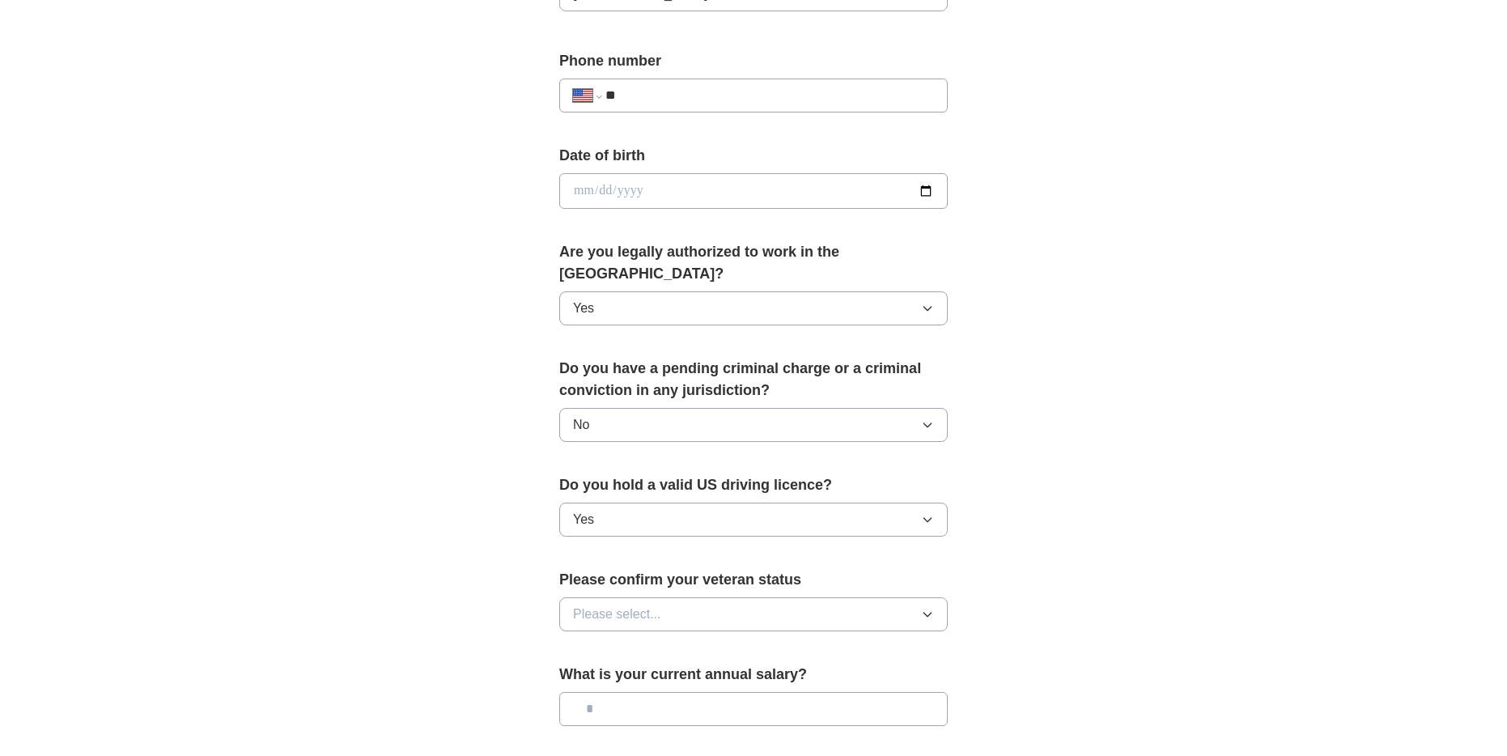
click at [767, 597] on button "Please select..." at bounding box center [753, 614] width 389 height 34
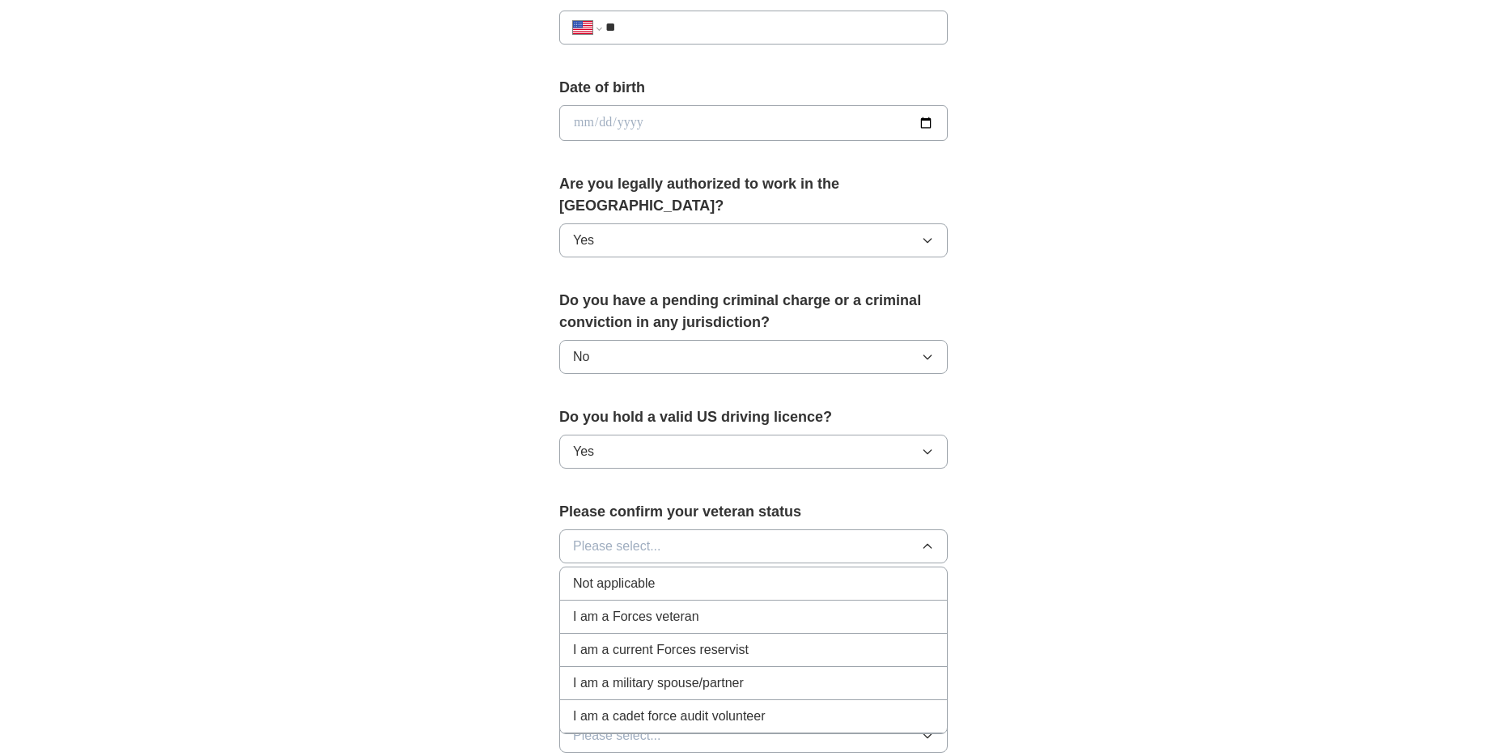
scroll to position [699, 0]
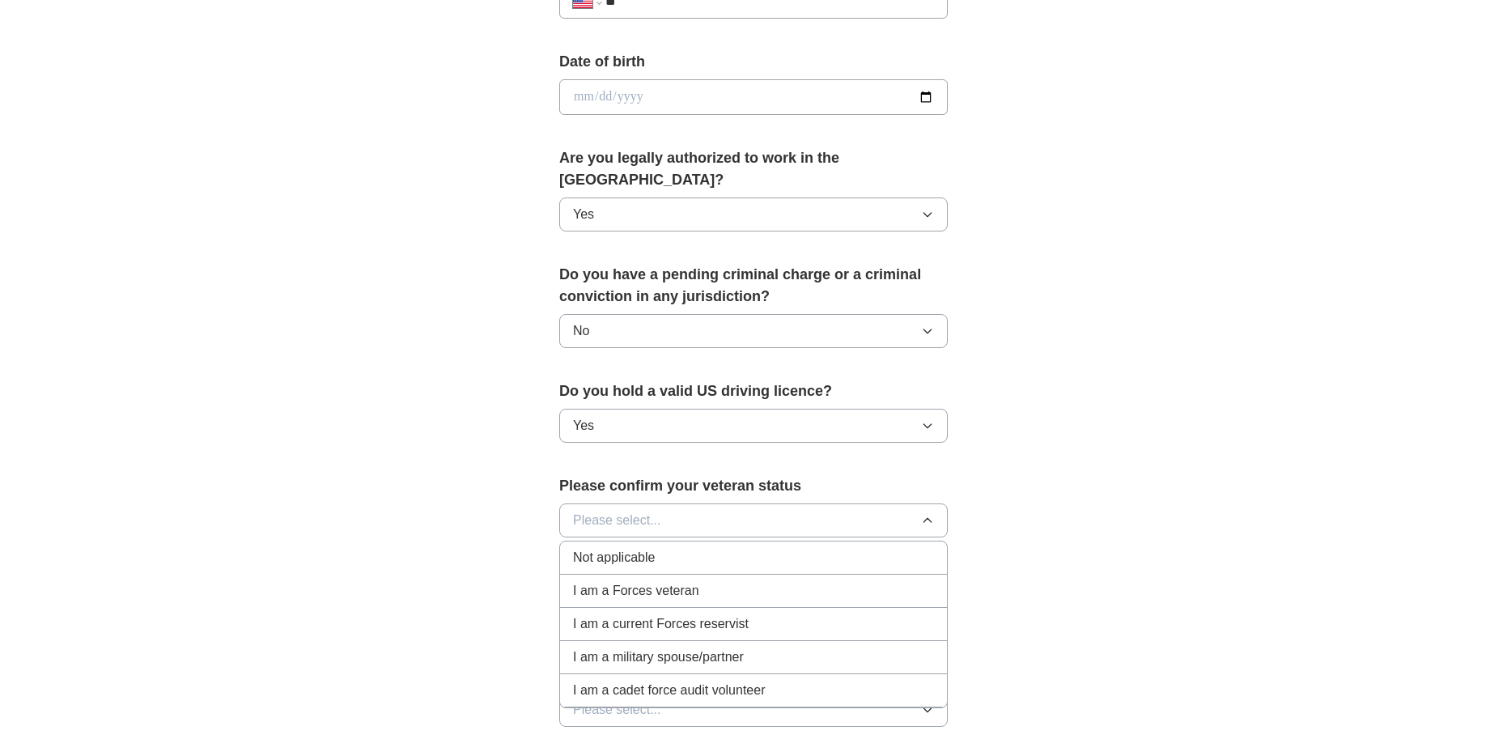
click at [668, 548] on div "Not applicable" at bounding box center [753, 557] width 361 height 19
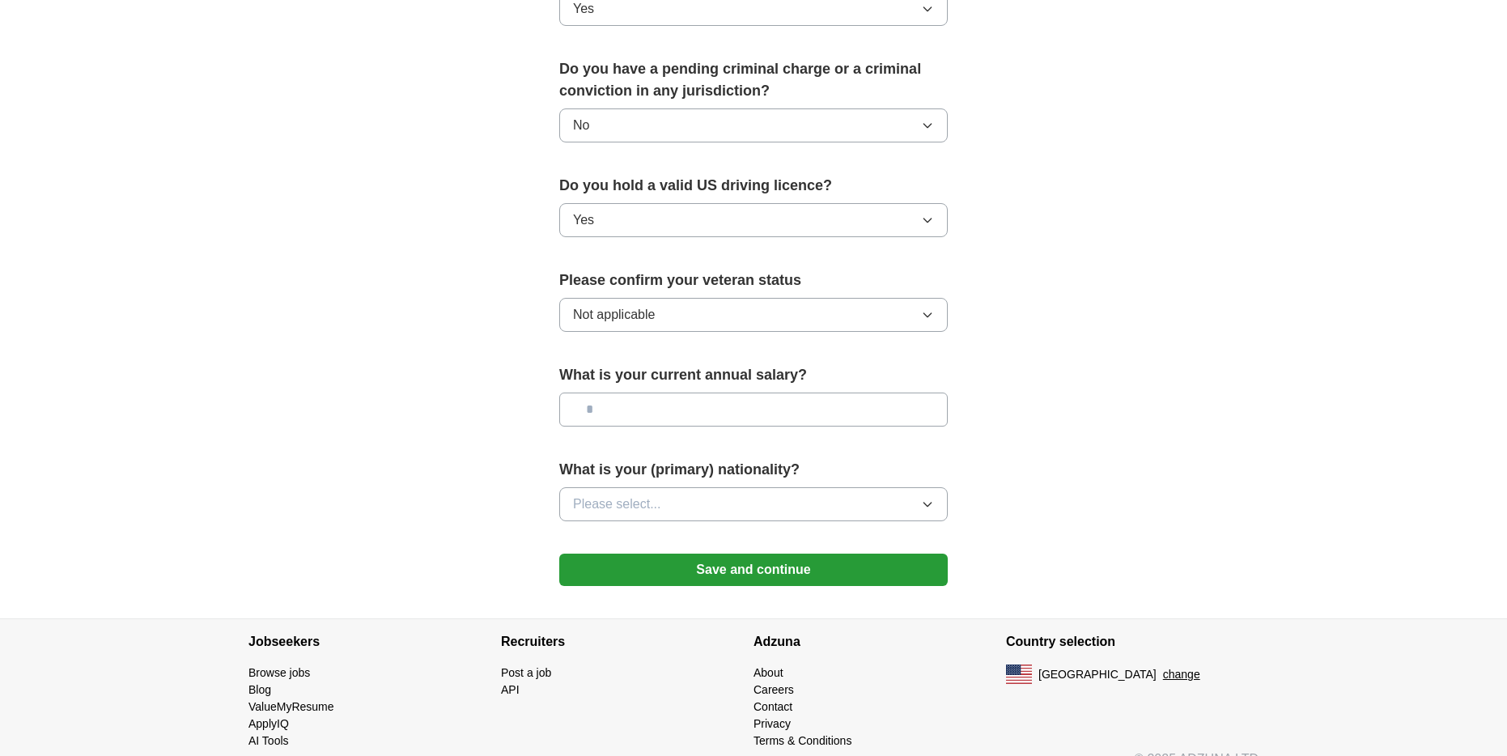
scroll to position [909, 0]
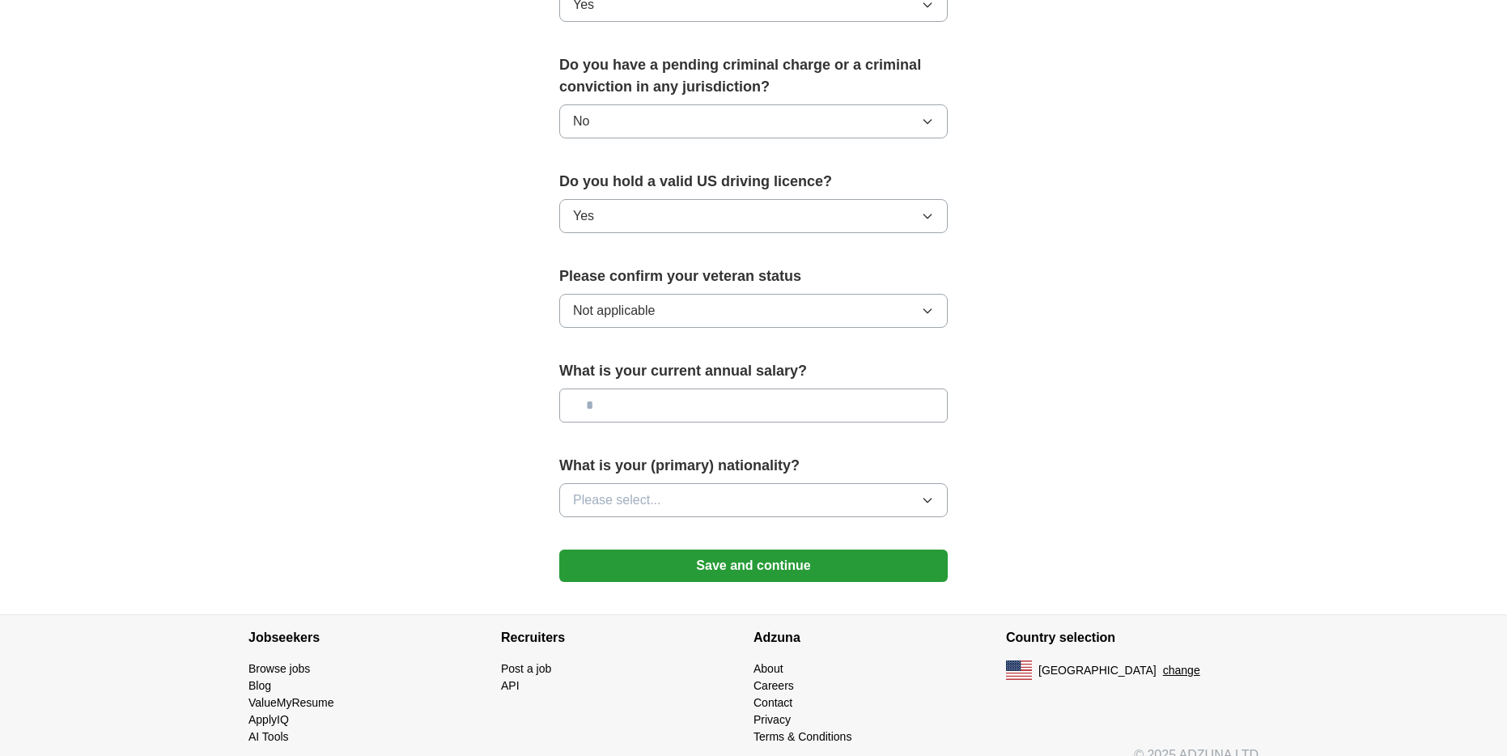
click at [665, 389] on input "text" at bounding box center [753, 406] width 389 height 34
type input "********"
click at [901, 483] on button "Please select..." at bounding box center [753, 500] width 389 height 34
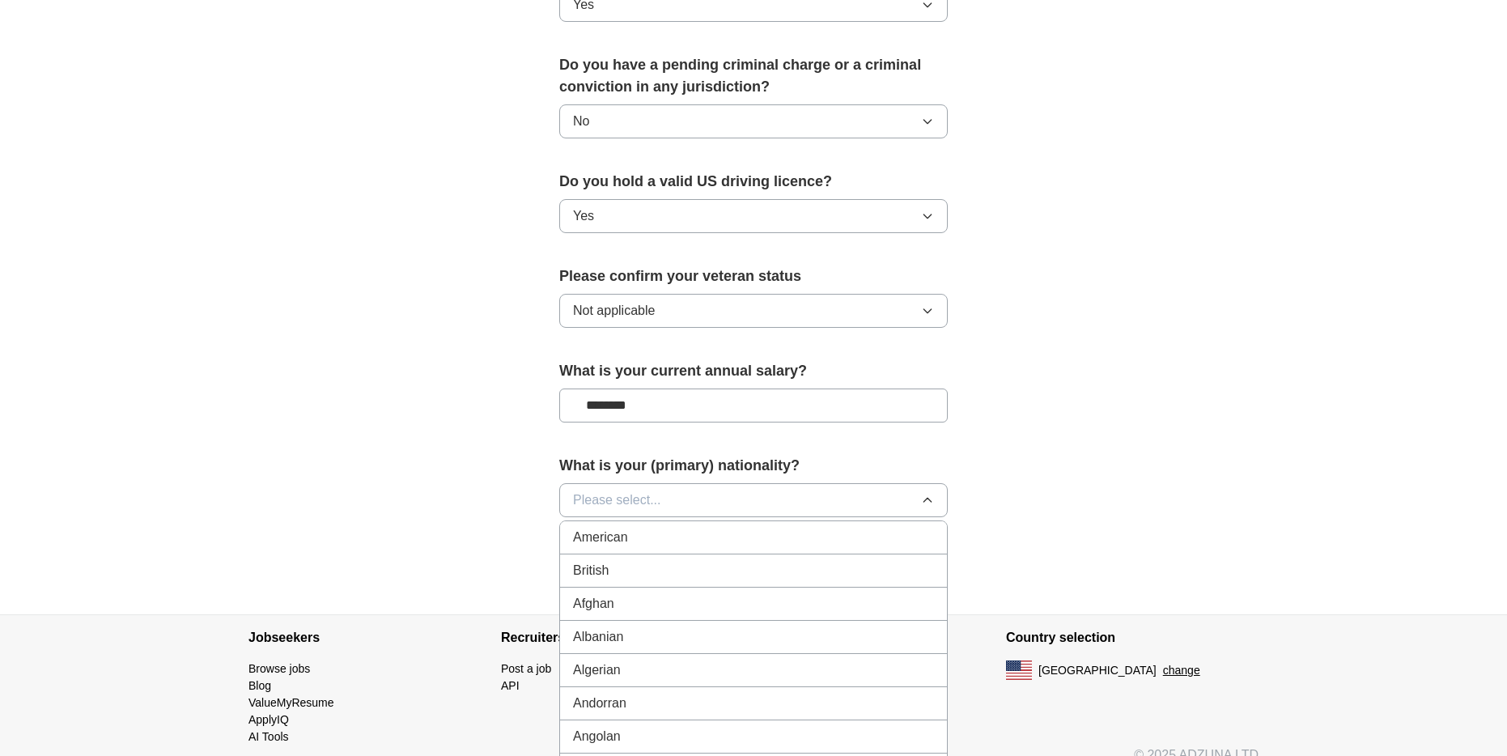
click at [755, 528] on div "American" at bounding box center [753, 537] width 361 height 19
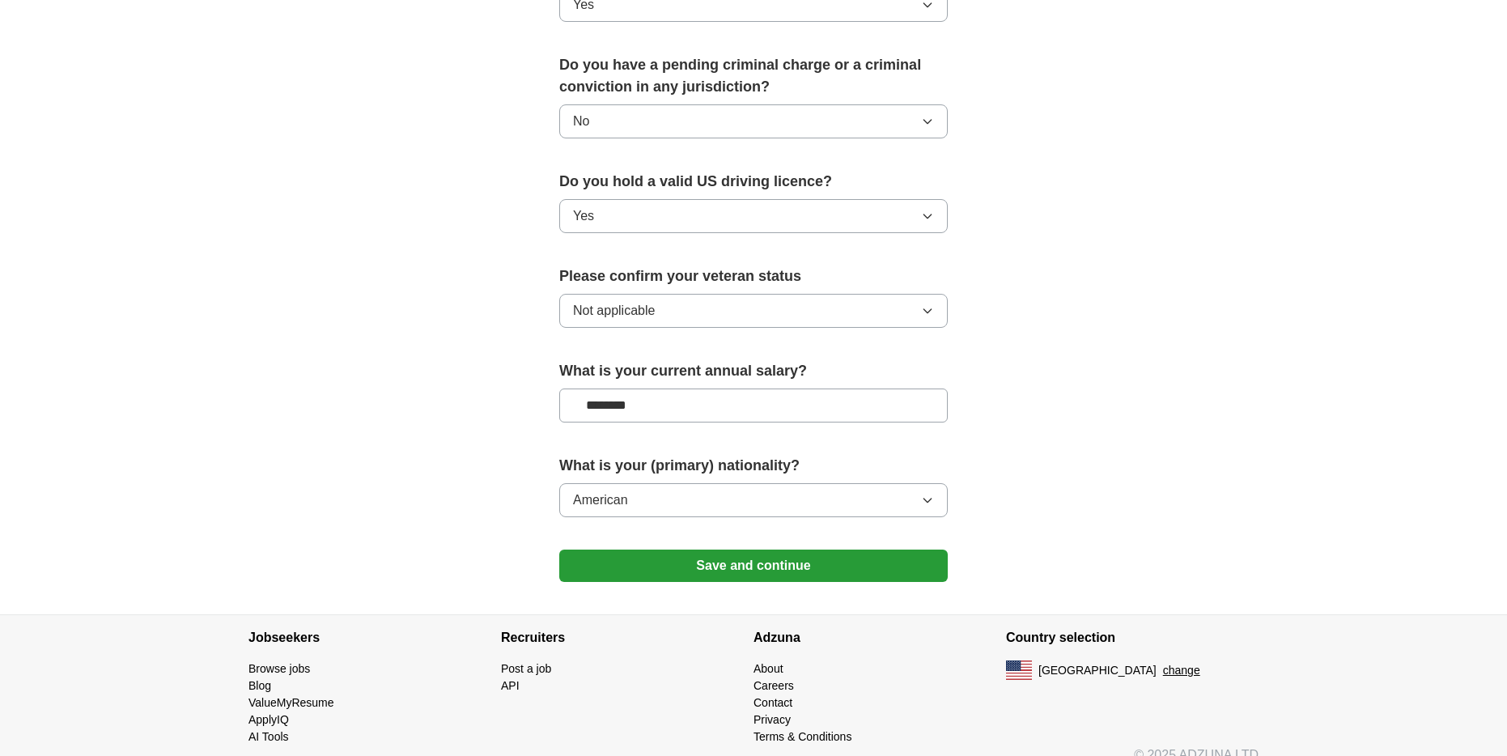
click at [793, 552] on button "Save and continue" at bounding box center [753, 566] width 389 height 32
